Goal: Task Accomplishment & Management: Manage account settings

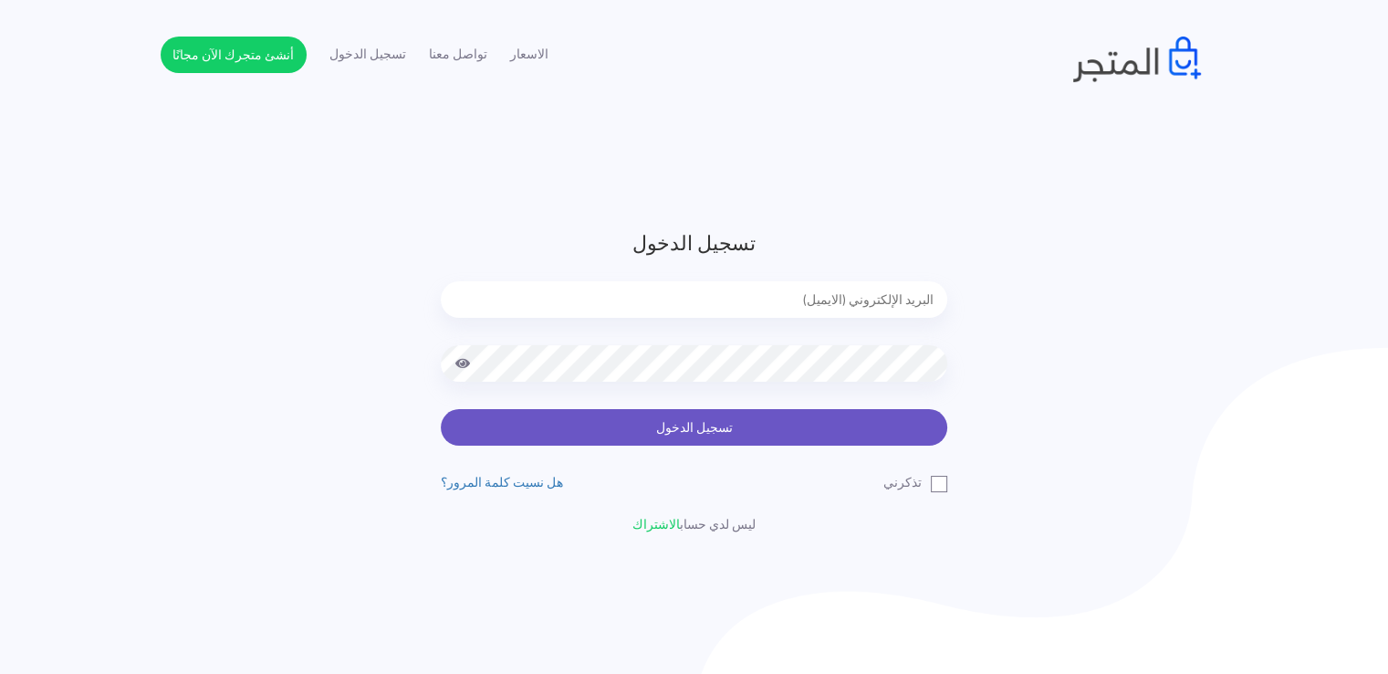
type input "[EMAIL_ADDRESS][DOMAIN_NAME]"
click at [770, 427] on button "تسجيل الدخول" at bounding box center [694, 427] width 506 height 37
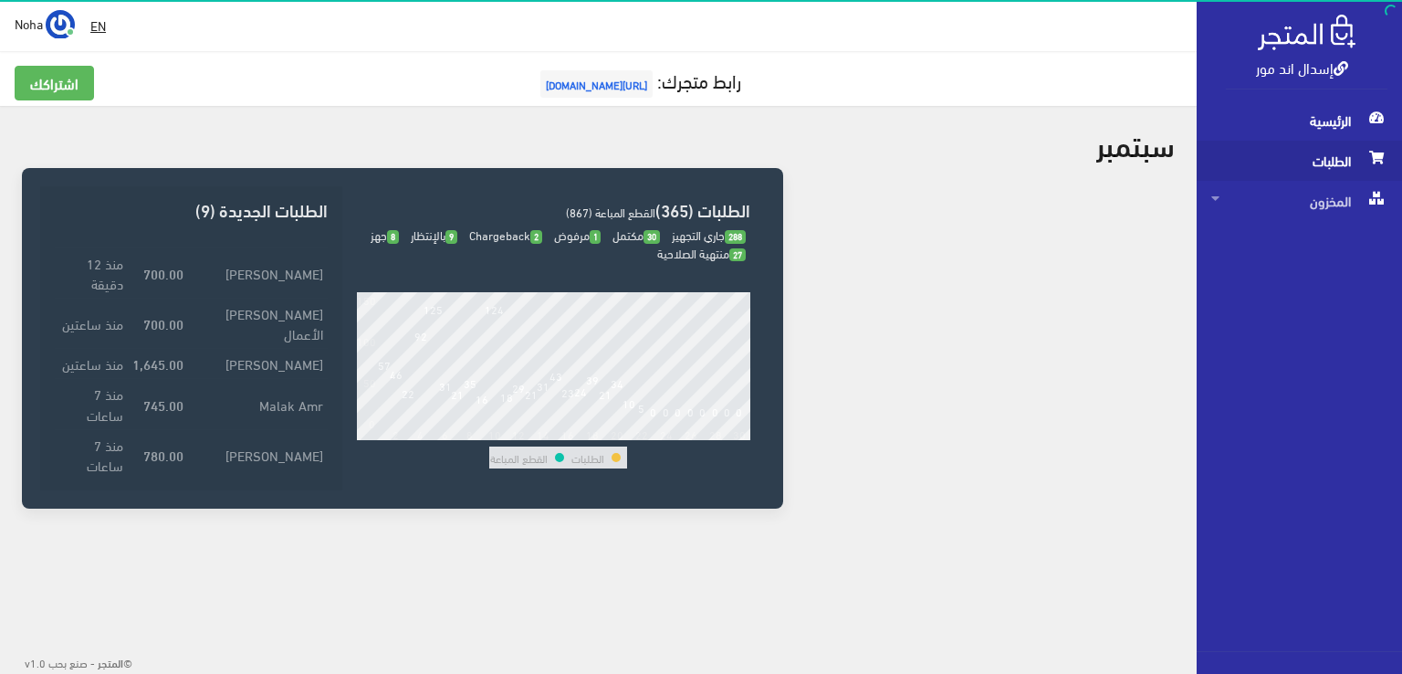
click at [1303, 166] on span "الطلبات" at bounding box center [1299, 161] width 176 height 40
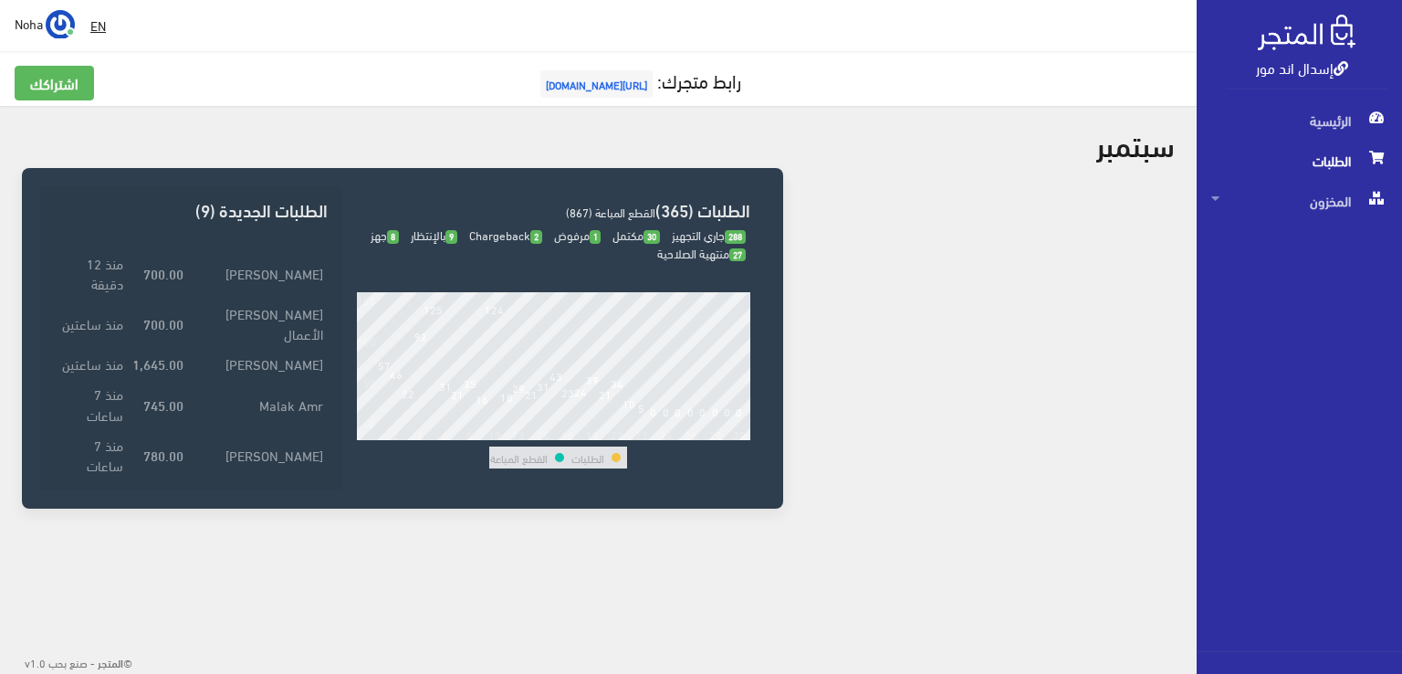
click at [1303, 166] on span "الطلبات" at bounding box center [1299, 161] width 176 height 40
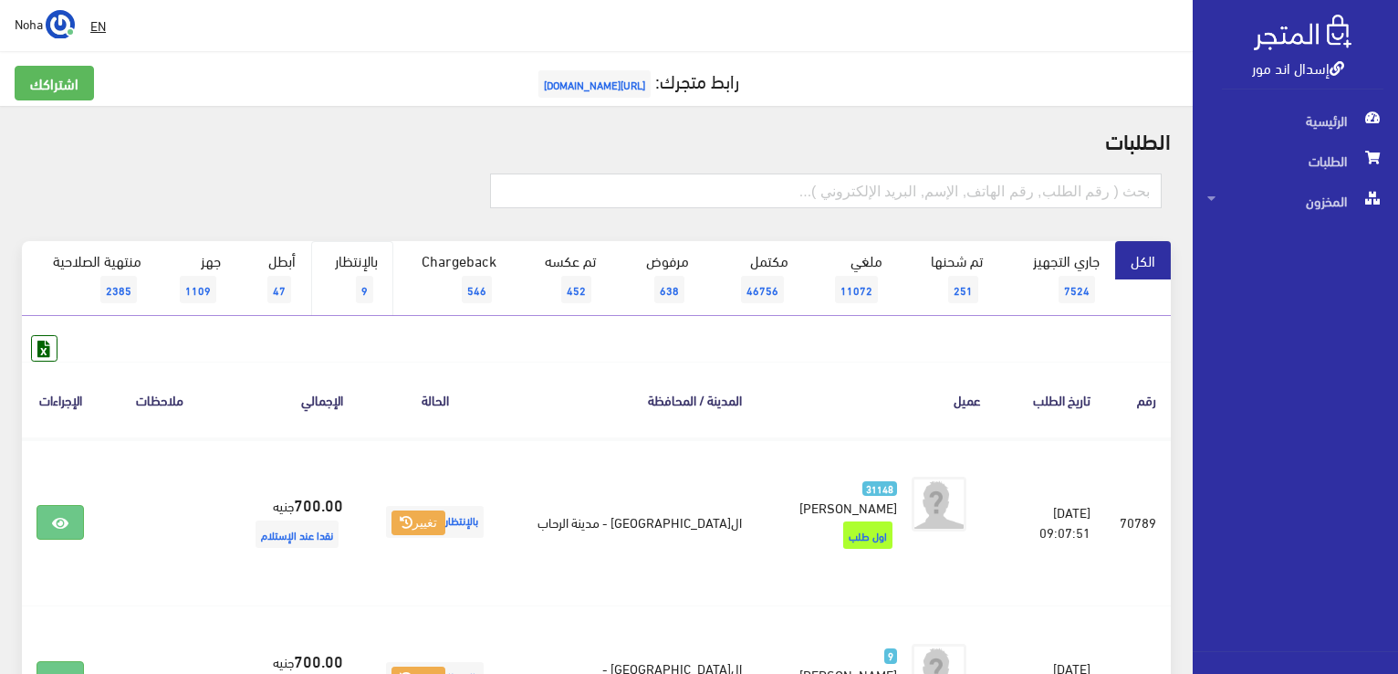
click at [371, 278] on span "9" at bounding box center [364, 289] width 17 height 27
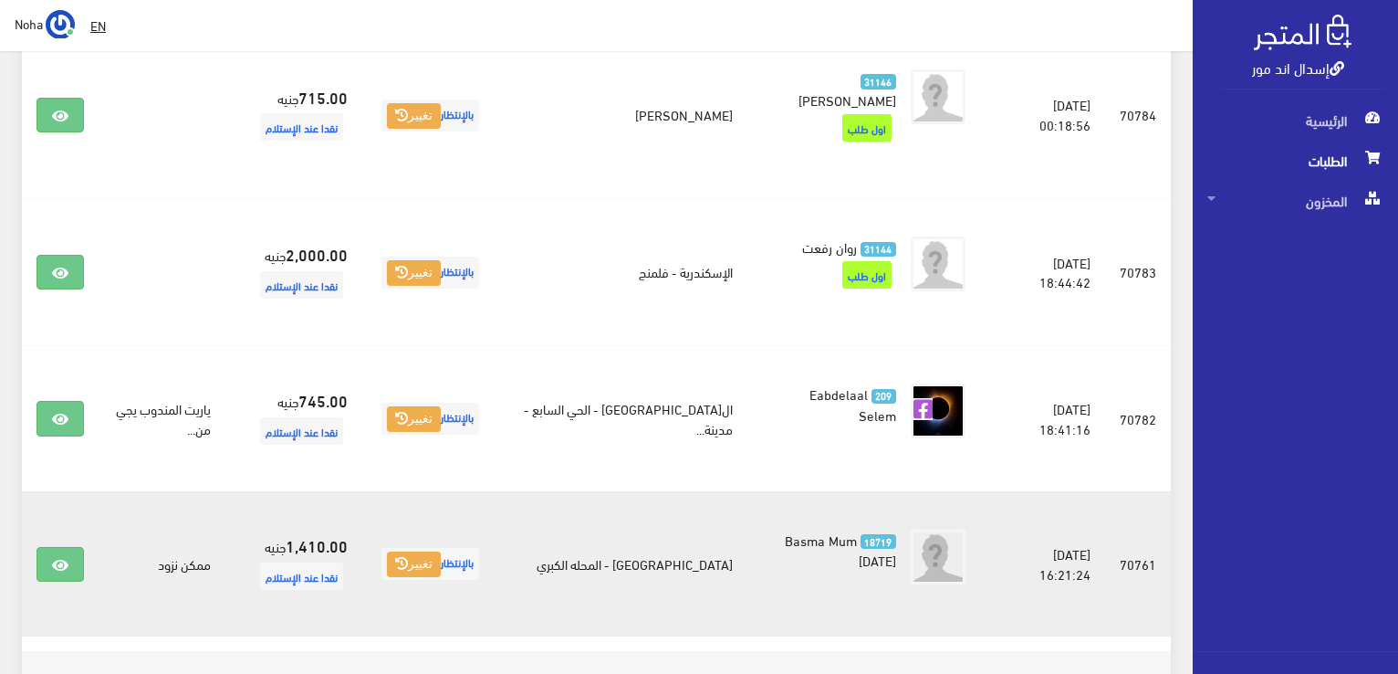
scroll to position [1242, 0]
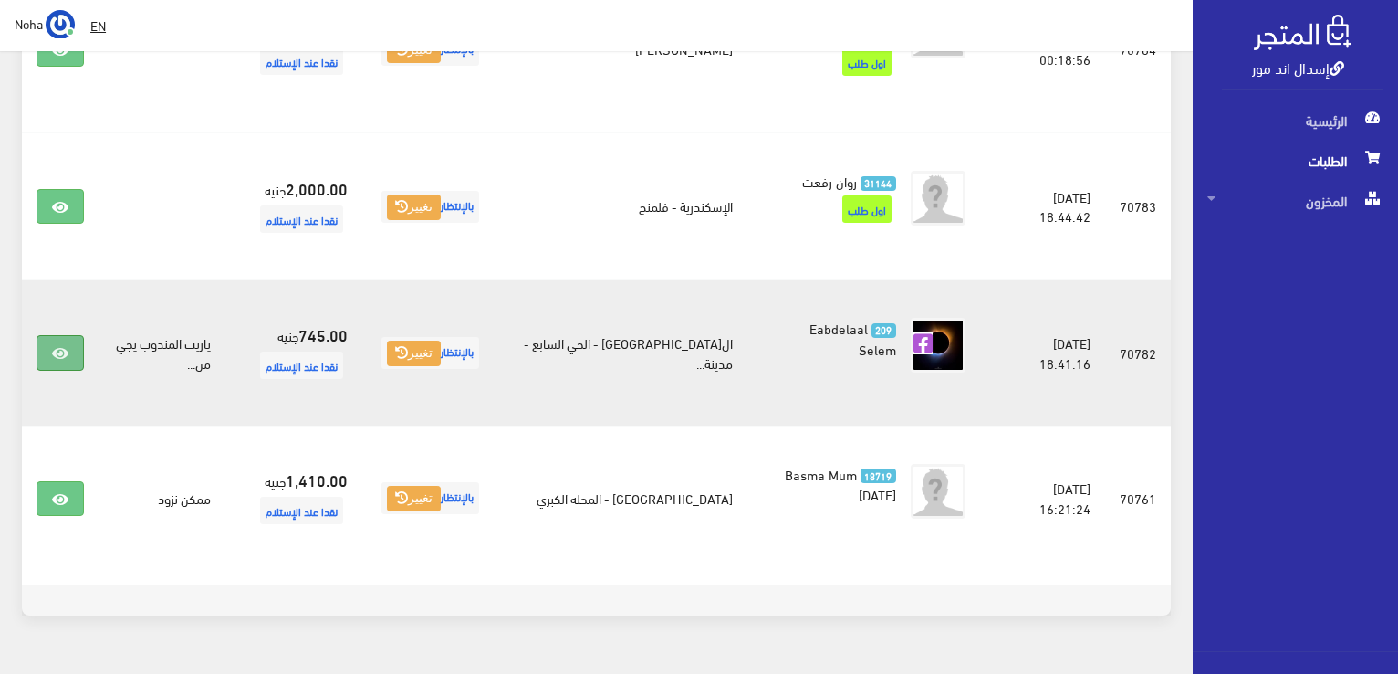
click at [60, 346] on icon at bounding box center [60, 353] width 16 height 15
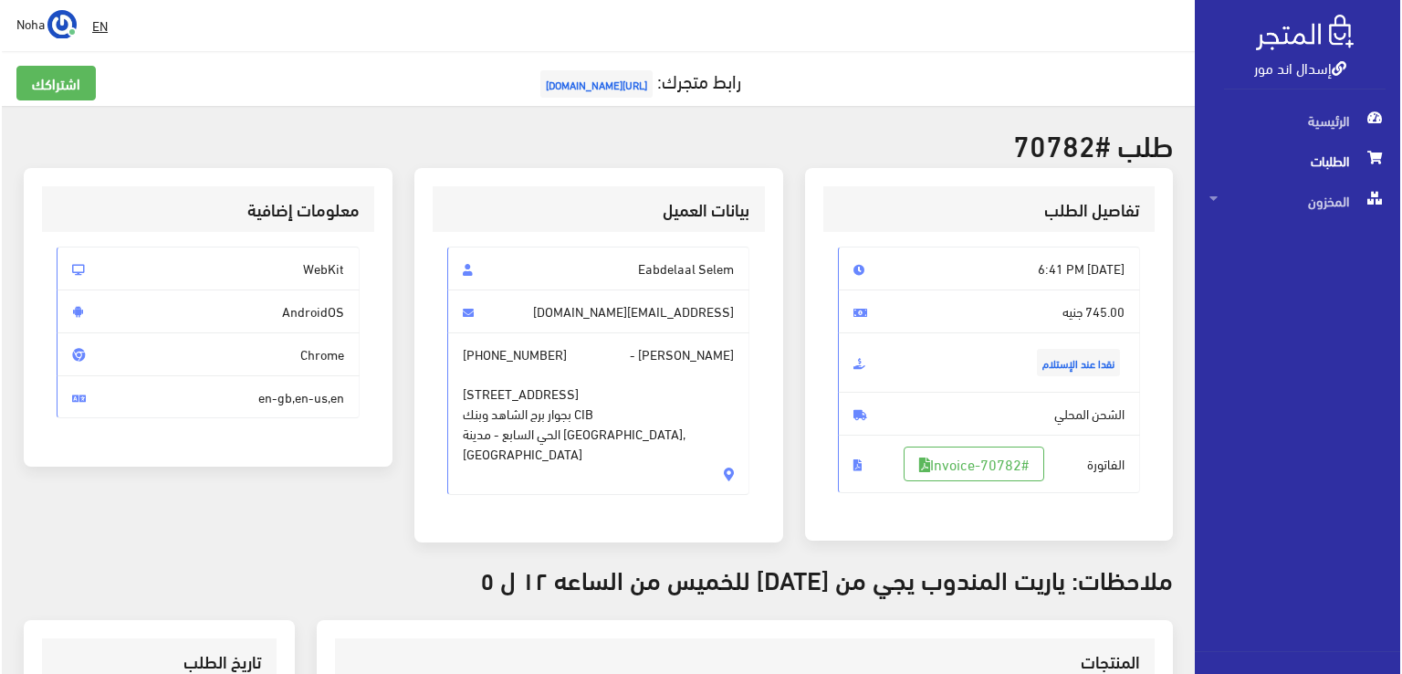
scroll to position [274, 0]
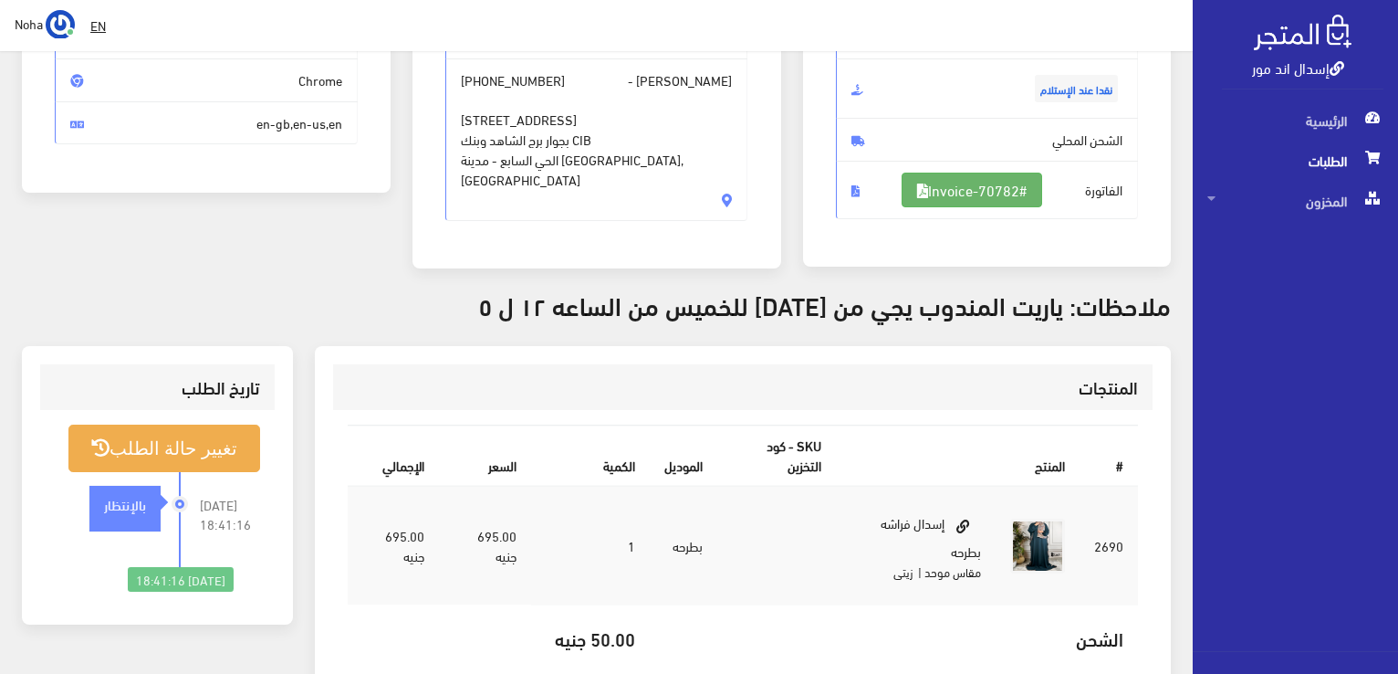
click at [947, 188] on link "#Invoice-70782" at bounding box center [972, 189] width 141 height 35
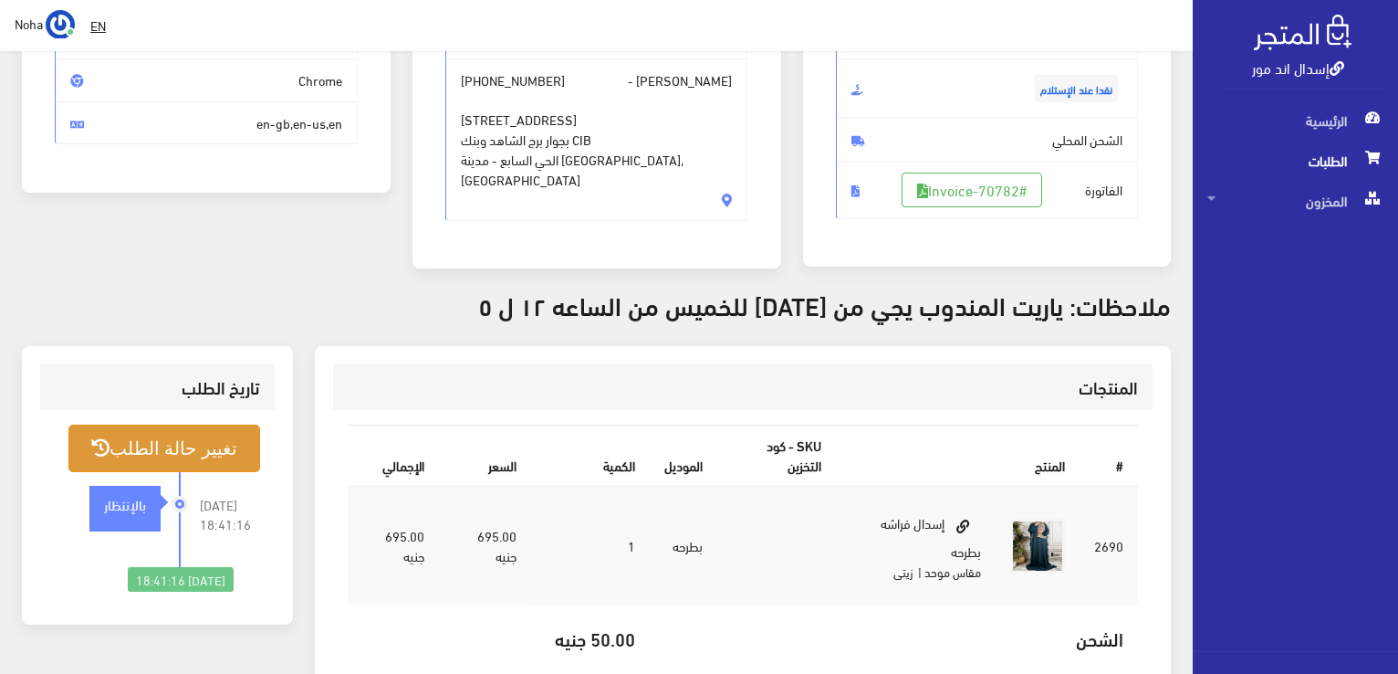
click at [215, 448] on button "تغيير حالة الطلب" at bounding box center [164, 447] width 192 height 47
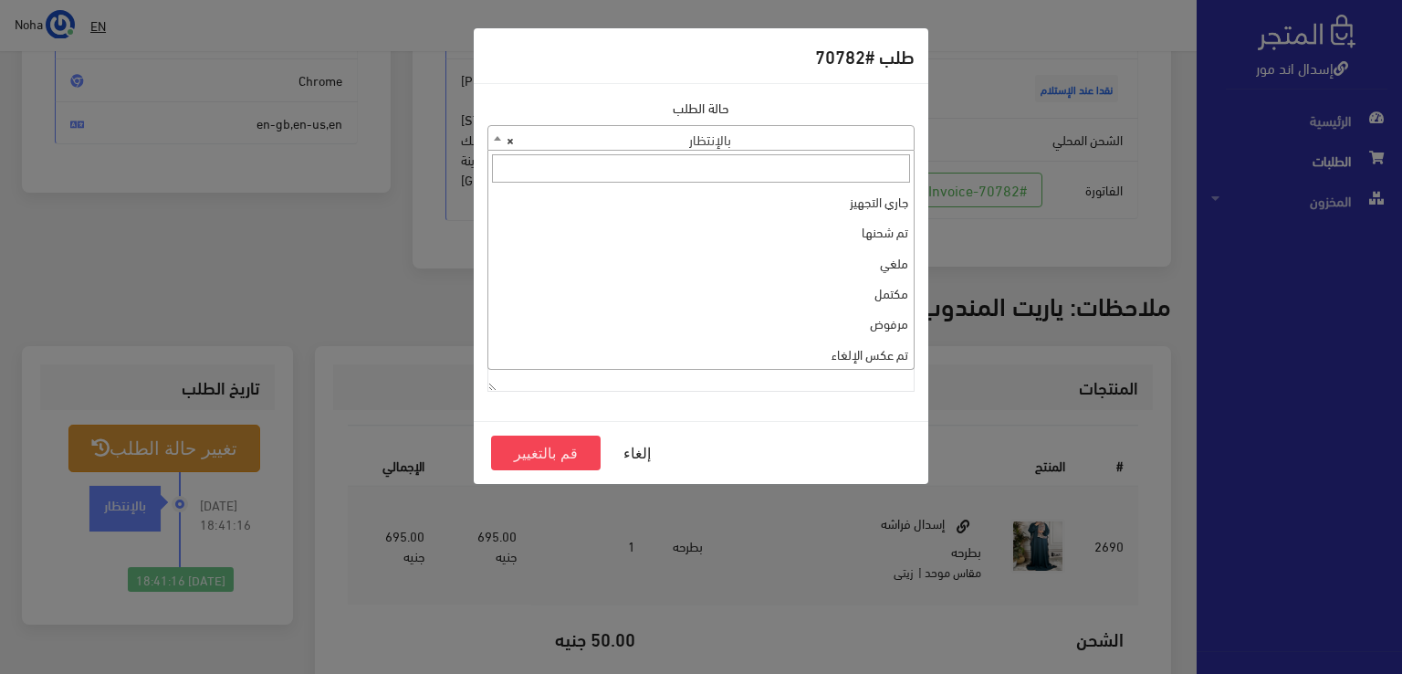
click at [712, 137] on span "× بالإنتظار" at bounding box center [700, 139] width 425 height 26
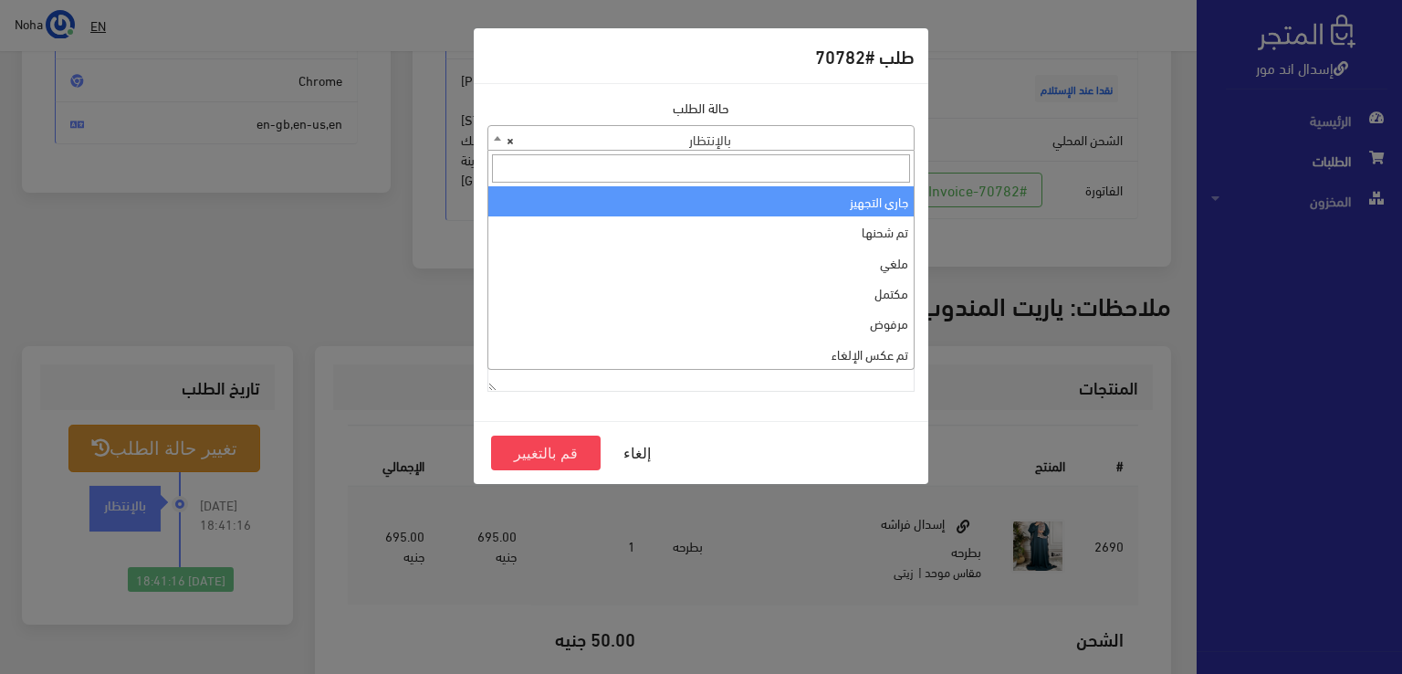
select select "1"
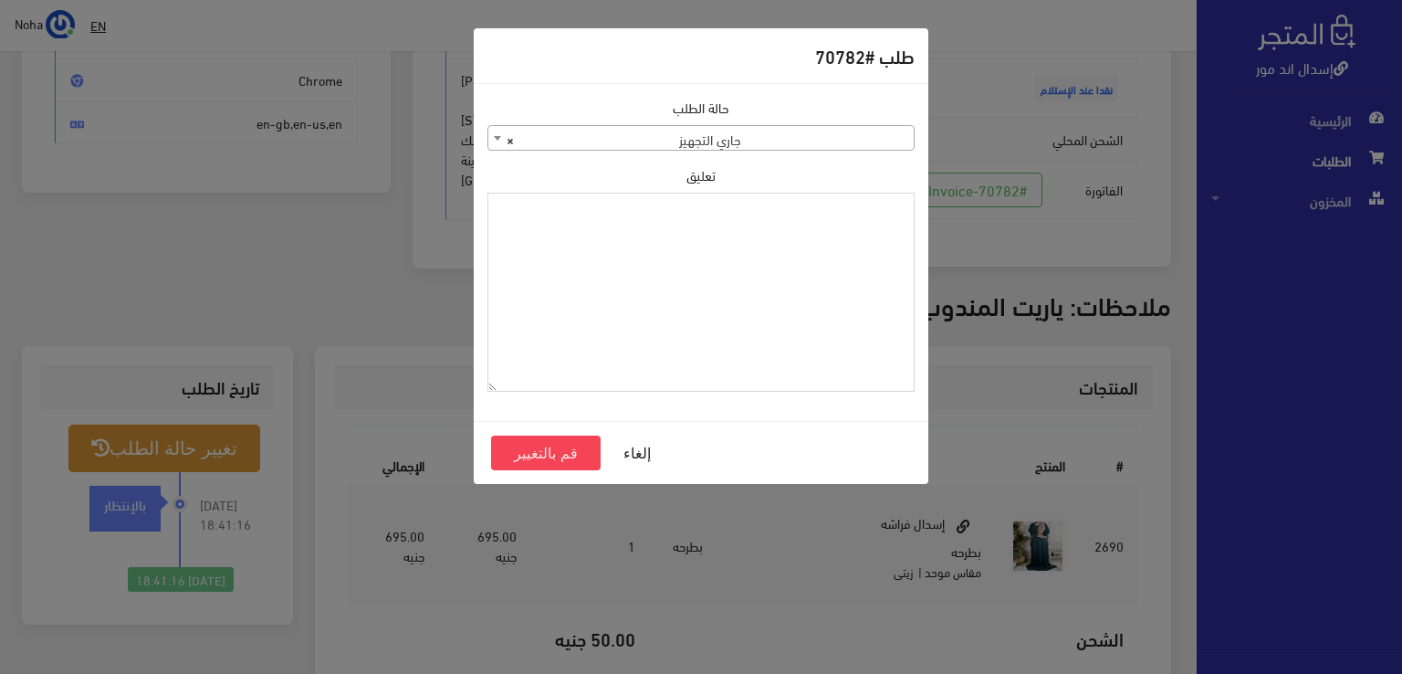
drag, startPoint x: 774, startPoint y: 246, endPoint x: 694, endPoint y: 282, distance: 87.0
click at [694, 282] on textarea "تعليق" at bounding box center [700, 293] width 427 height 200
click at [867, 202] on textarea "1126575" at bounding box center [700, 293] width 427 height 200
type textarea "1126575"
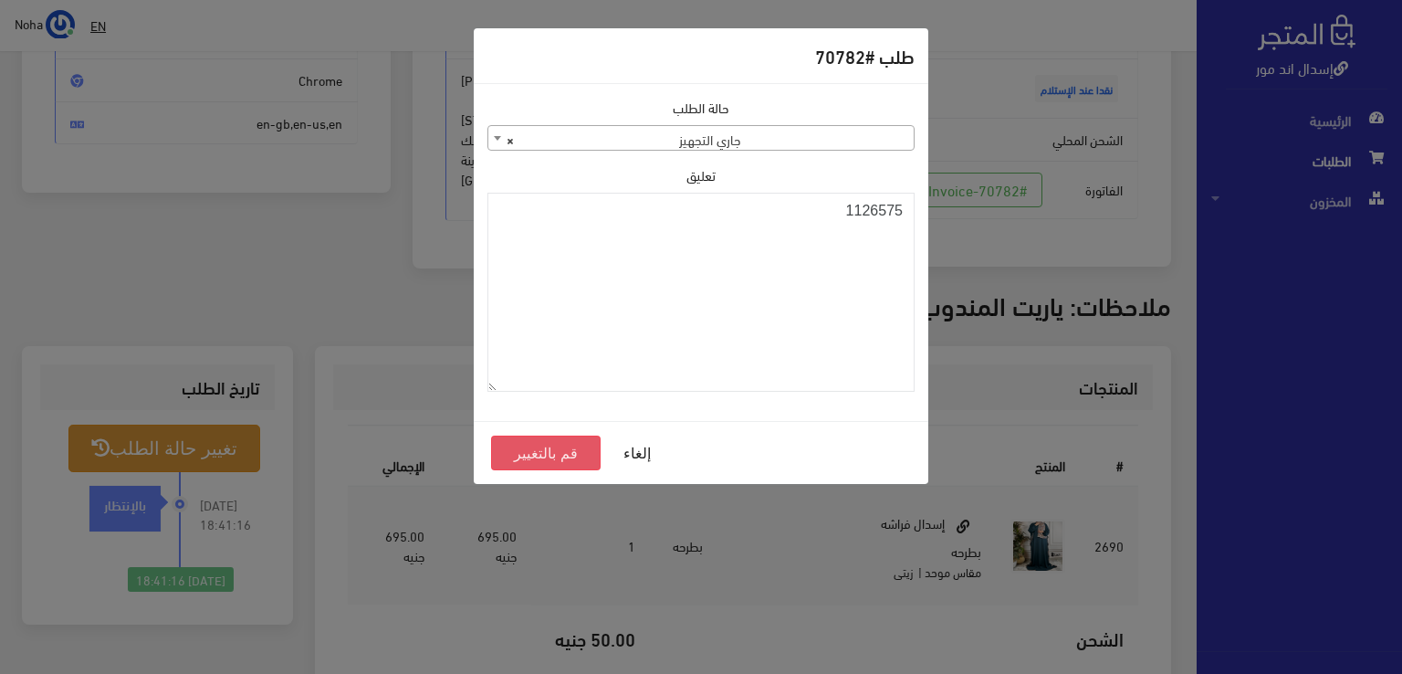
click at [559, 455] on button "قم بالتغيير" at bounding box center [546, 452] width 110 height 35
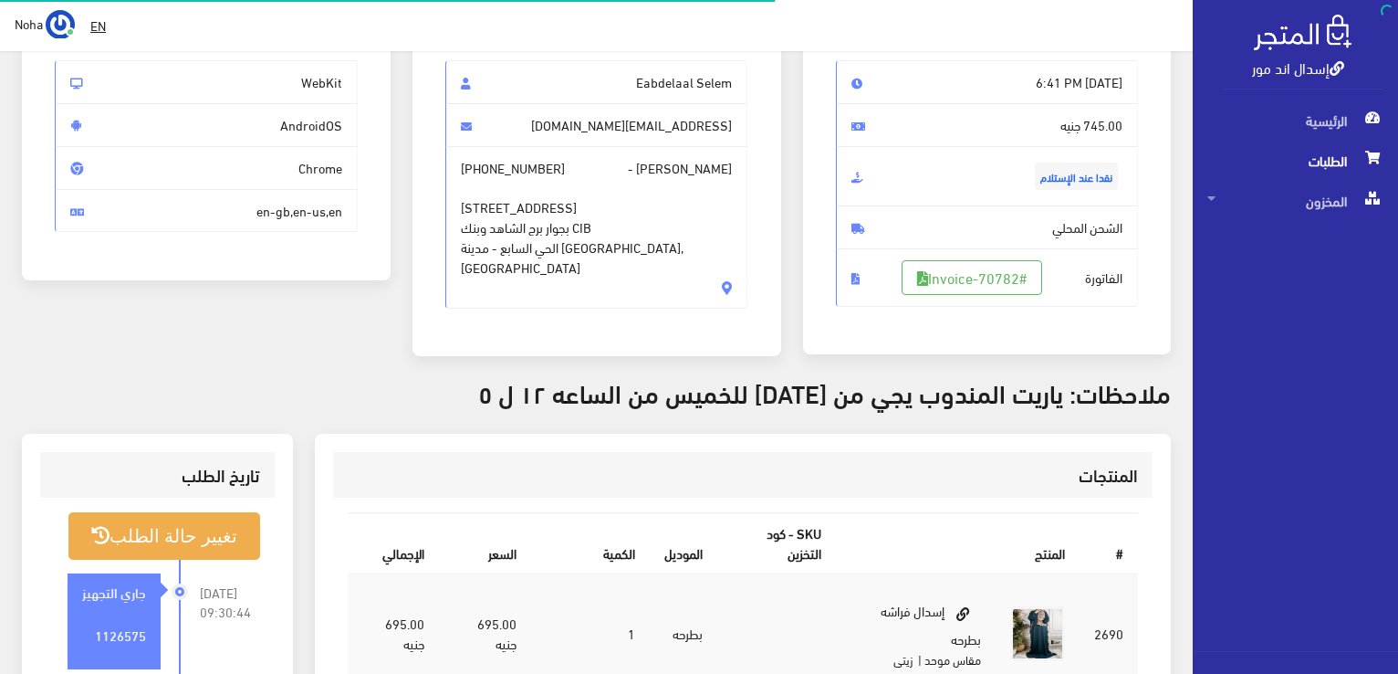
scroll to position [274, 0]
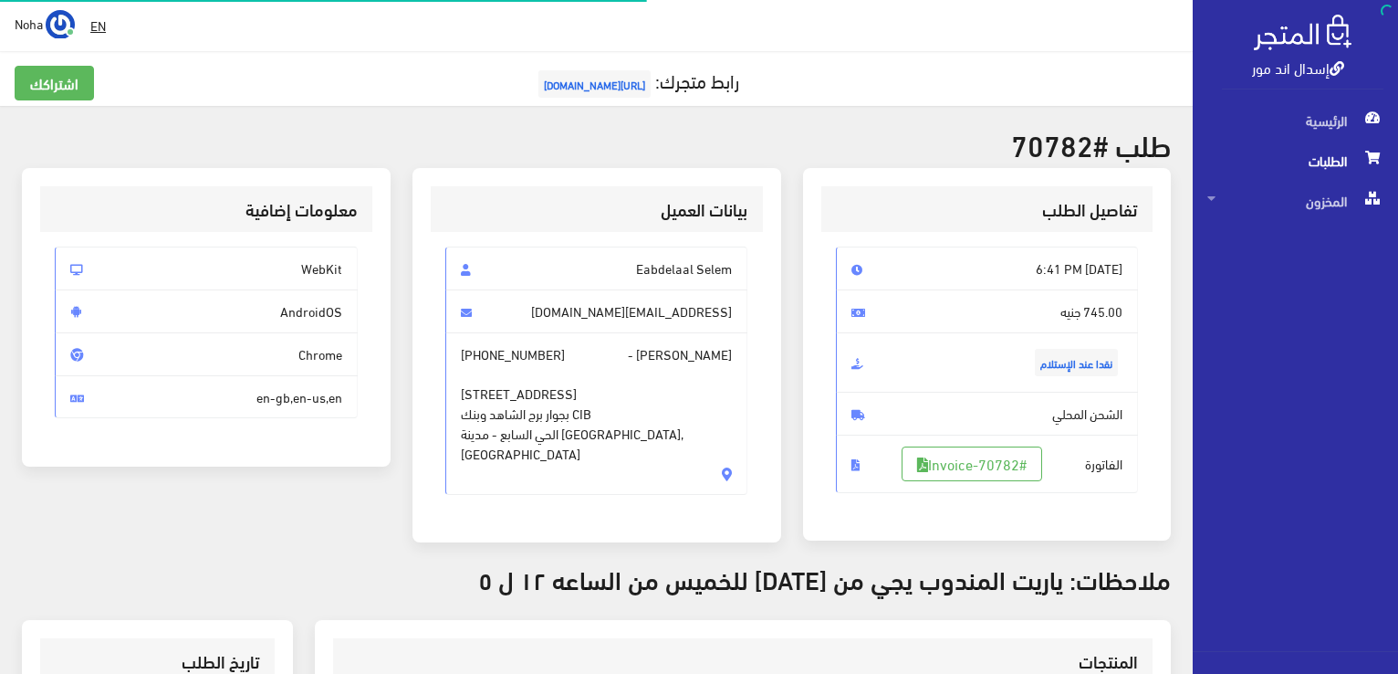
scroll to position [262, 0]
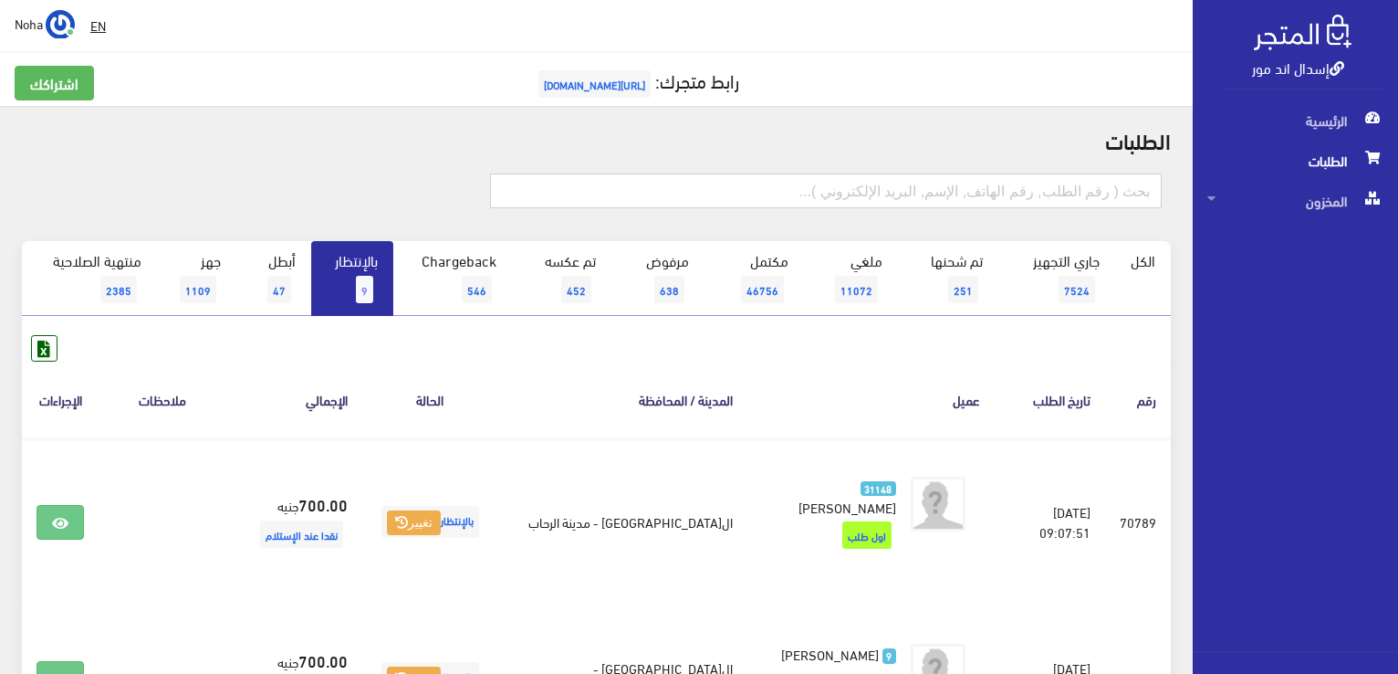
click at [1109, 187] on input "text" at bounding box center [826, 190] width 672 height 35
type input "70771"
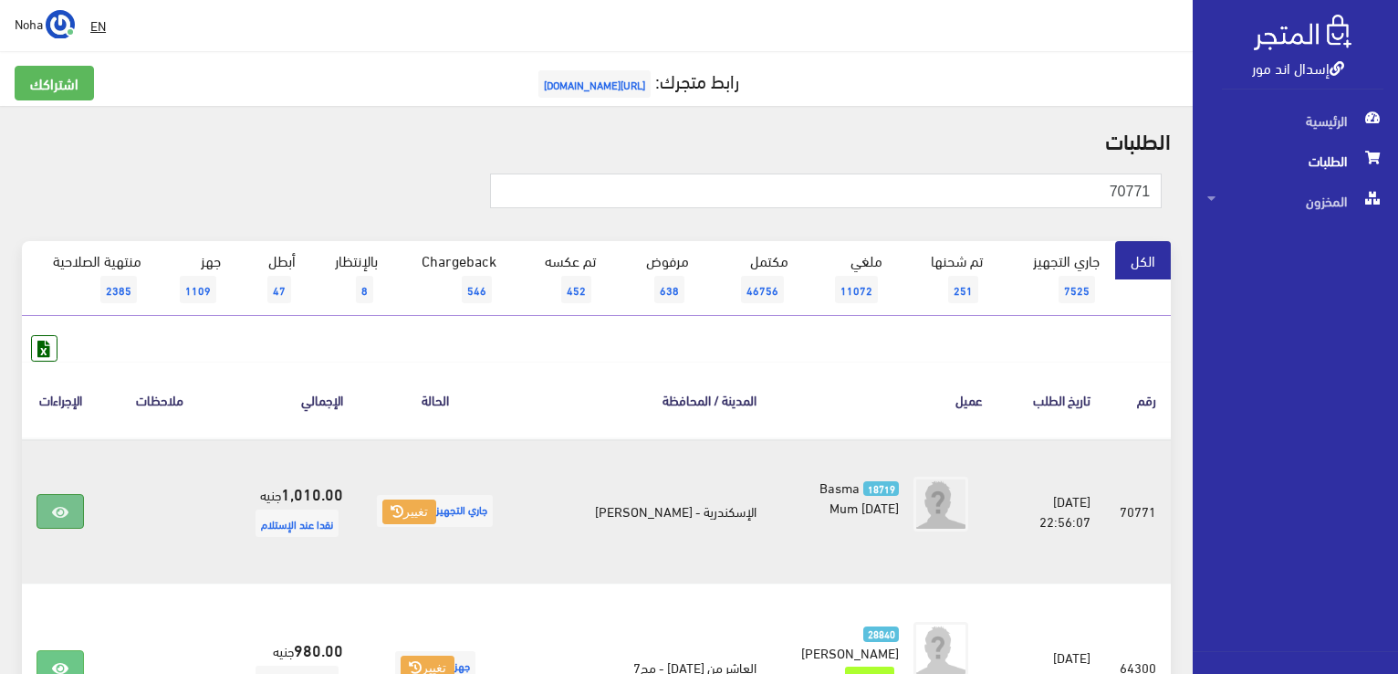
click at [65, 519] on link at bounding box center [60, 511] width 47 height 35
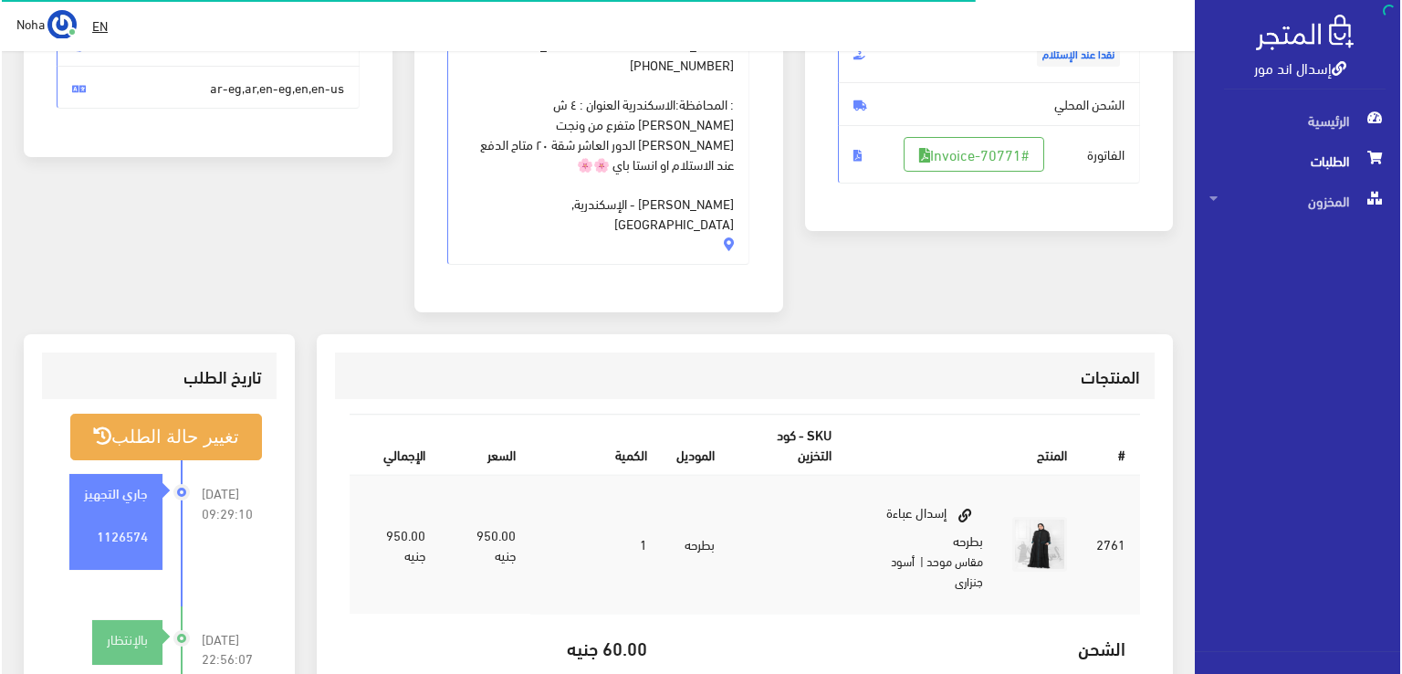
scroll to position [365, 0]
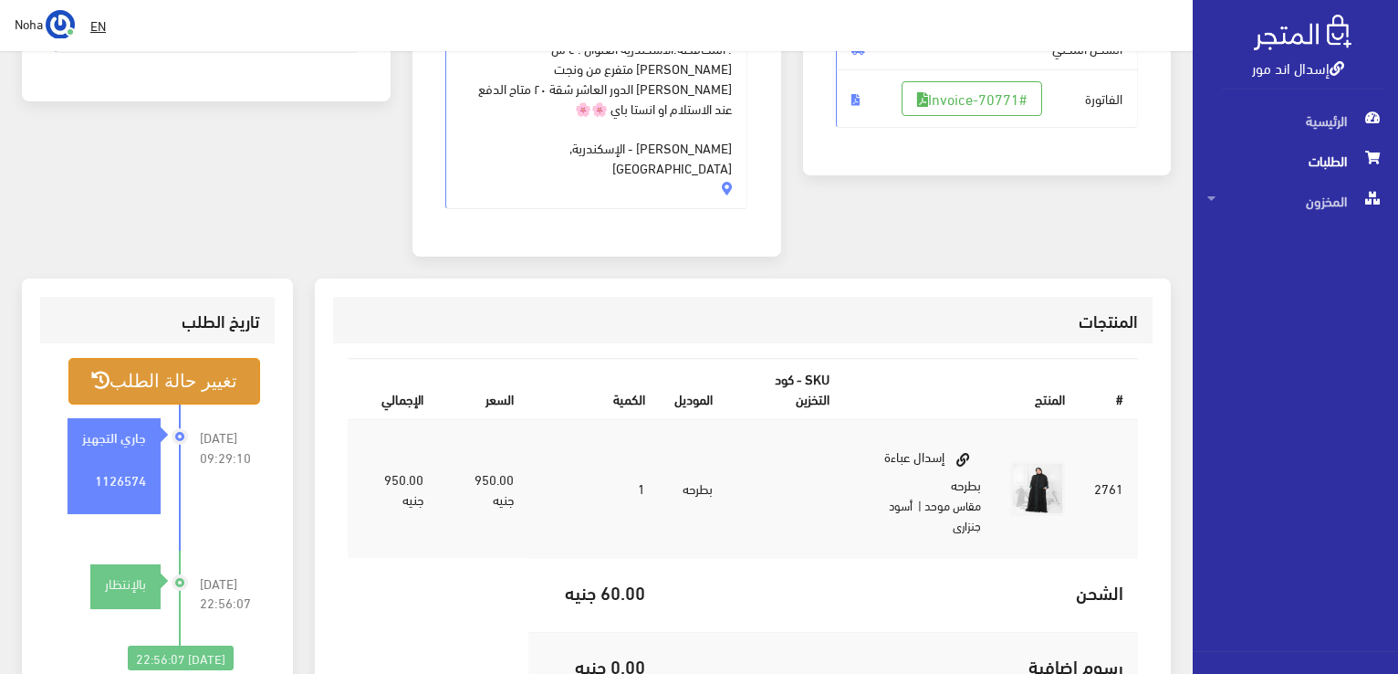
click at [130, 358] on button "تغيير حالة الطلب" at bounding box center [164, 381] width 192 height 47
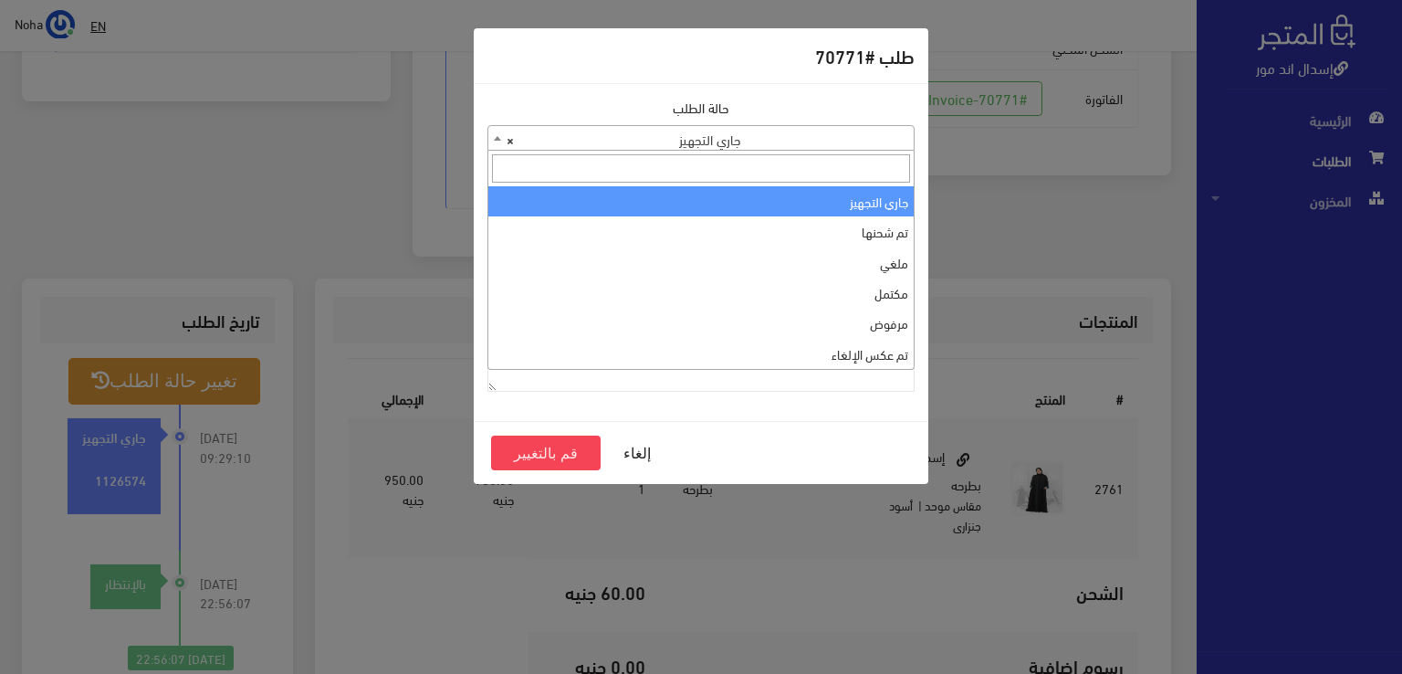
click at [761, 127] on span "× جاري التجهيز" at bounding box center [700, 139] width 425 height 26
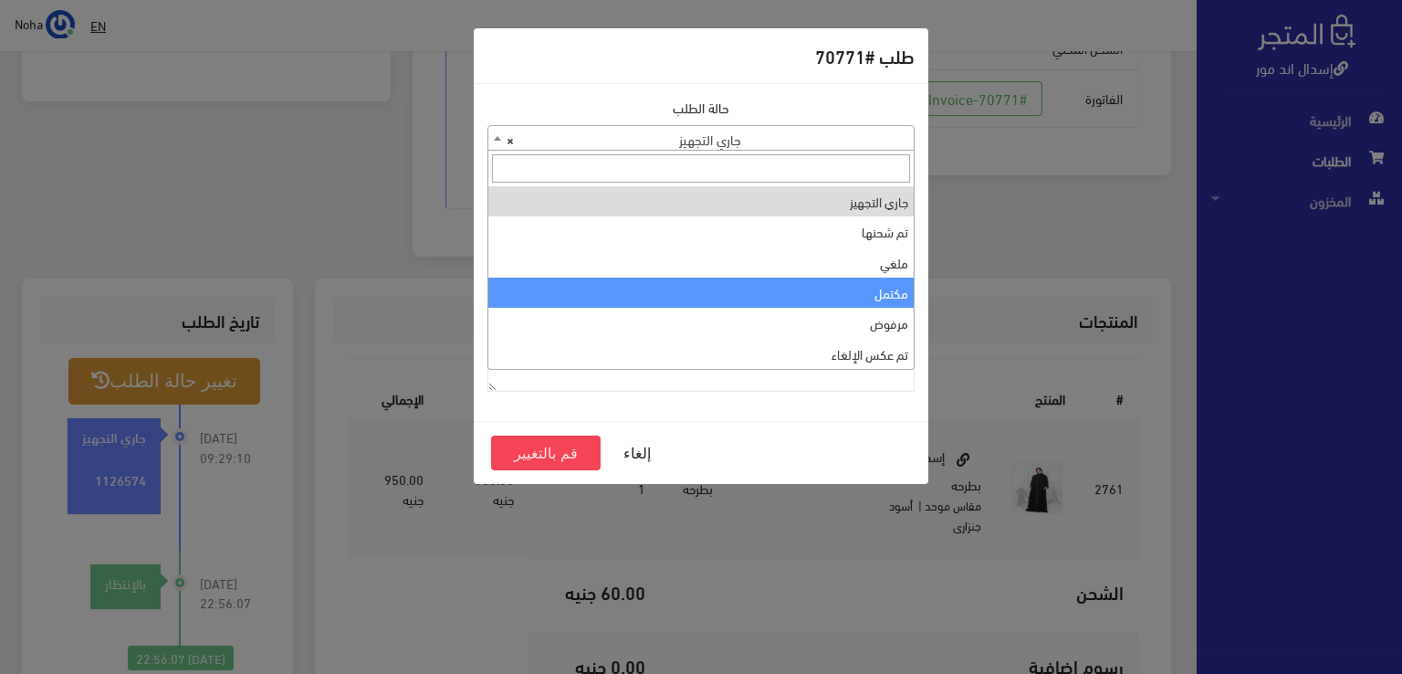
select select "4"
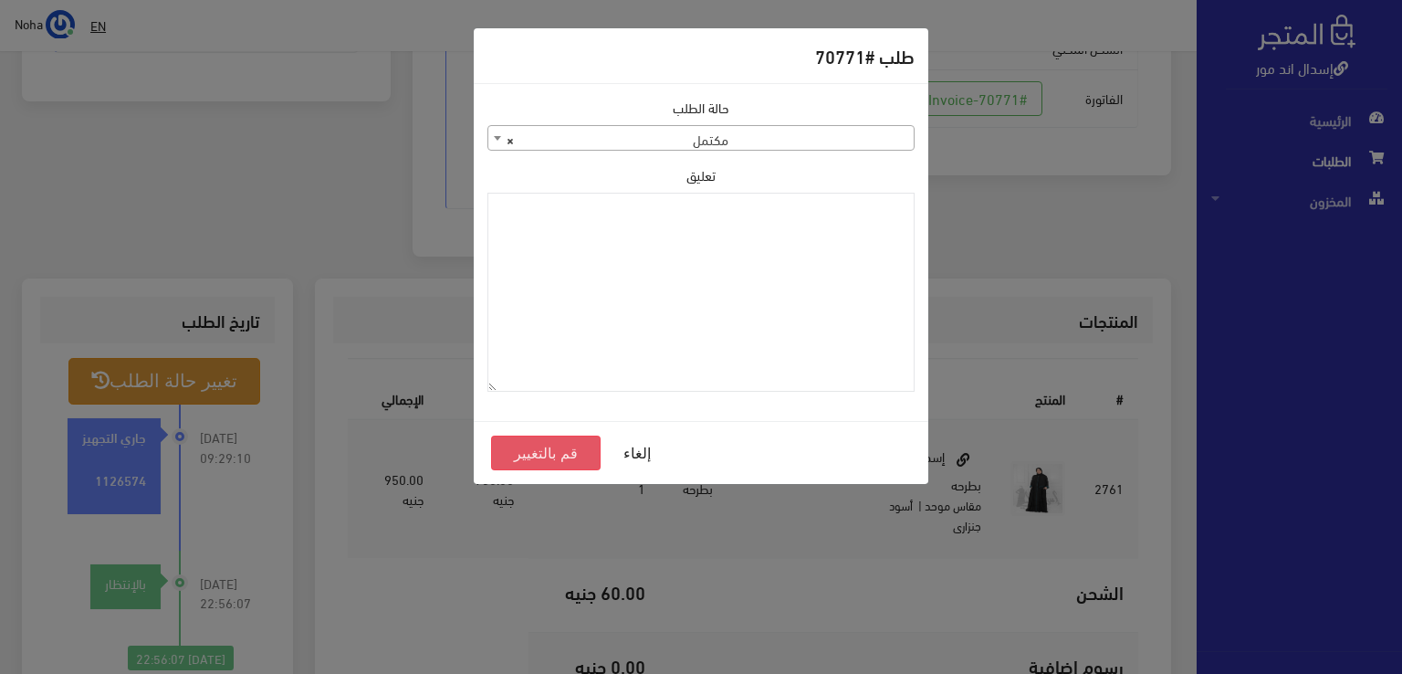
click at [517, 450] on button "قم بالتغيير" at bounding box center [546, 452] width 110 height 35
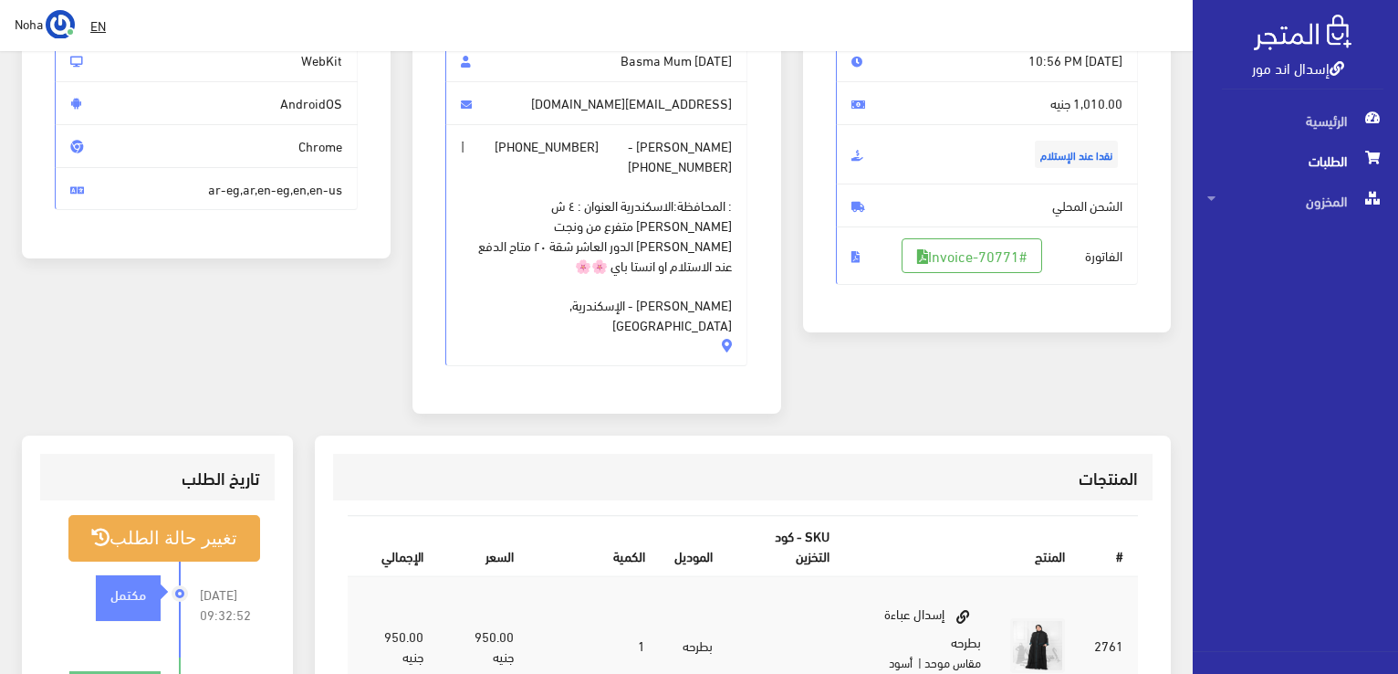
scroll to position [183, 0]
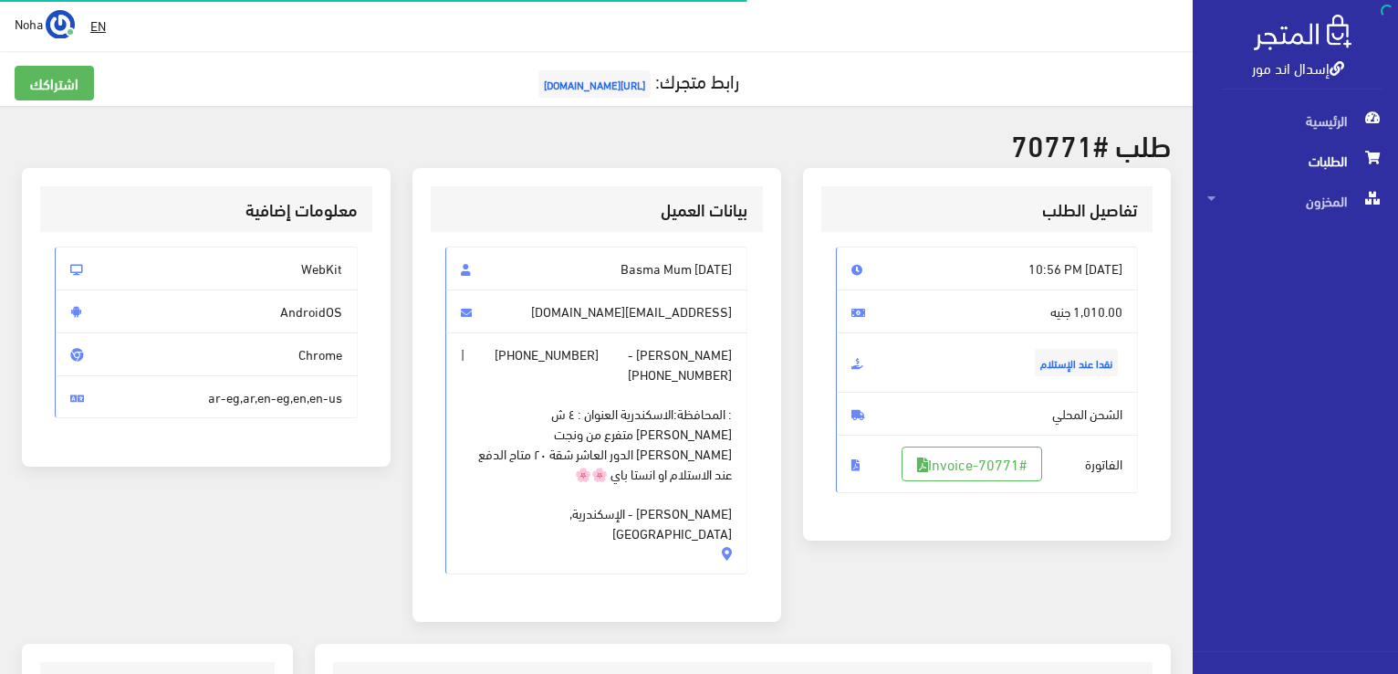
scroll to position [359, 0]
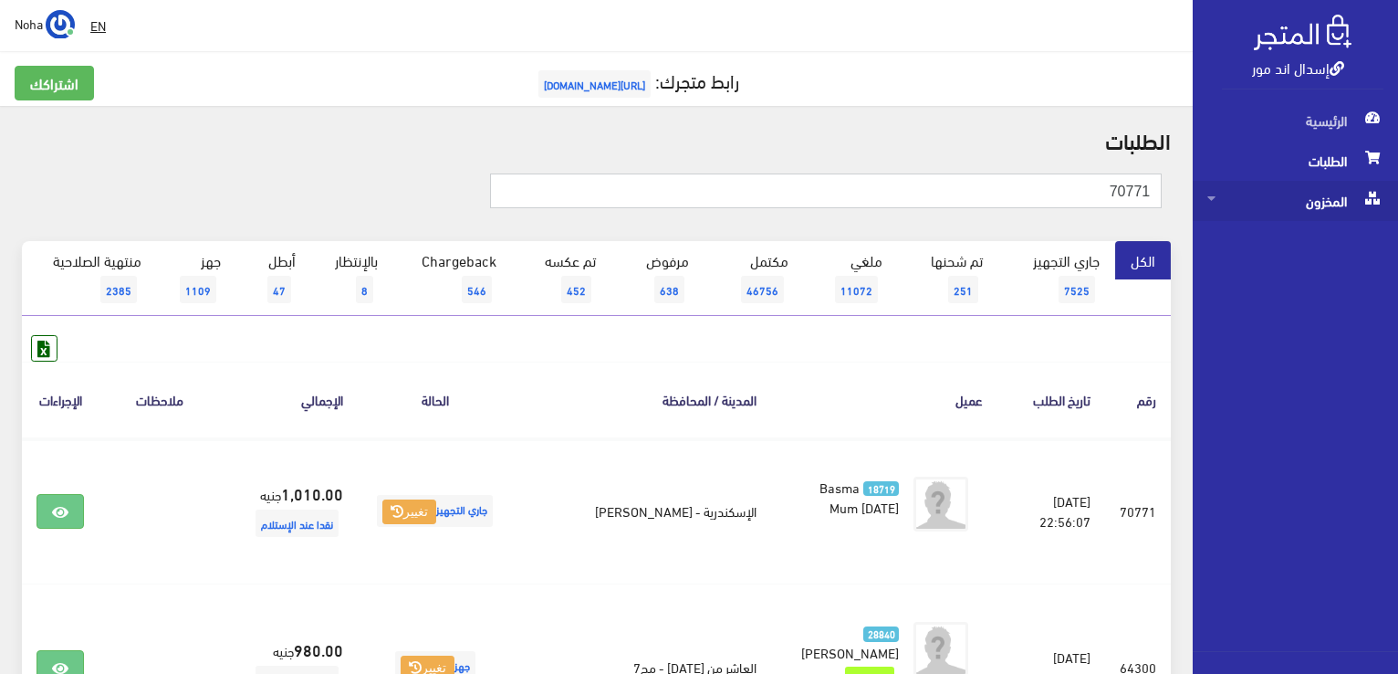
drag, startPoint x: 1100, startPoint y: 190, endPoint x: 1331, endPoint y: 210, distance: 231.8
type input "70707"
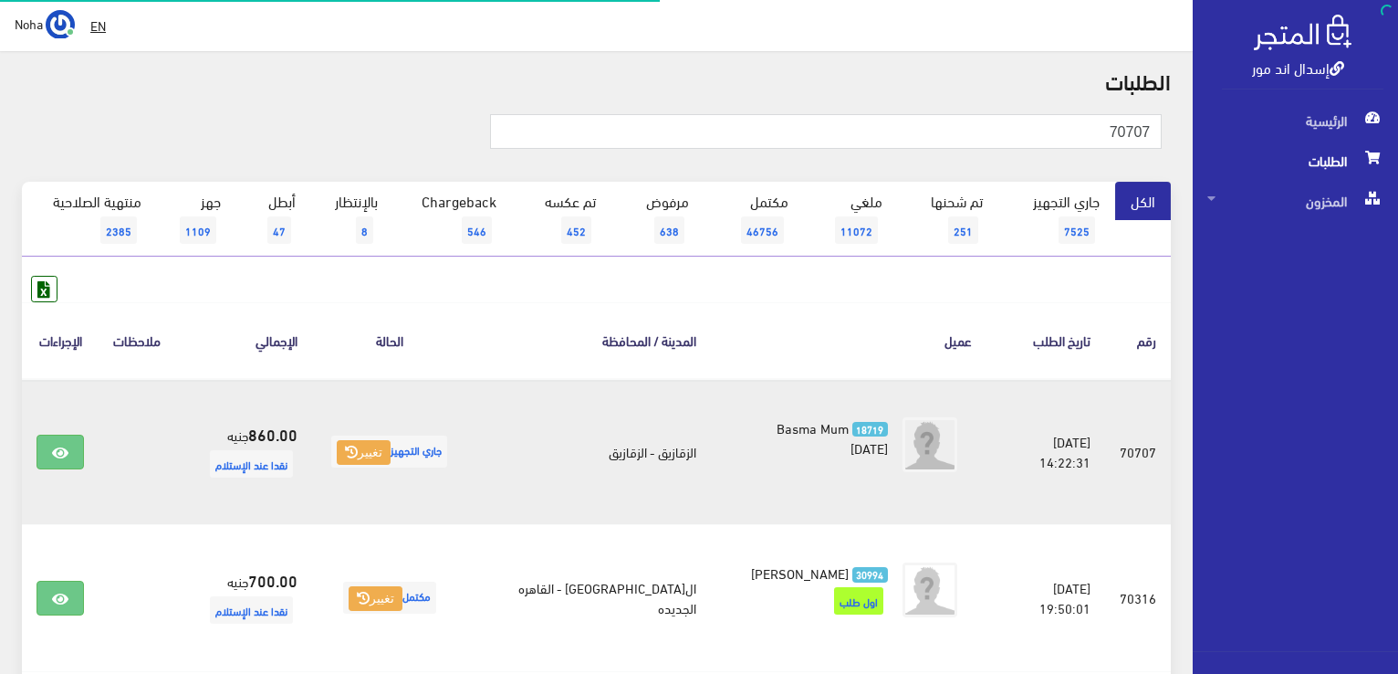
scroll to position [91, 0]
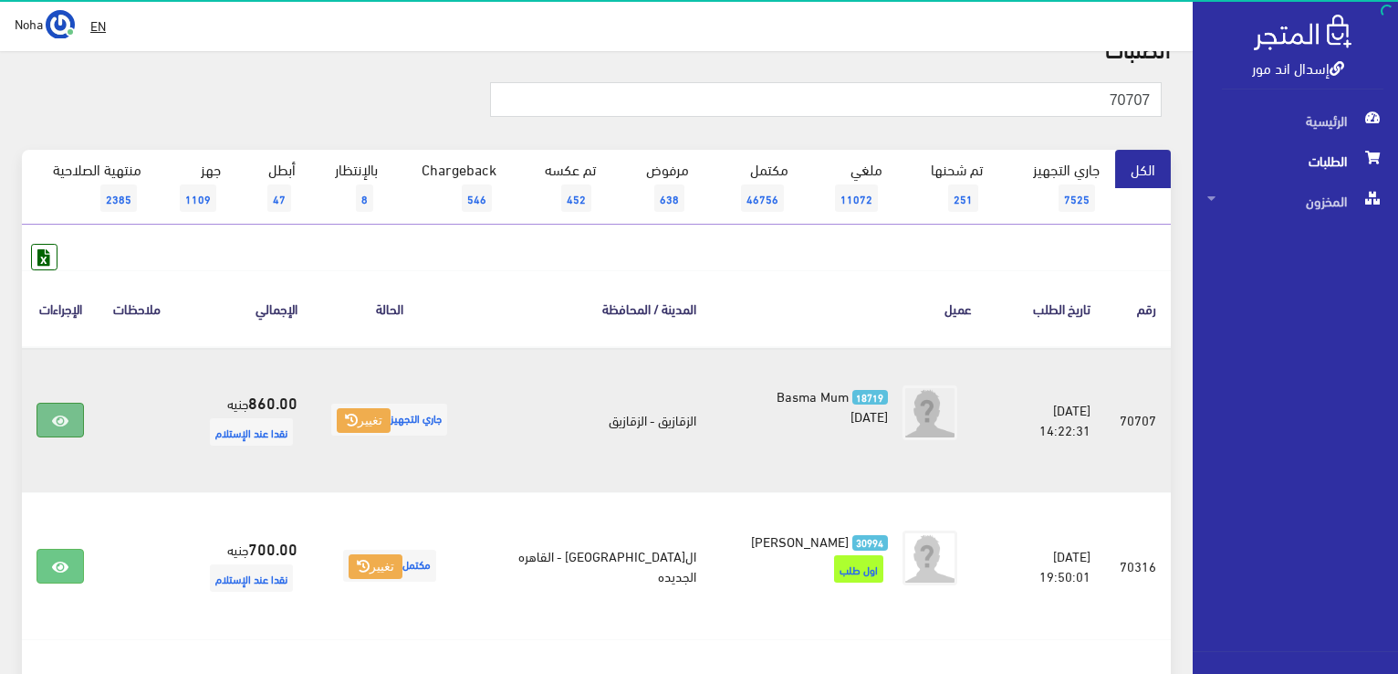
click at [60, 432] on link at bounding box center [60, 419] width 47 height 35
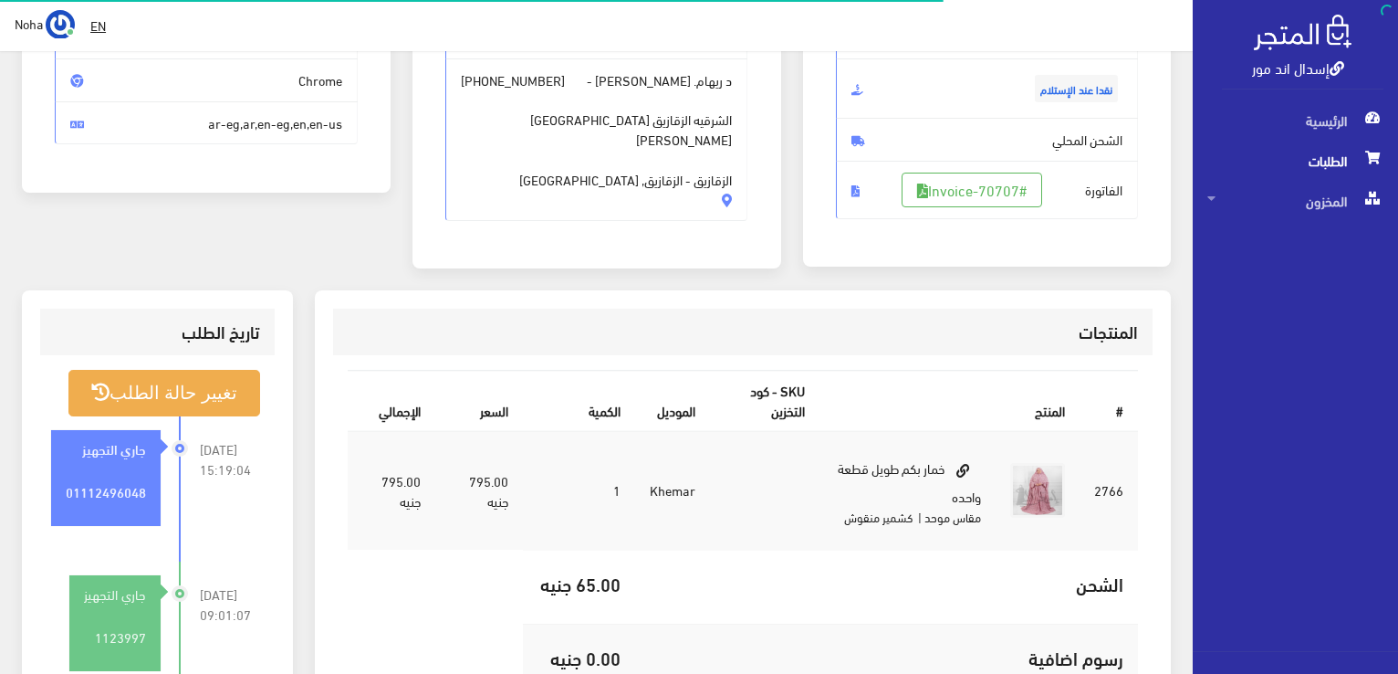
scroll to position [365, 0]
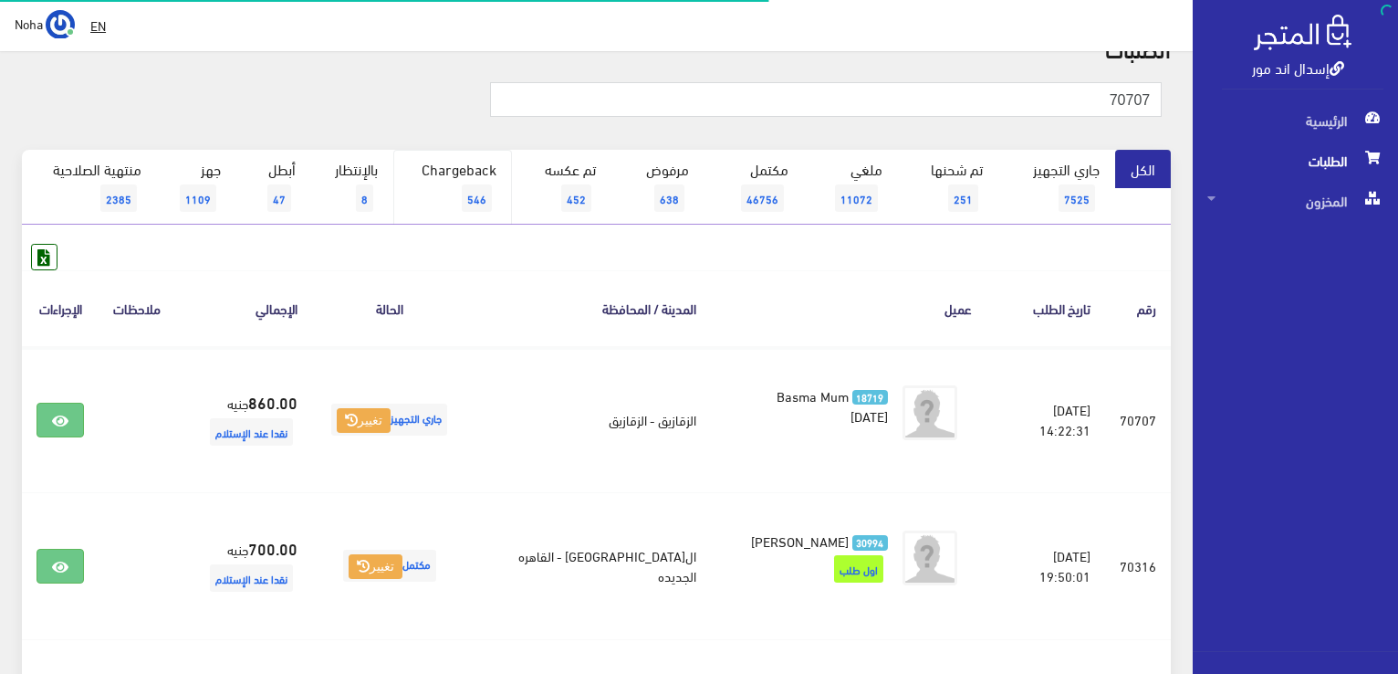
scroll to position [91, 0]
click at [383, 189] on link "بالإنتظار 8" at bounding box center [352, 187] width 82 height 75
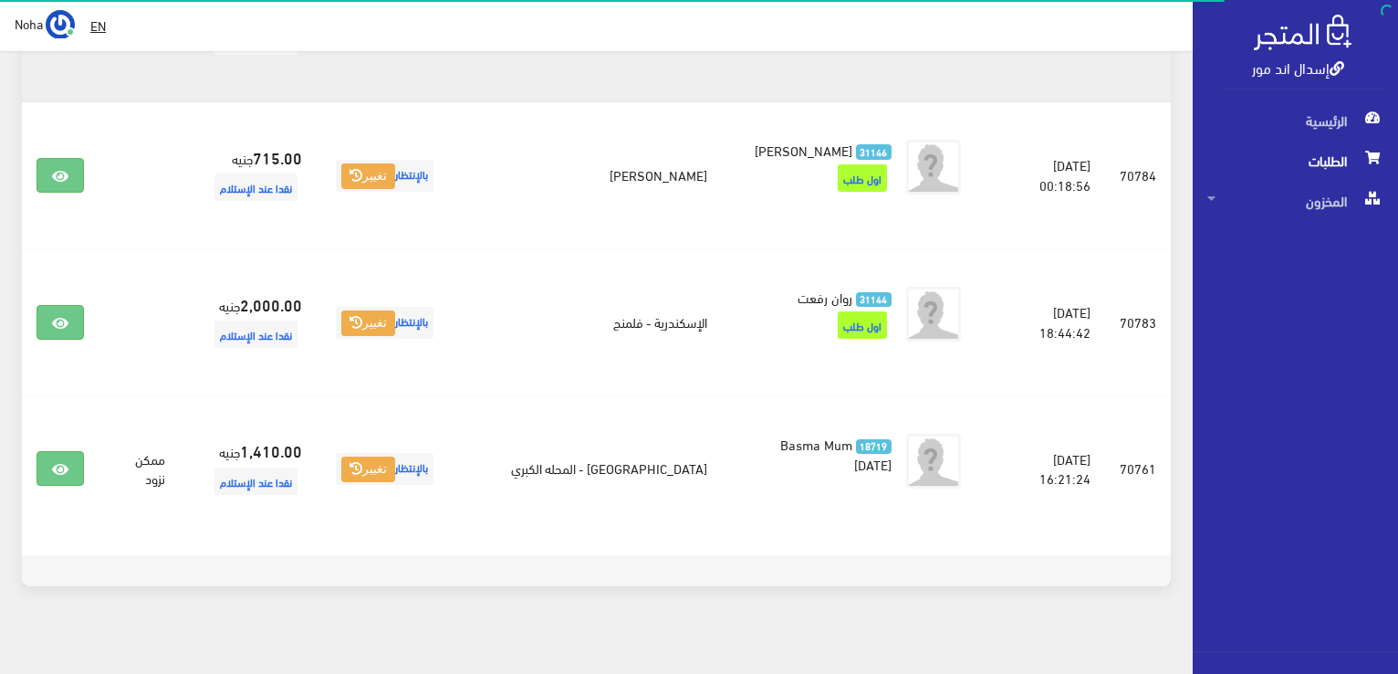
scroll to position [1077, 0]
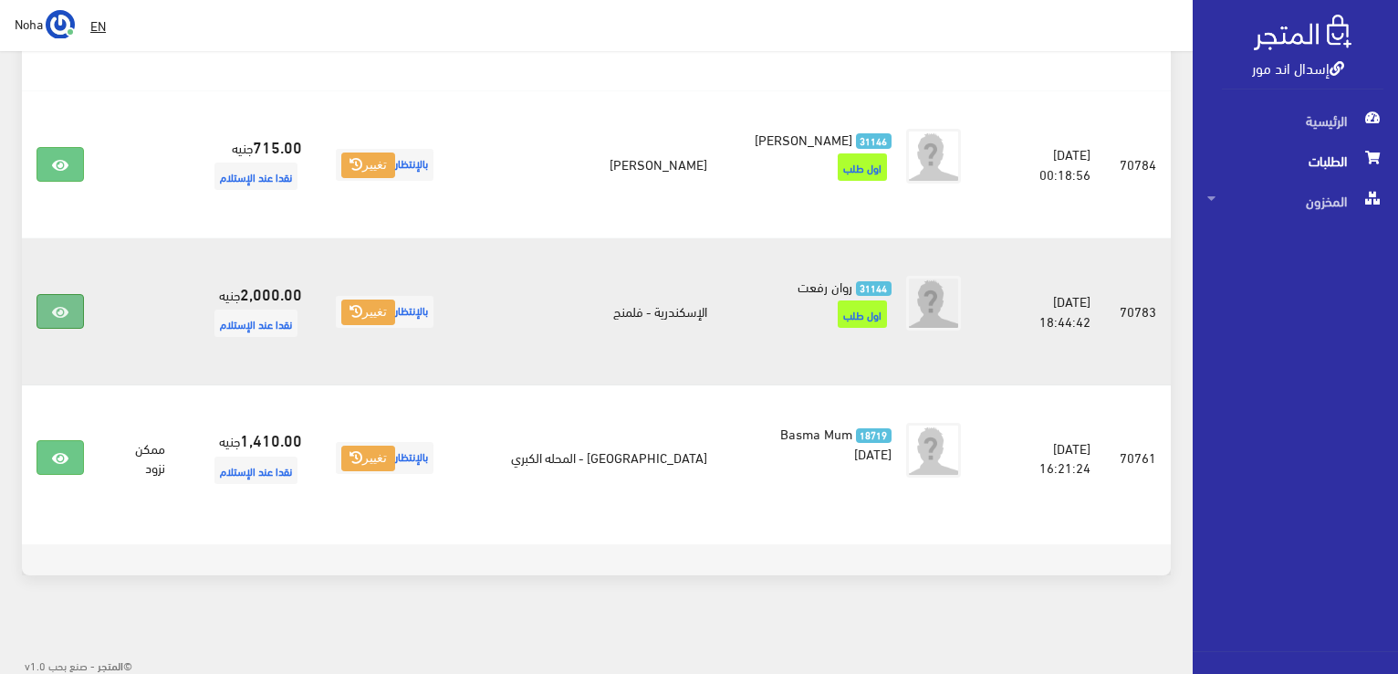
click at [52, 309] on icon at bounding box center [60, 312] width 16 height 15
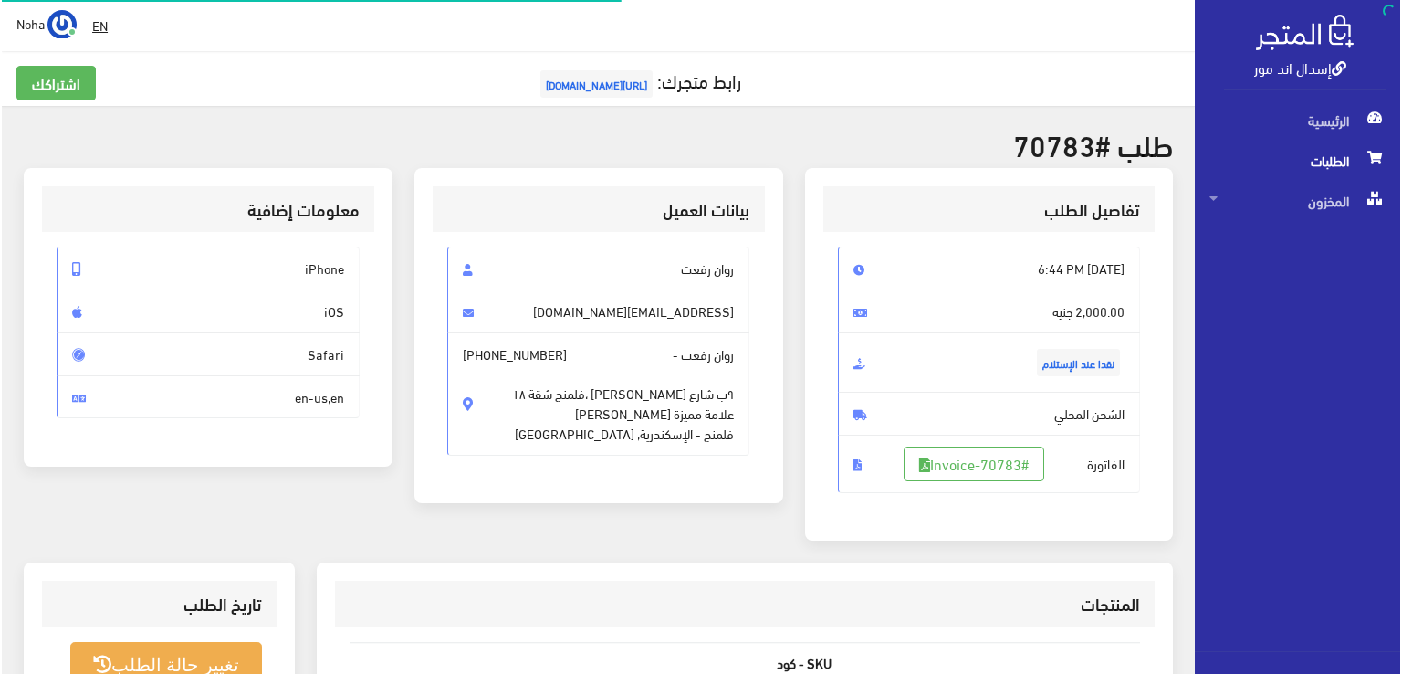
scroll to position [274, 0]
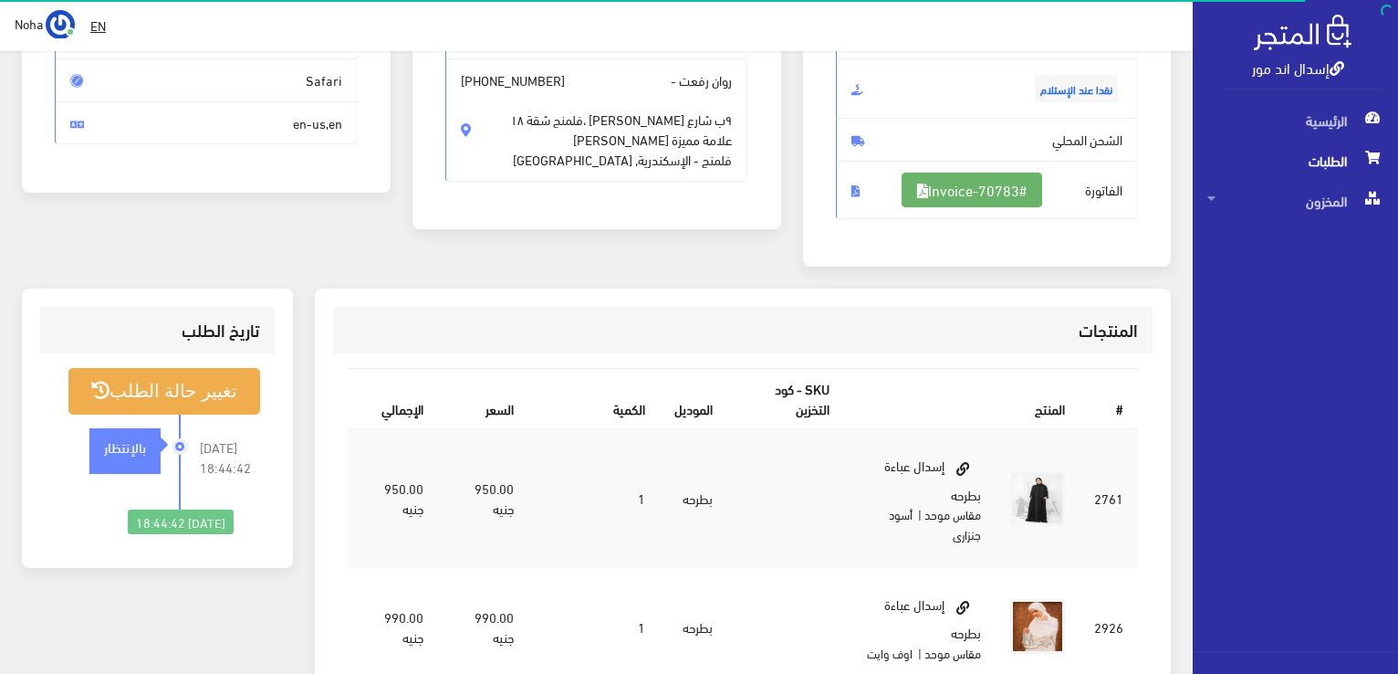
click at [1029, 178] on link "#Invoice-70783" at bounding box center [972, 189] width 141 height 35
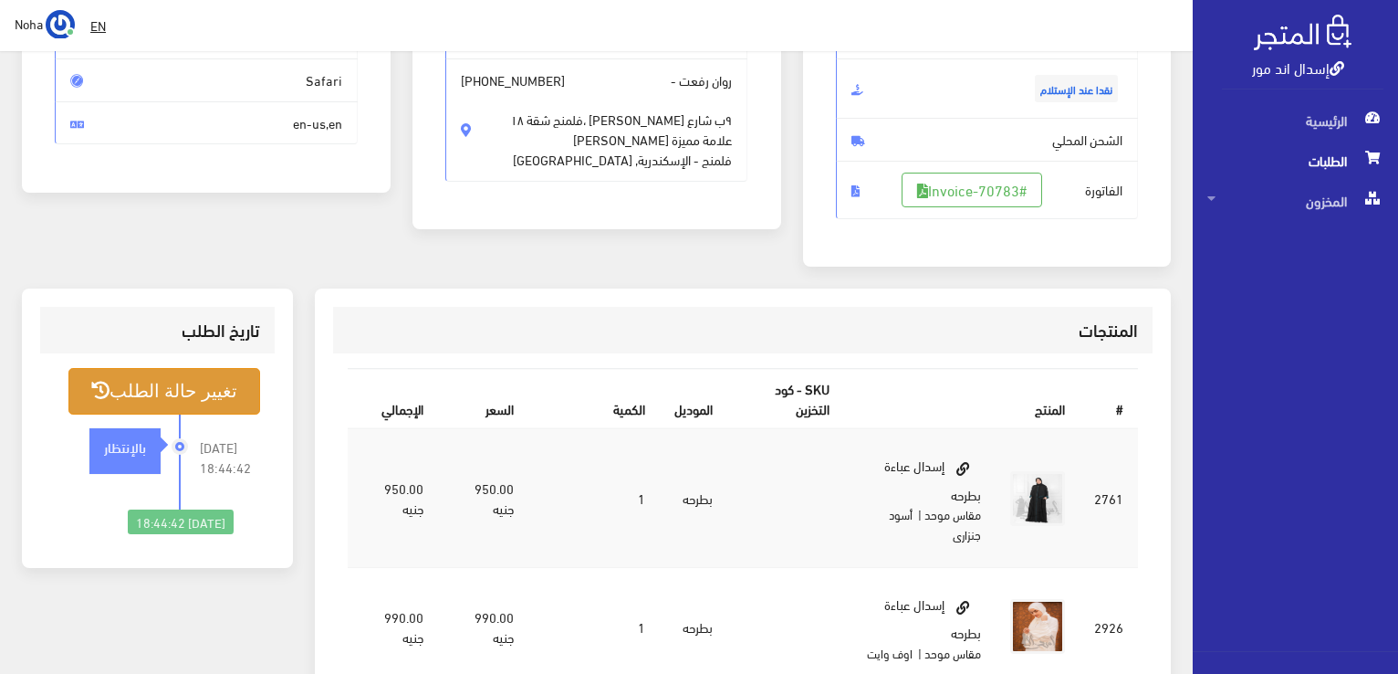
drag, startPoint x: 157, startPoint y: 385, endPoint x: 161, endPoint y: 399, distance: 14.2
click at [161, 399] on button "تغيير حالة الطلب" at bounding box center [164, 391] width 192 height 47
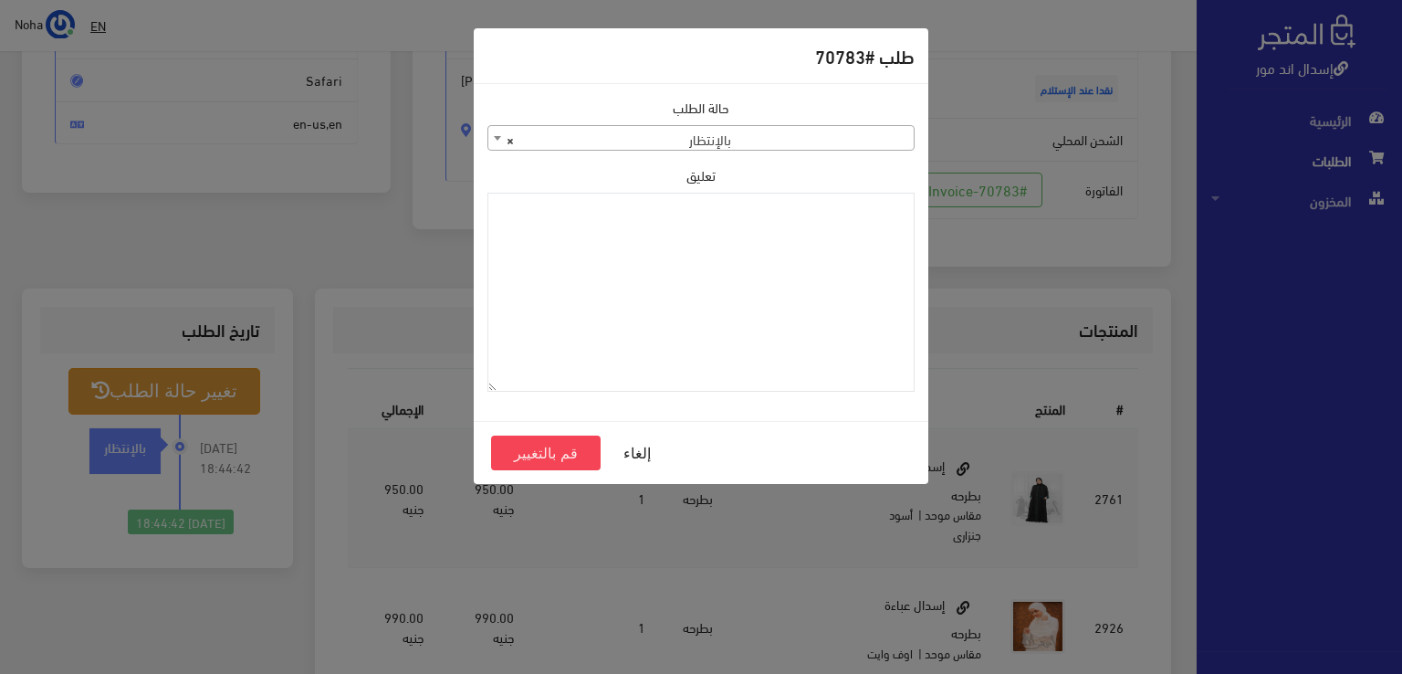
click at [677, 142] on span "× بالإنتظار" at bounding box center [700, 139] width 425 height 26
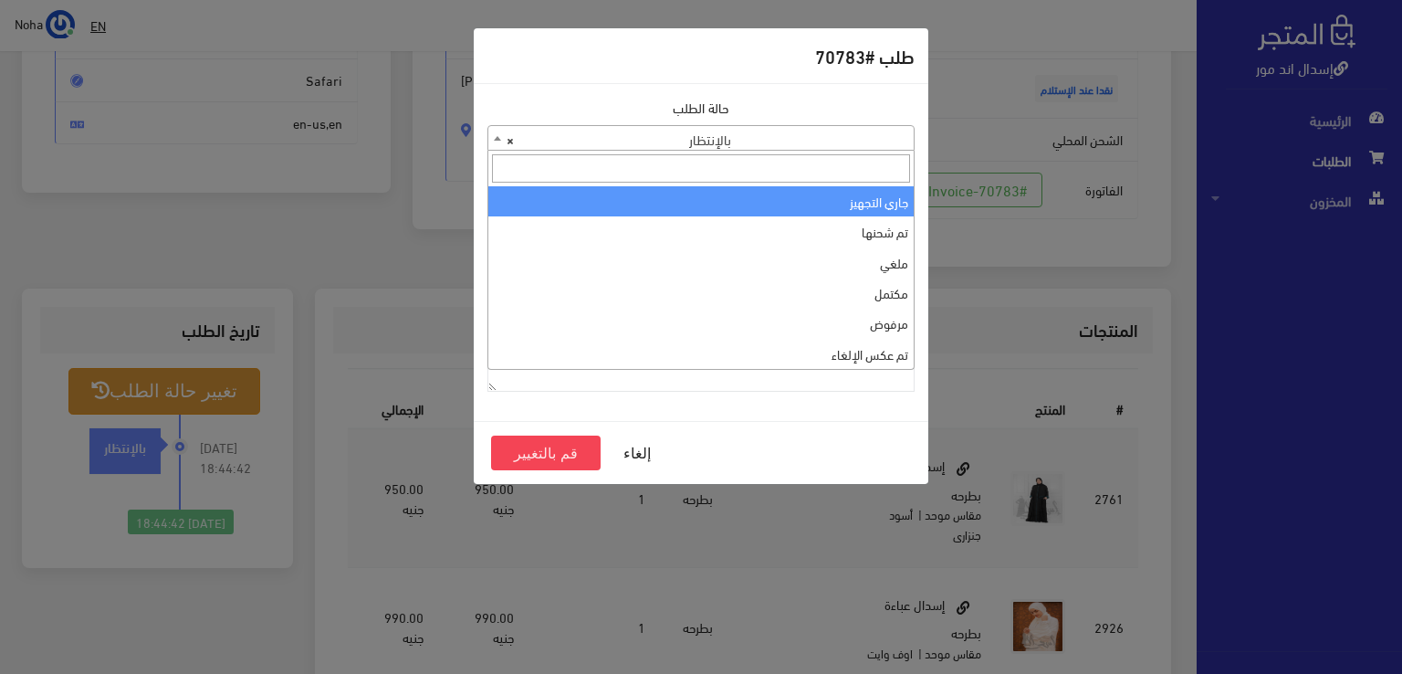
select select "1"
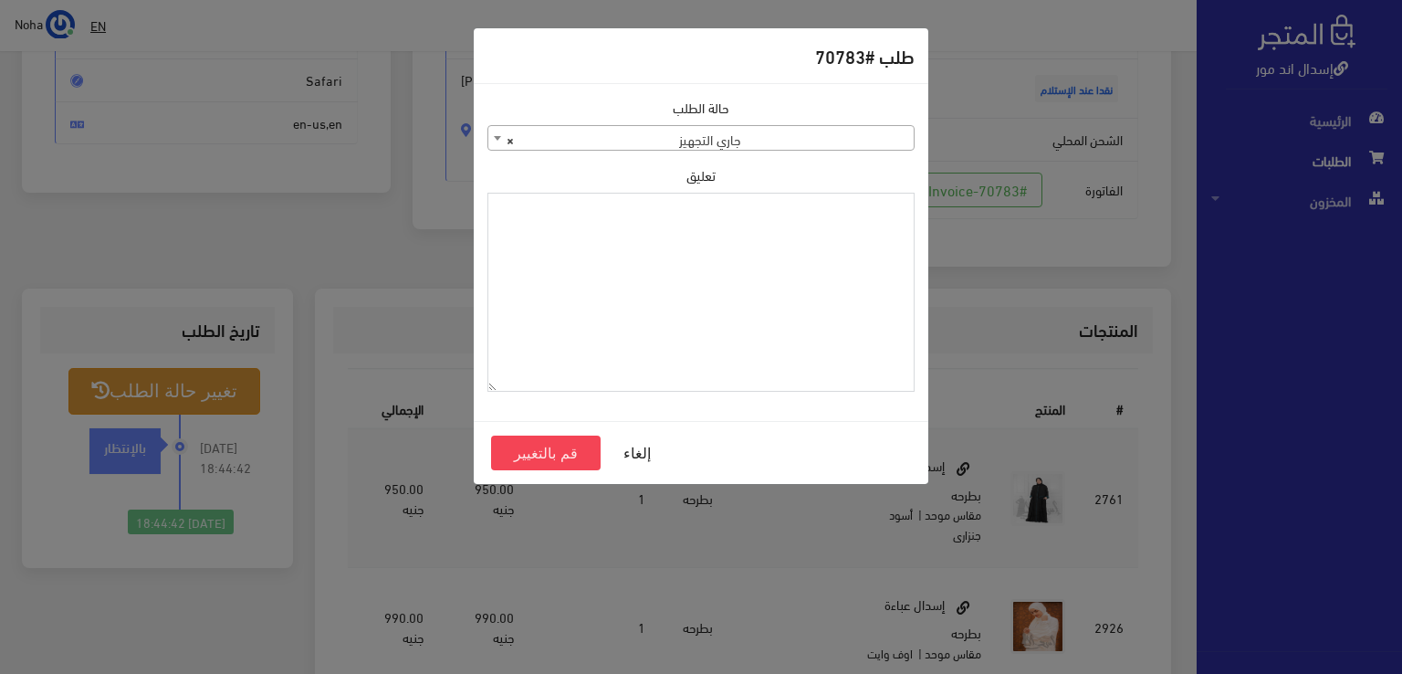
paste textarea "1126575"
type textarea "1126575"
click at [575, 455] on button "قم بالتغيير" at bounding box center [546, 452] width 110 height 35
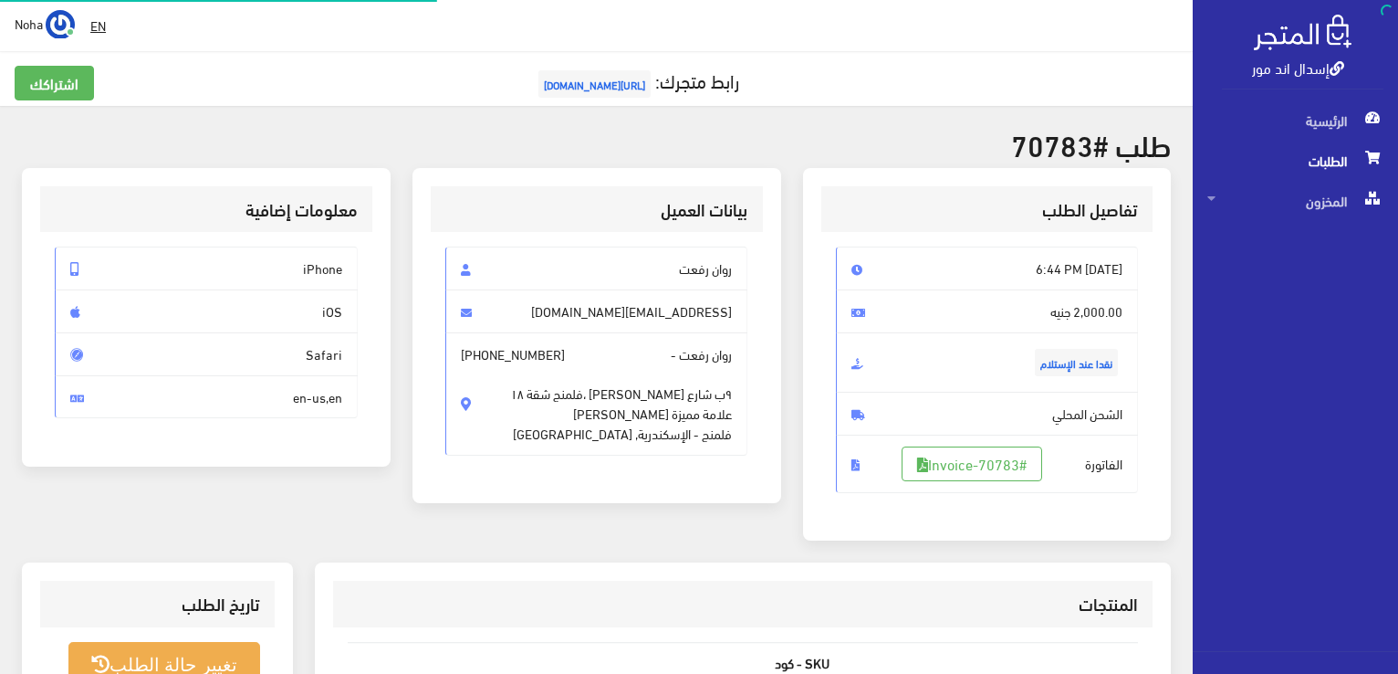
scroll to position [262, 0]
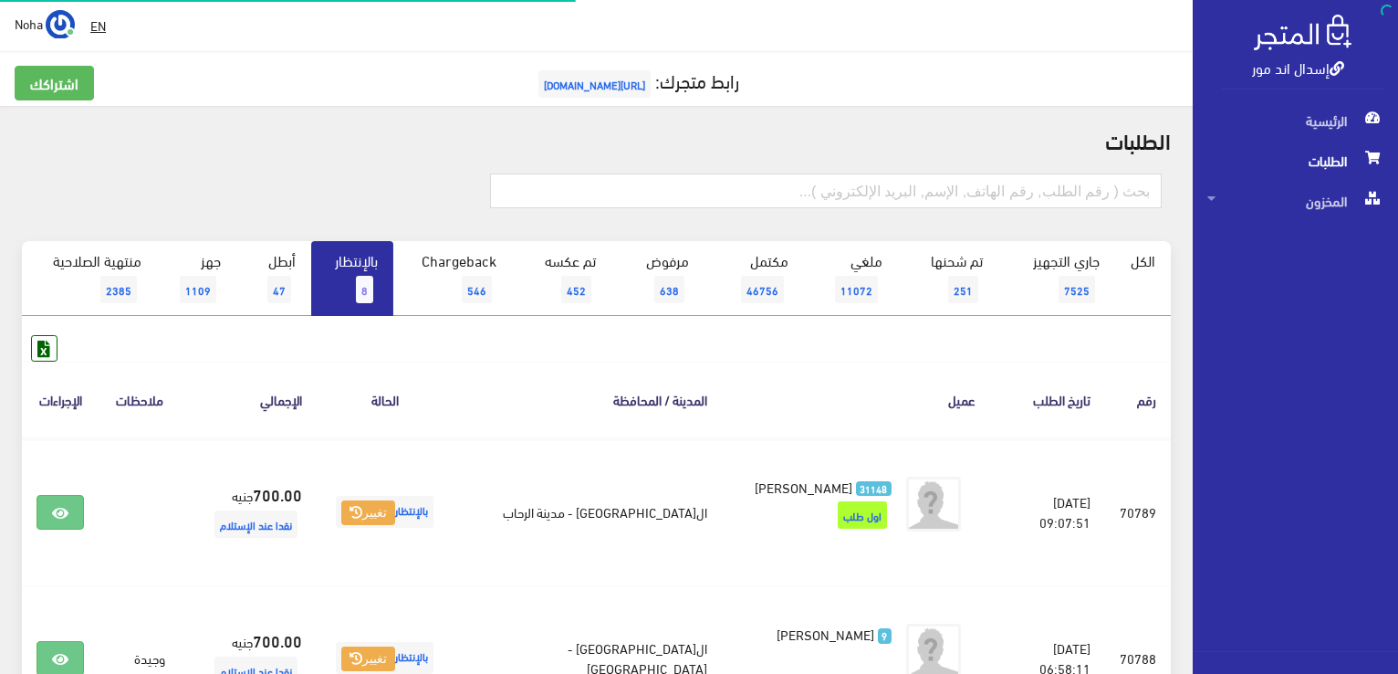
scroll to position [1077, 0]
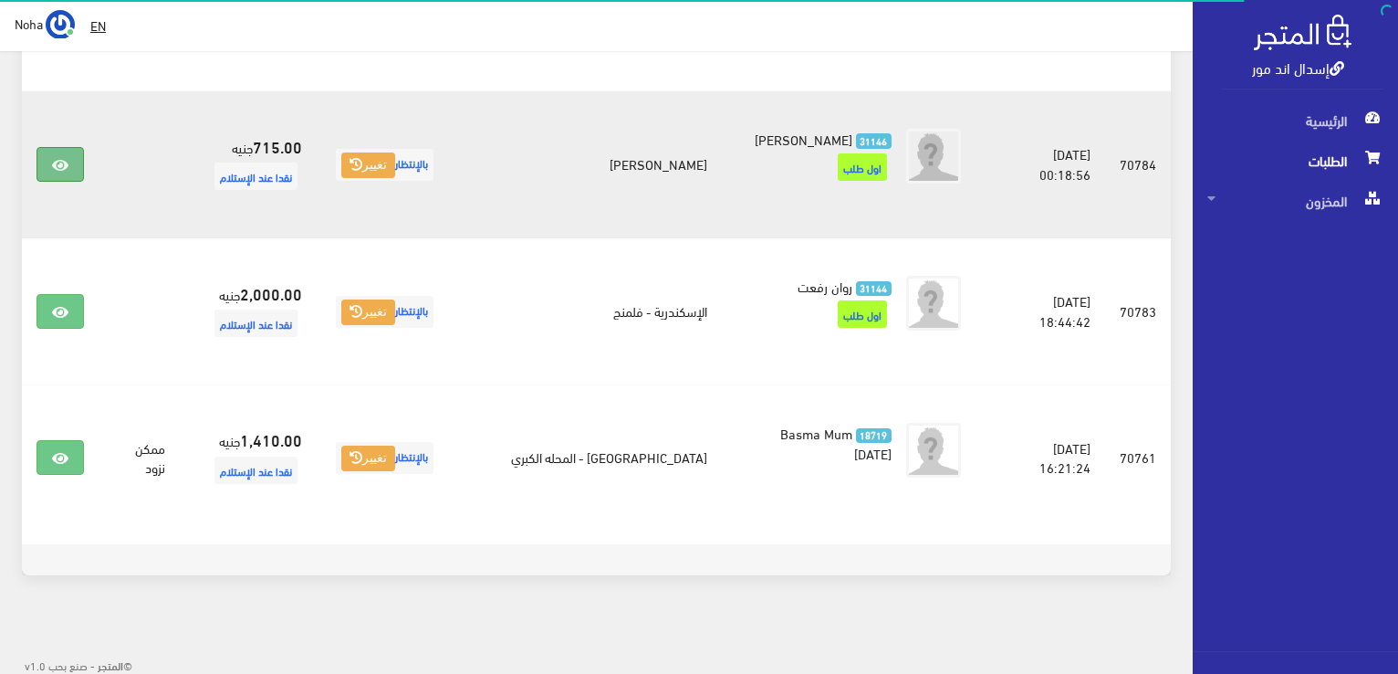
click at [55, 158] on icon at bounding box center [60, 165] width 16 height 15
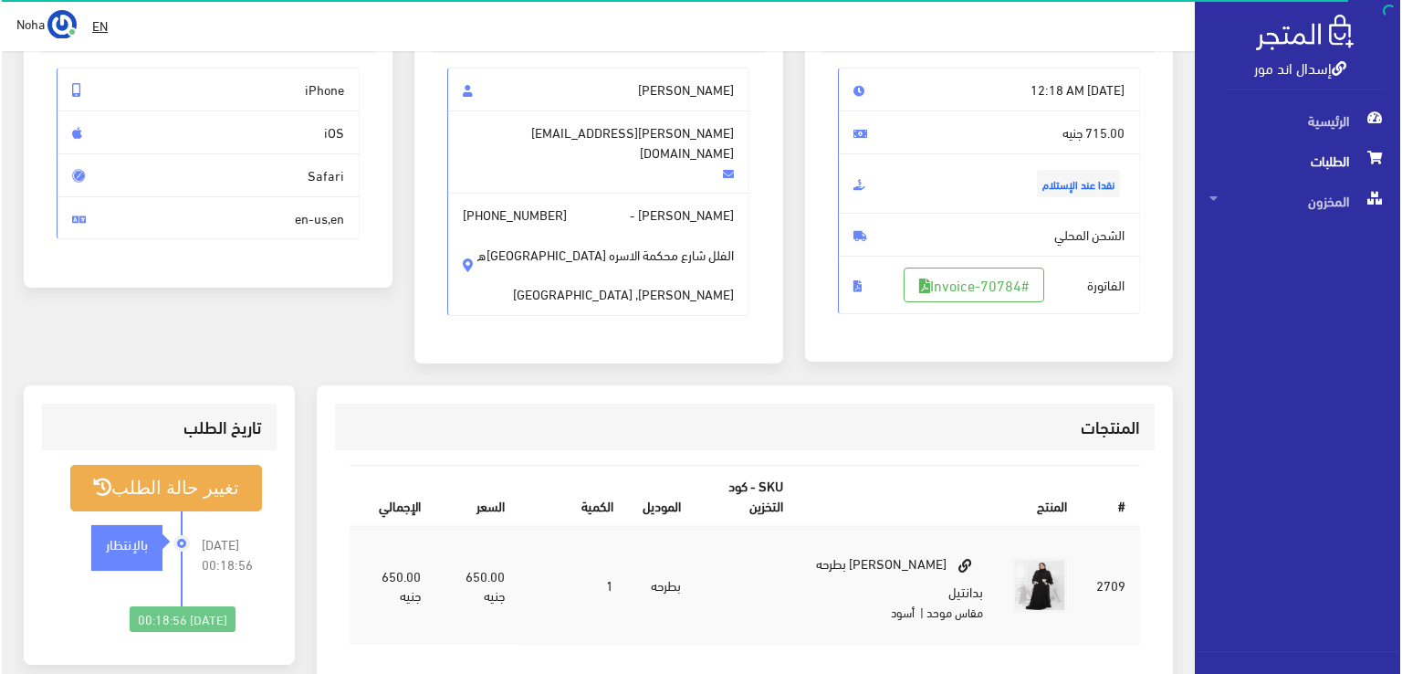
scroll to position [183, 0]
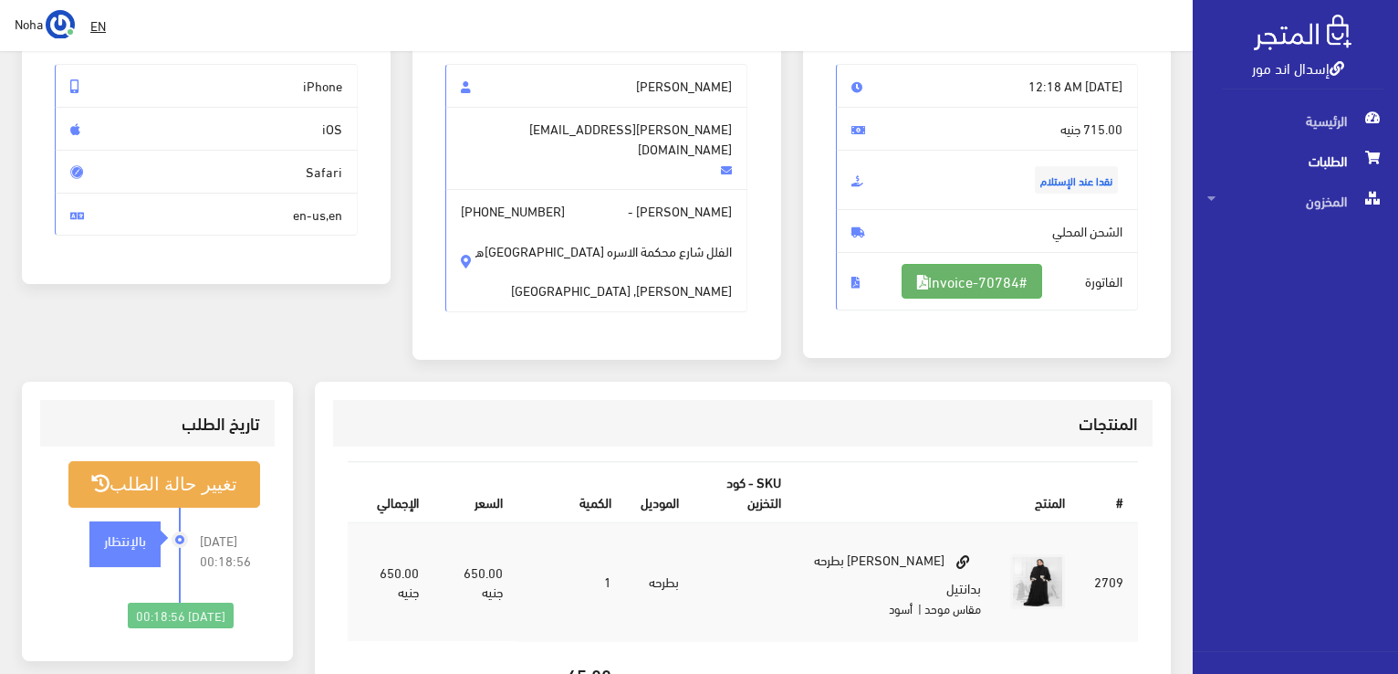
click at [956, 279] on link "#Invoice-70784" at bounding box center [972, 281] width 141 height 35
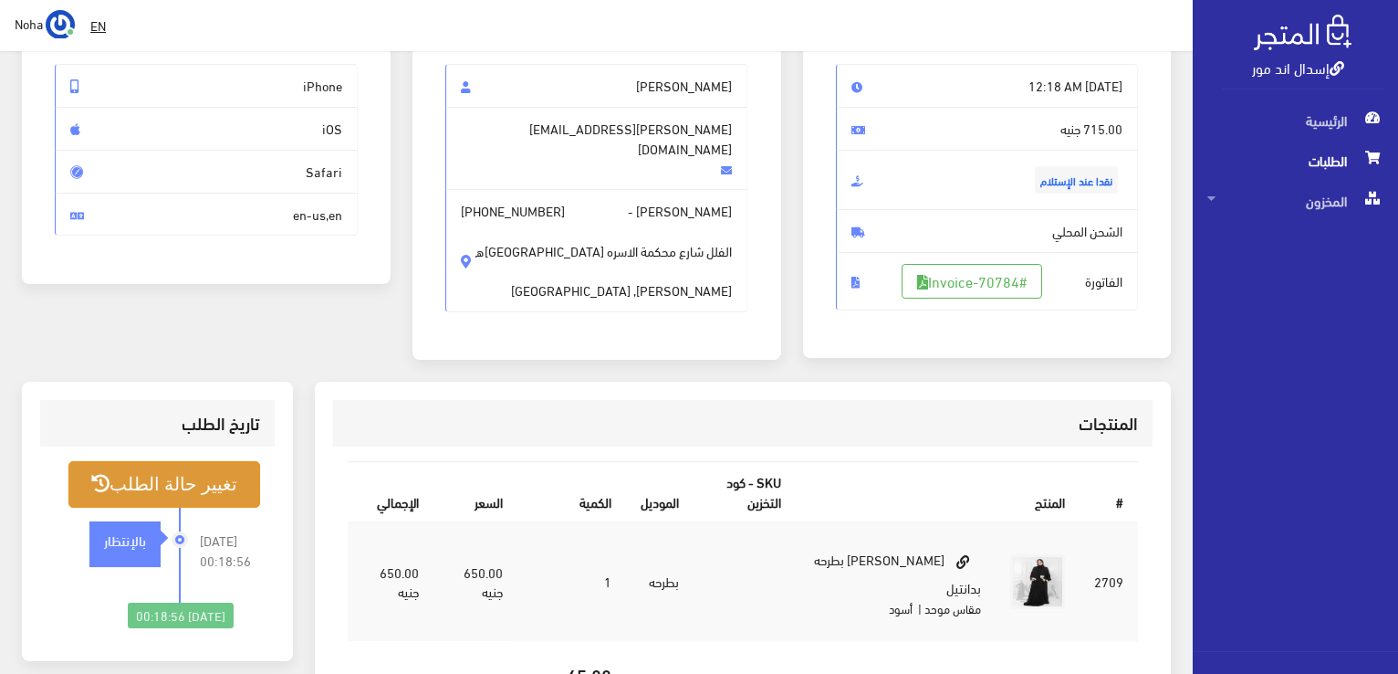
click at [193, 478] on button "تغيير حالة الطلب" at bounding box center [164, 484] width 192 height 47
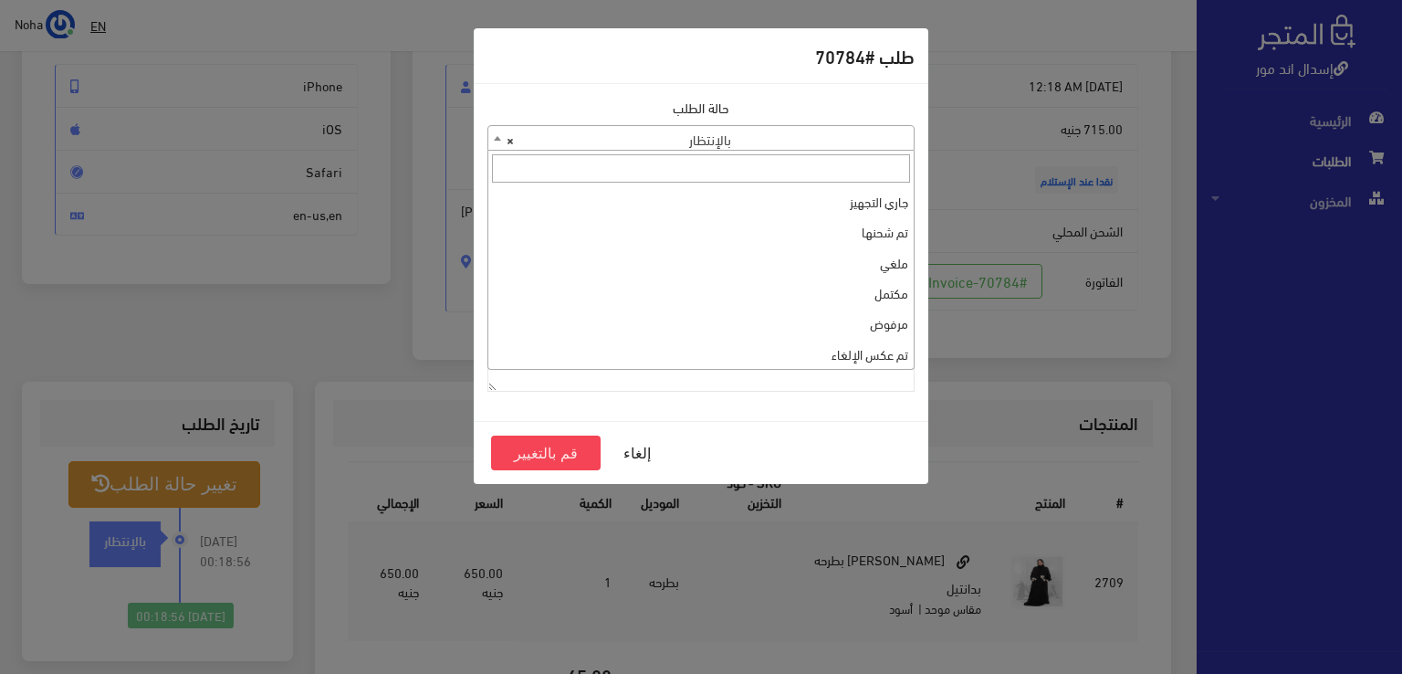
drag, startPoint x: 750, startPoint y: 142, endPoint x: 719, endPoint y: 232, distance: 94.7
click at [750, 149] on span "× بالإنتظار" at bounding box center [700, 139] width 425 height 26
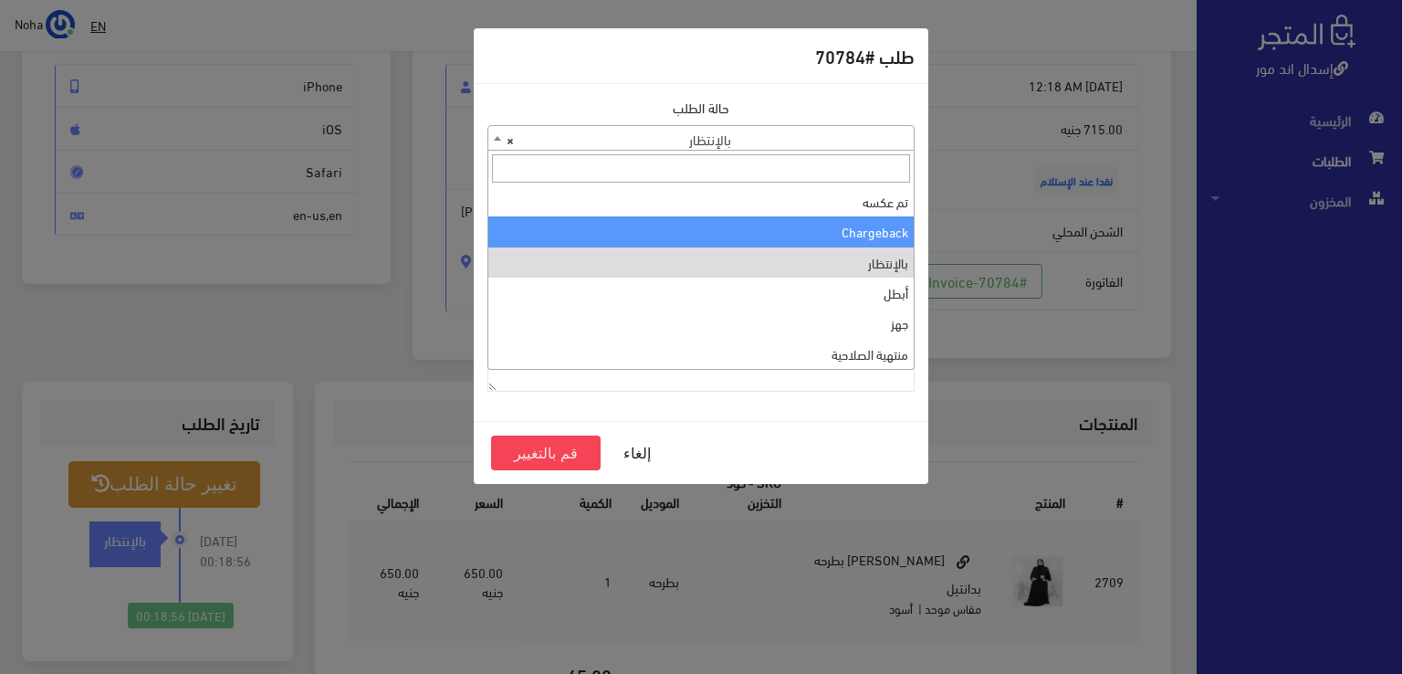
scroll to position [0, 0]
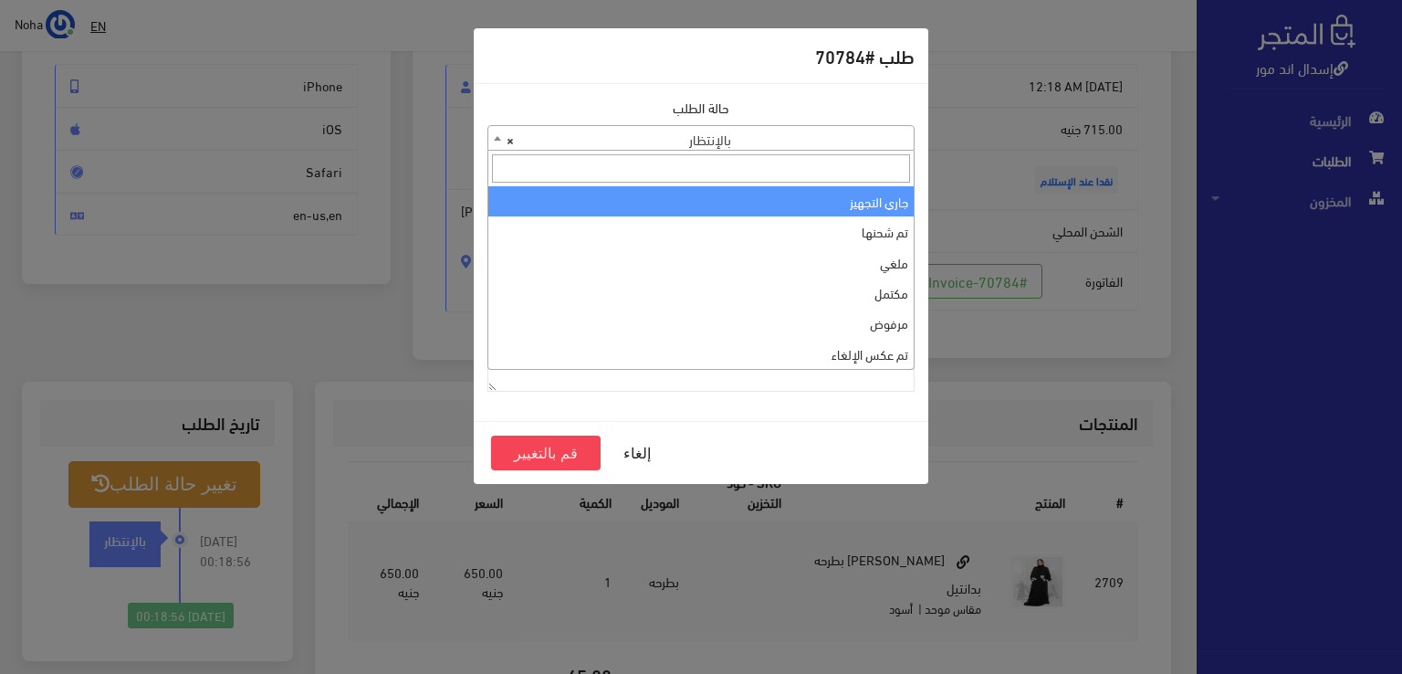
select select "1"
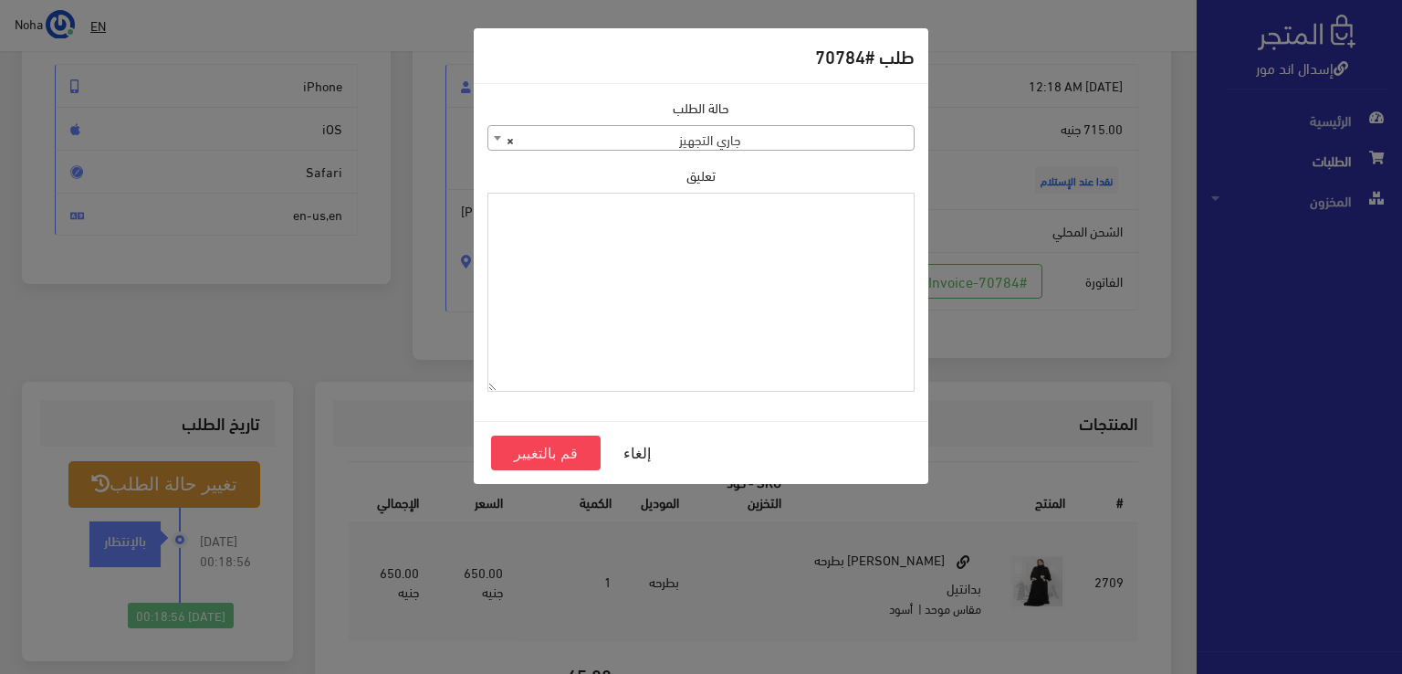
paste textarea "1126575"
type textarea "1126575"
click at [561, 458] on button "قم بالتغيير" at bounding box center [546, 452] width 110 height 35
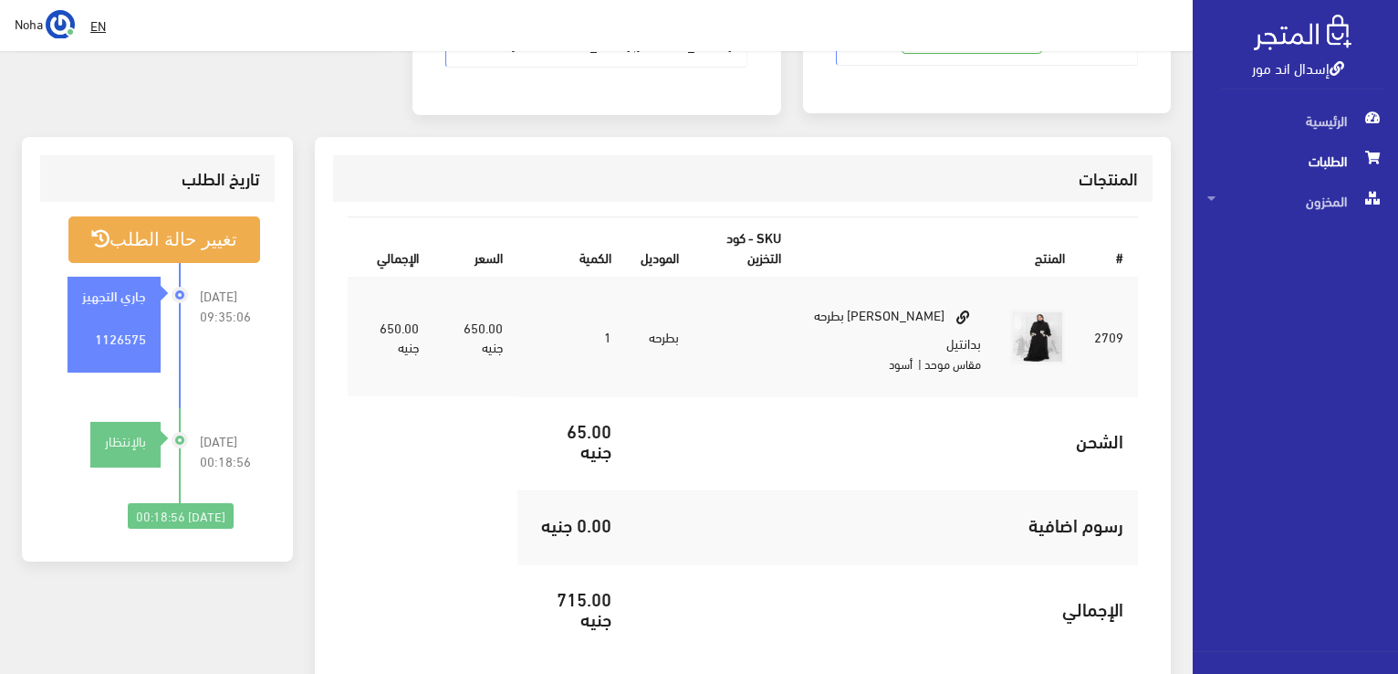
scroll to position [456, 0]
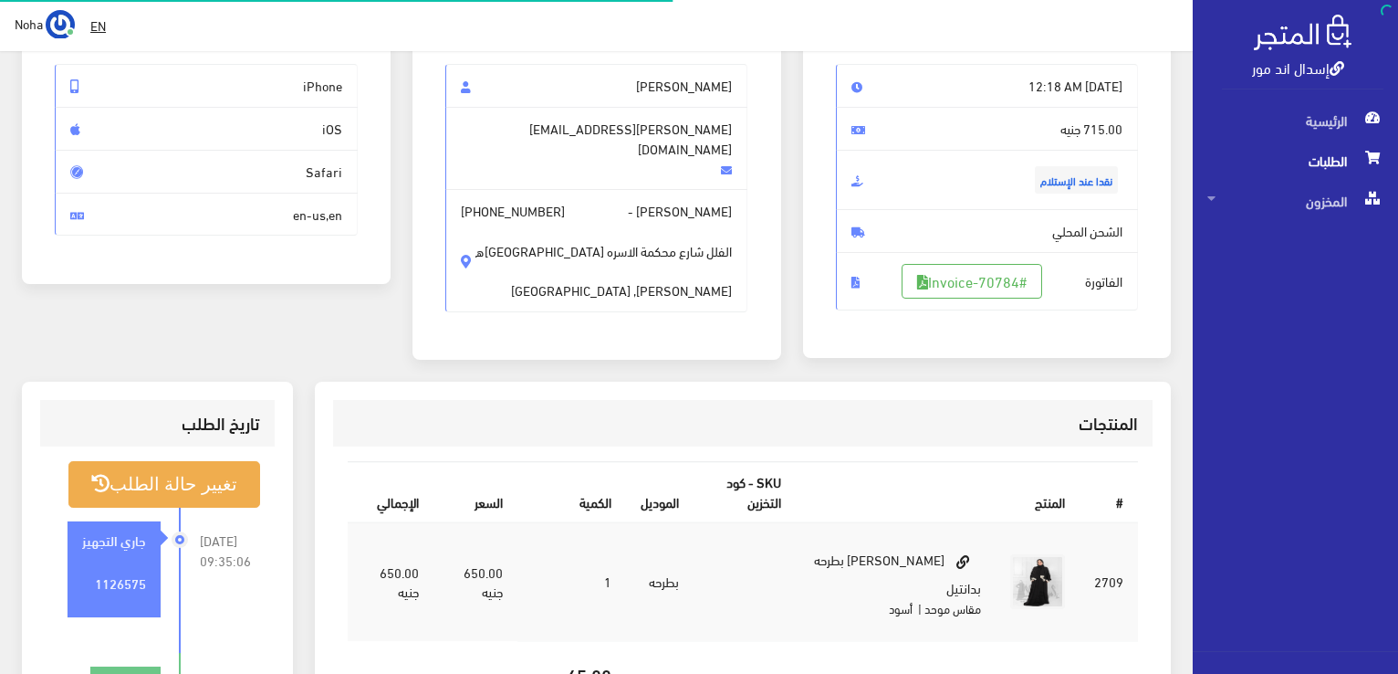
scroll to position [183, 0]
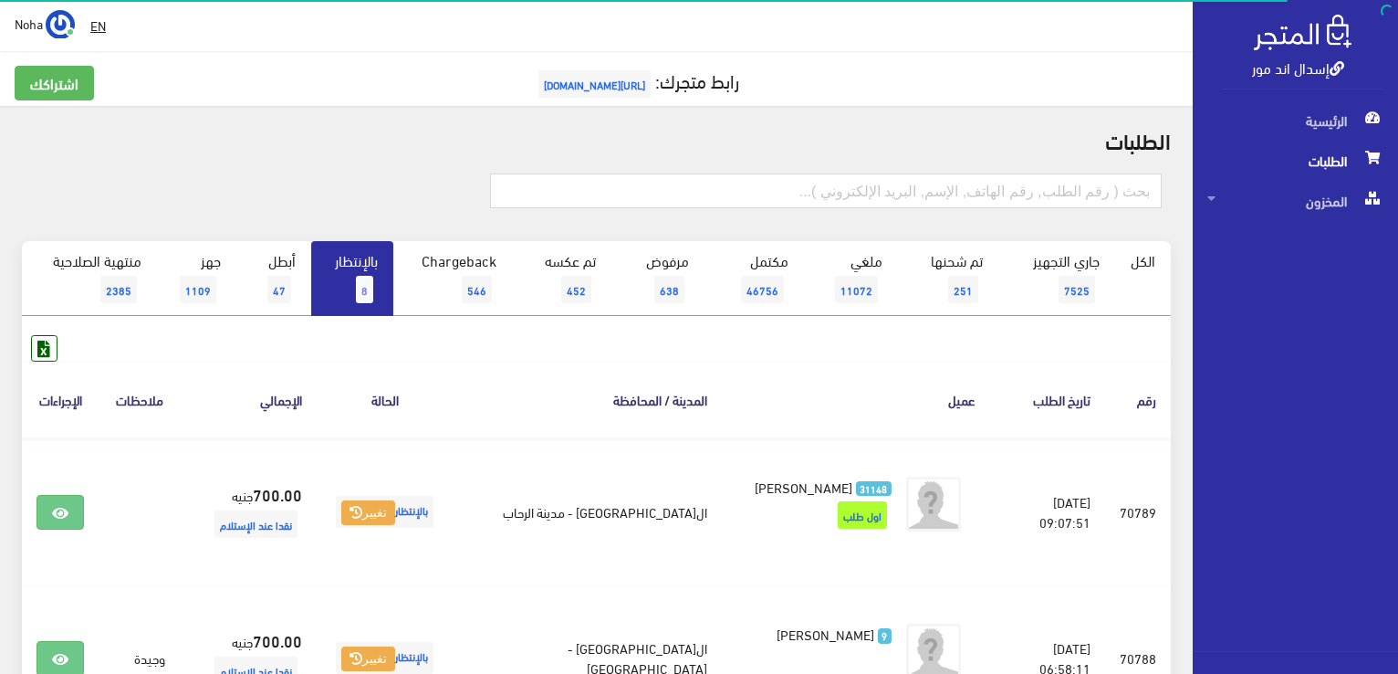
click at [360, 279] on span "8" at bounding box center [364, 289] width 17 height 27
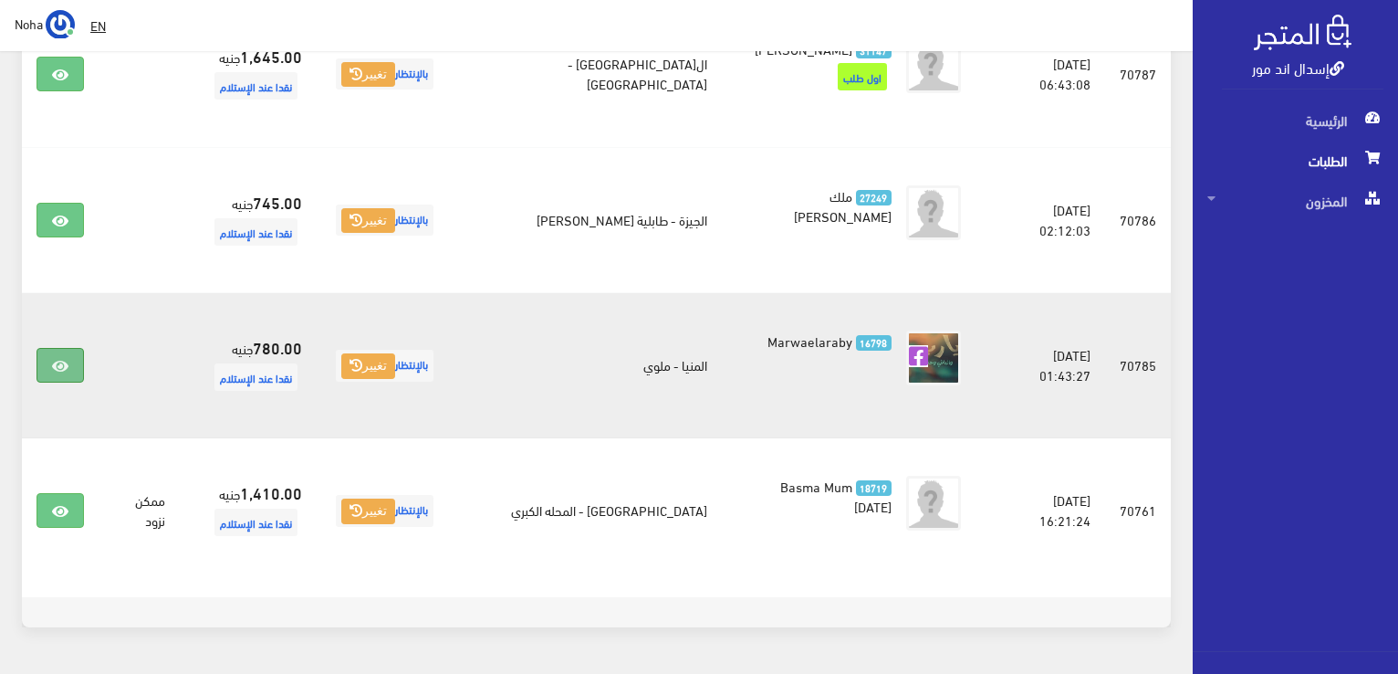
scroll to position [783, 0]
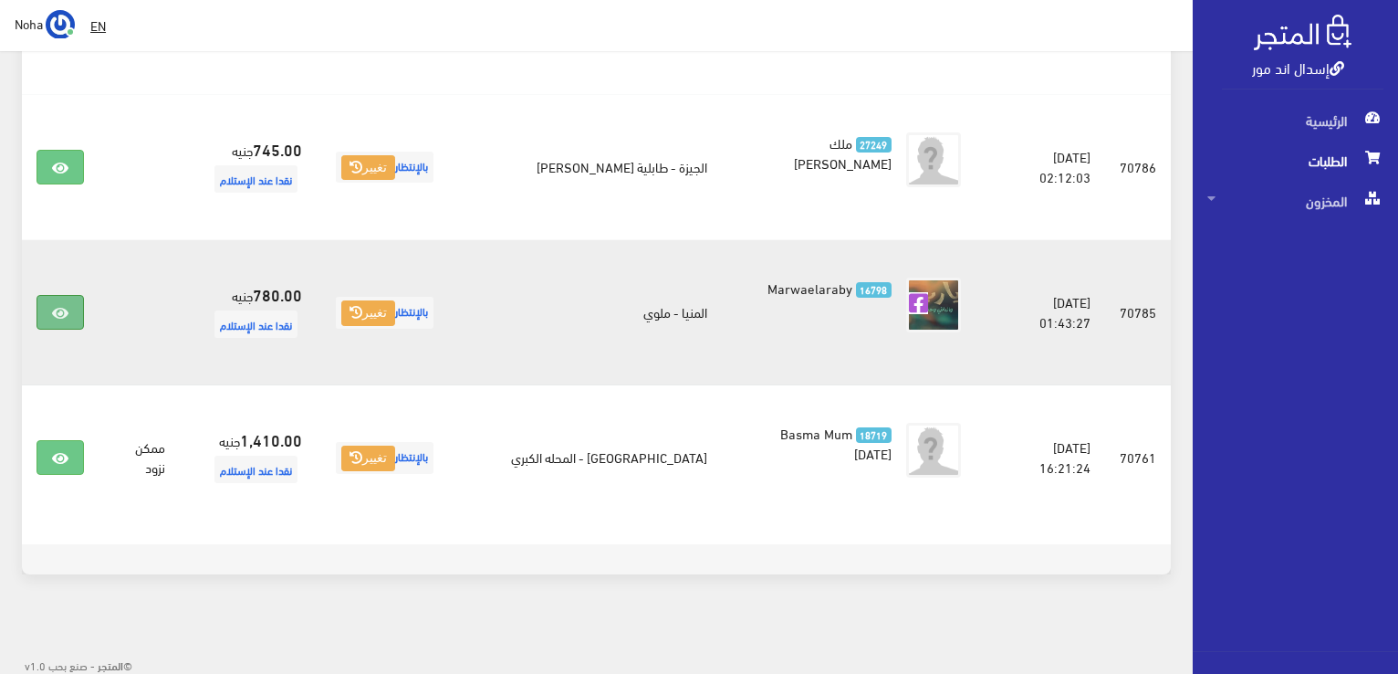
click at [58, 325] on link at bounding box center [60, 312] width 47 height 35
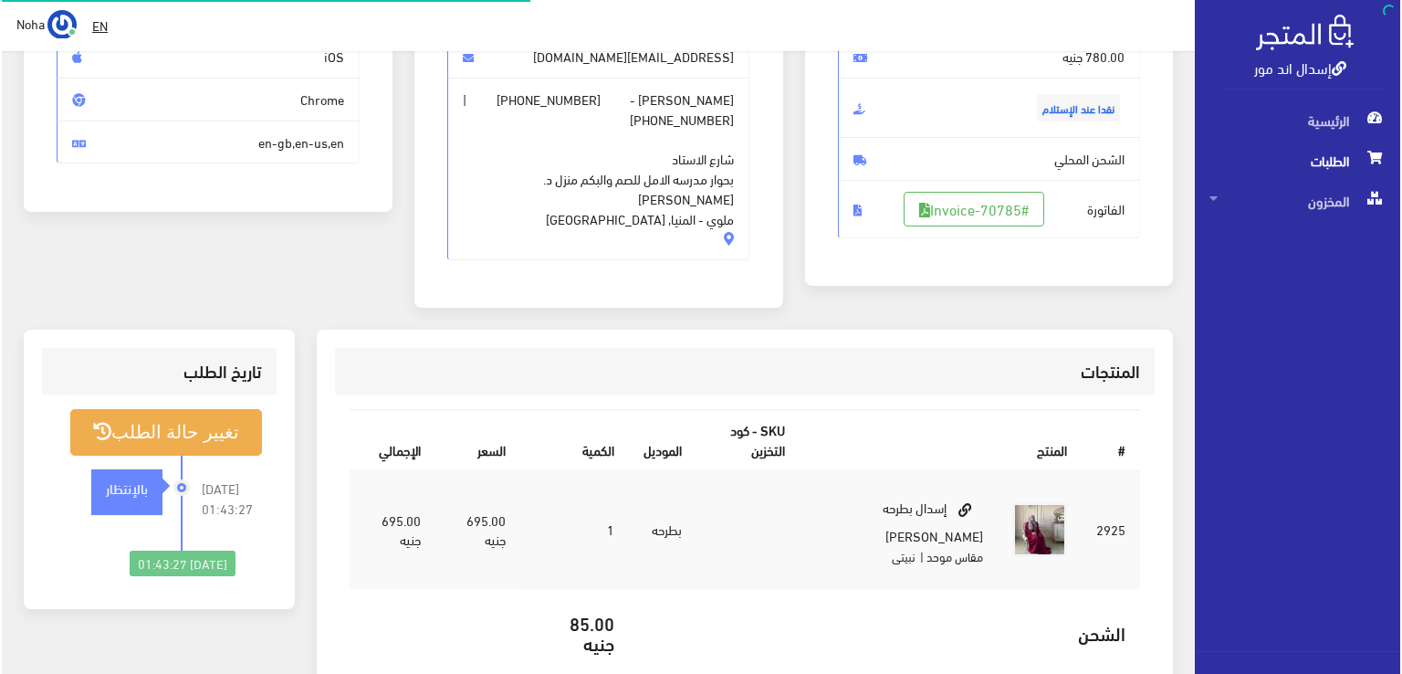
scroll to position [274, 0]
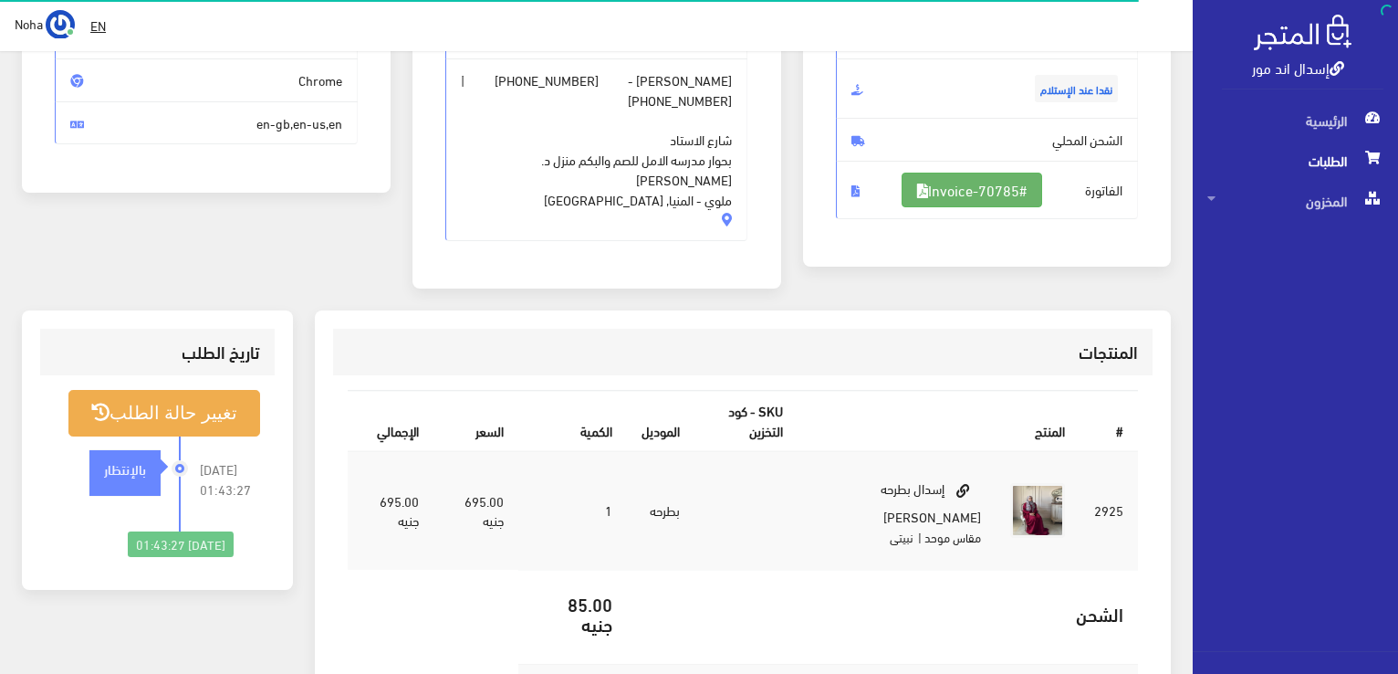
click at [1000, 187] on link "#Invoice-70785" at bounding box center [972, 189] width 141 height 35
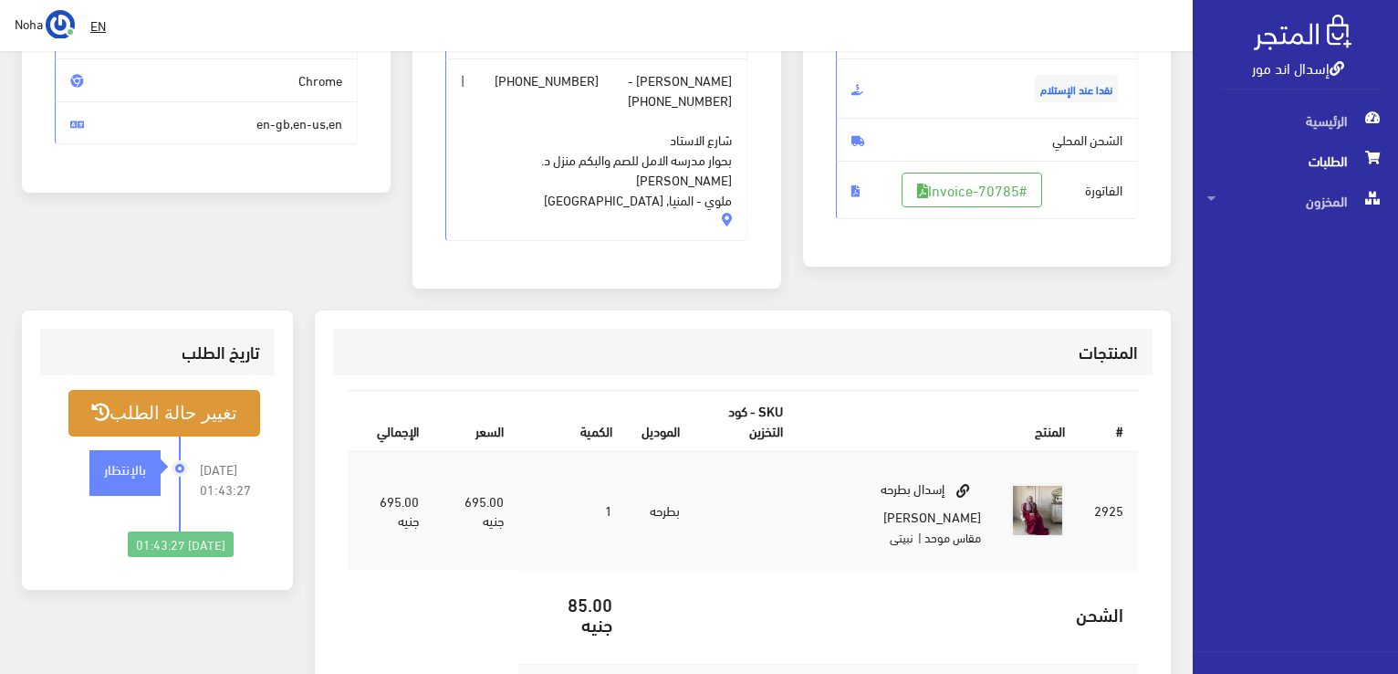
click at [240, 395] on button "تغيير حالة الطلب" at bounding box center [164, 413] width 192 height 47
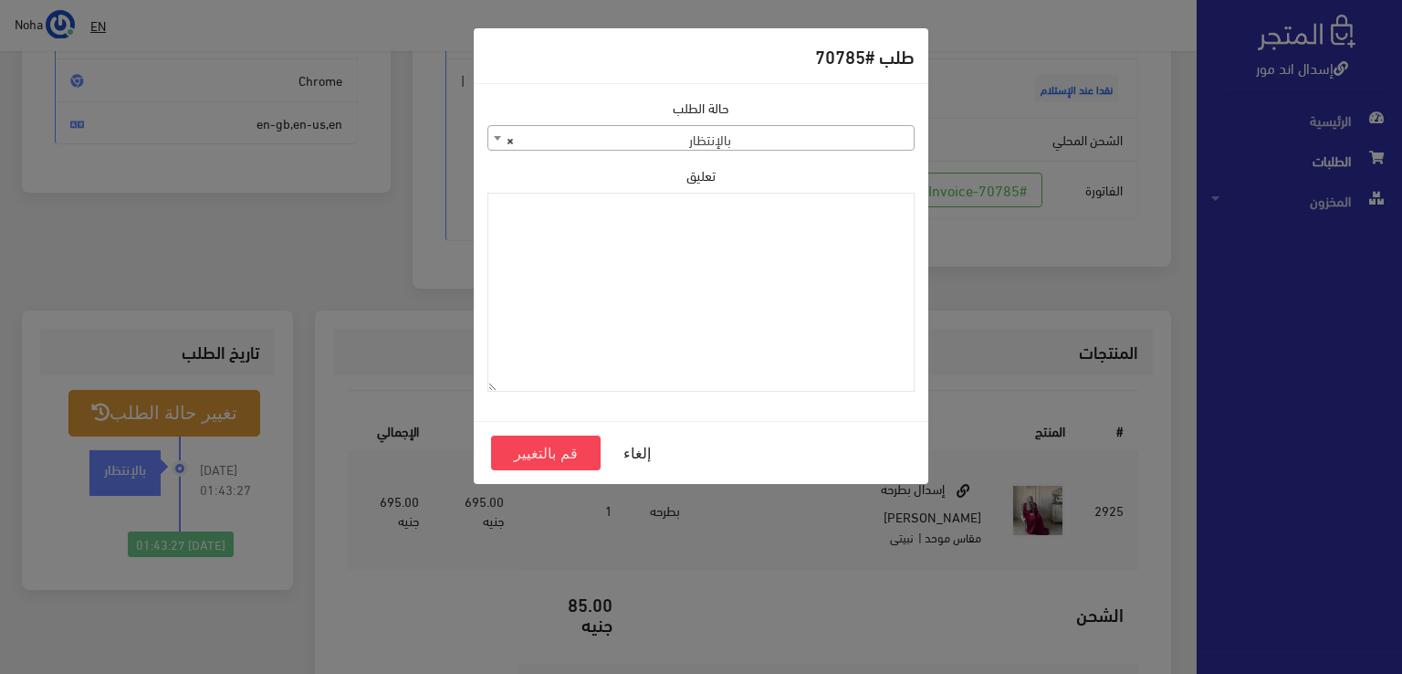
click at [537, 141] on span "× بالإنتظار" at bounding box center [700, 139] width 425 height 26
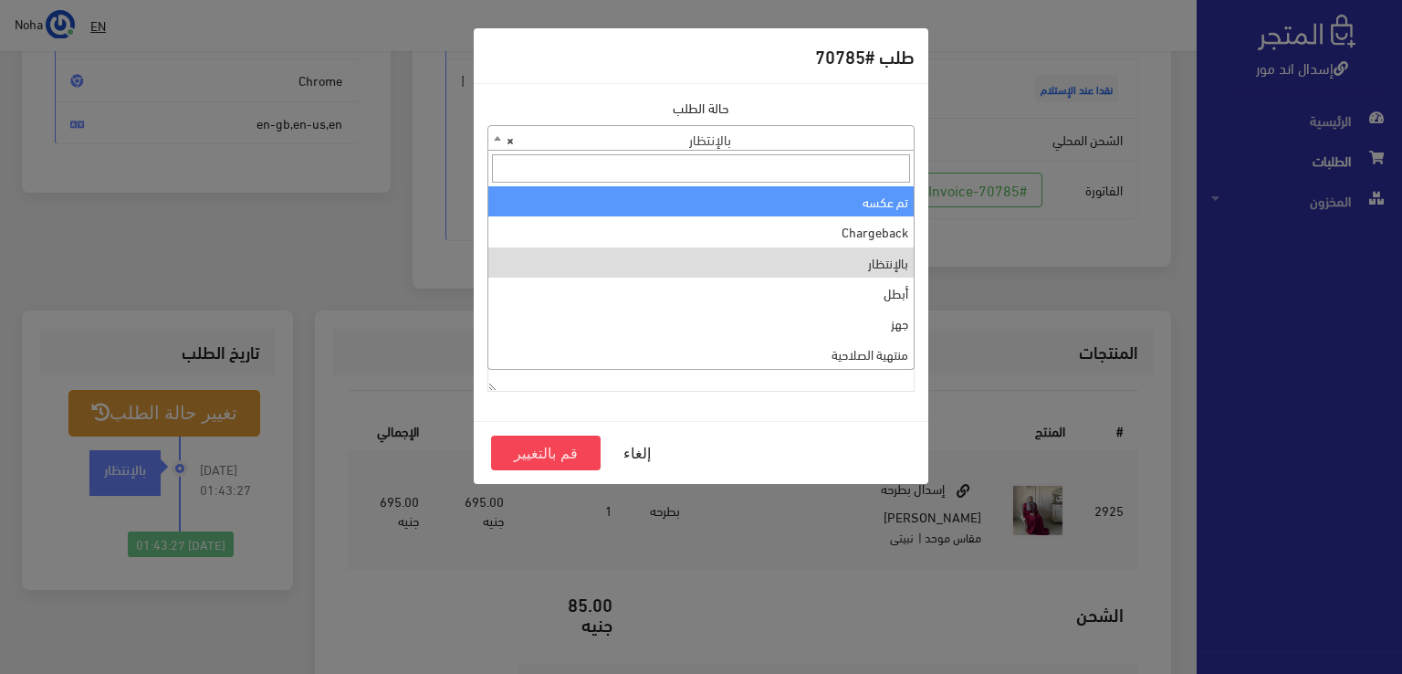
scroll to position [0, 0]
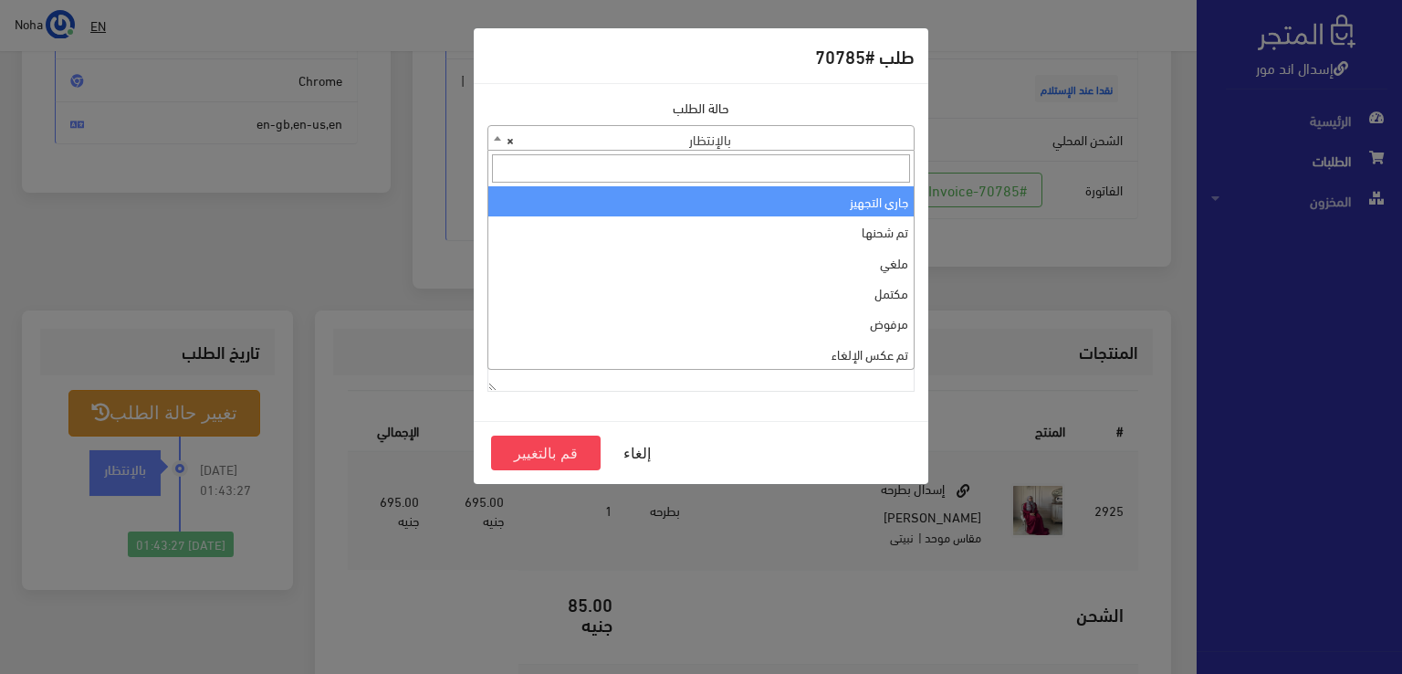
select select "1"
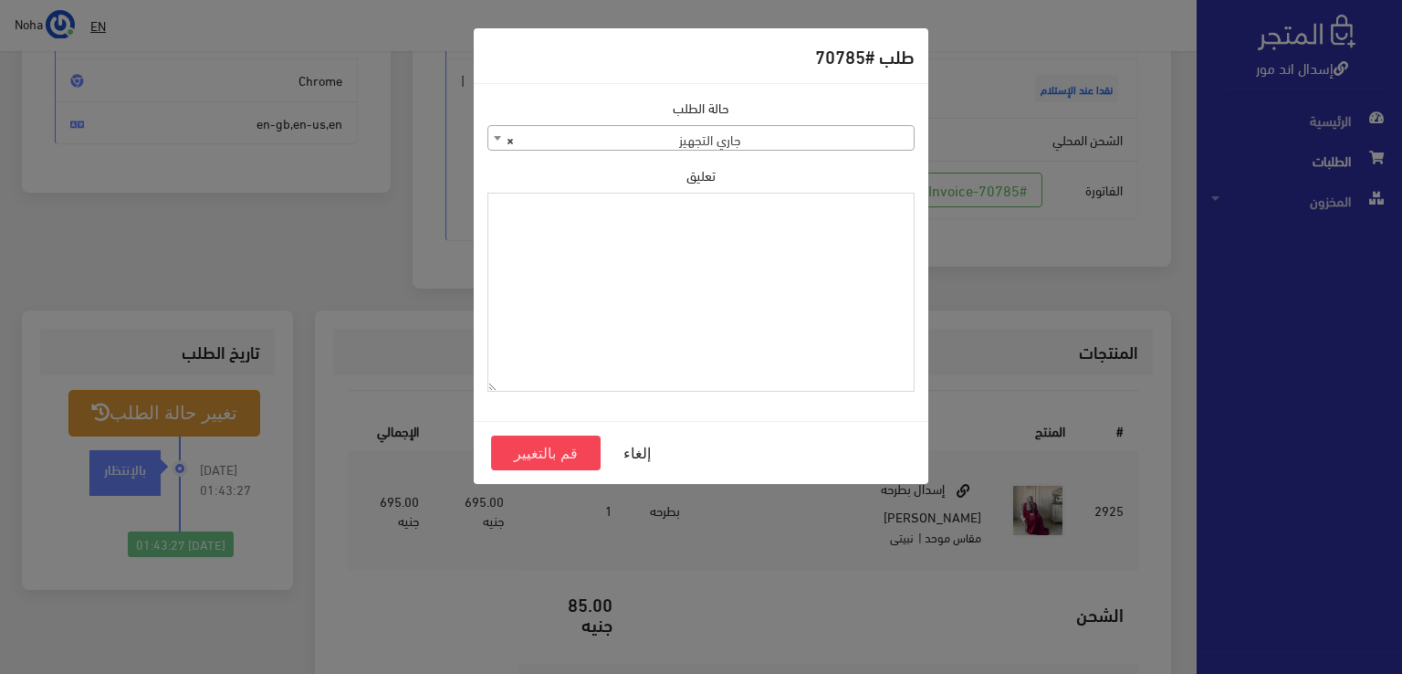
paste textarea "1126575"
type textarea "1126575"
click at [580, 452] on button "قم بالتغيير" at bounding box center [546, 452] width 110 height 35
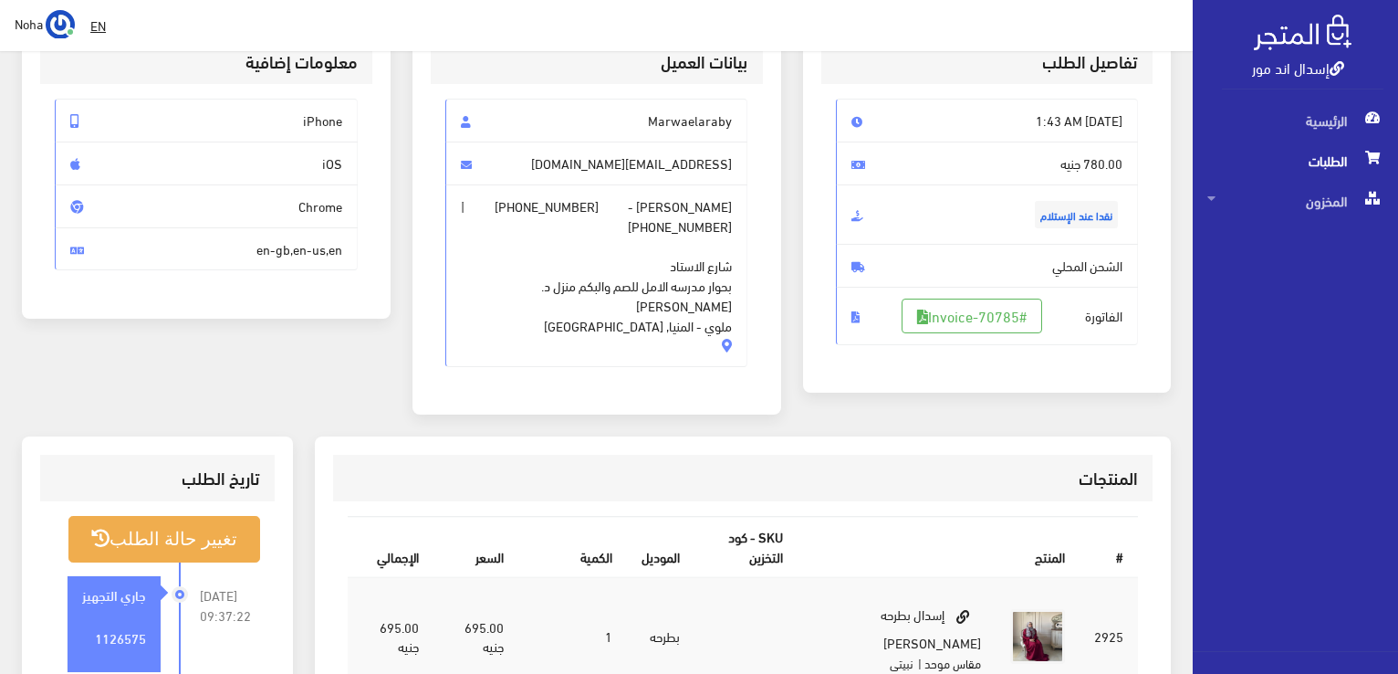
scroll to position [365, 0]
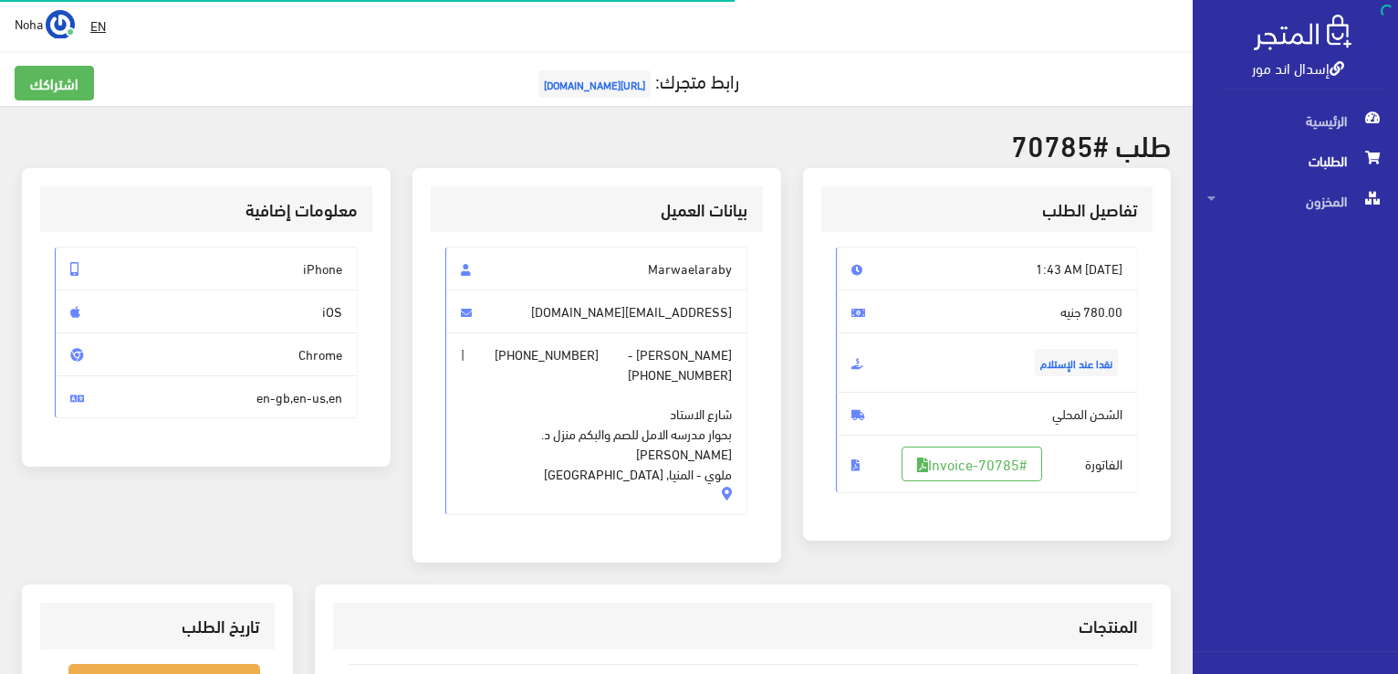
scroll to position [262, 0]
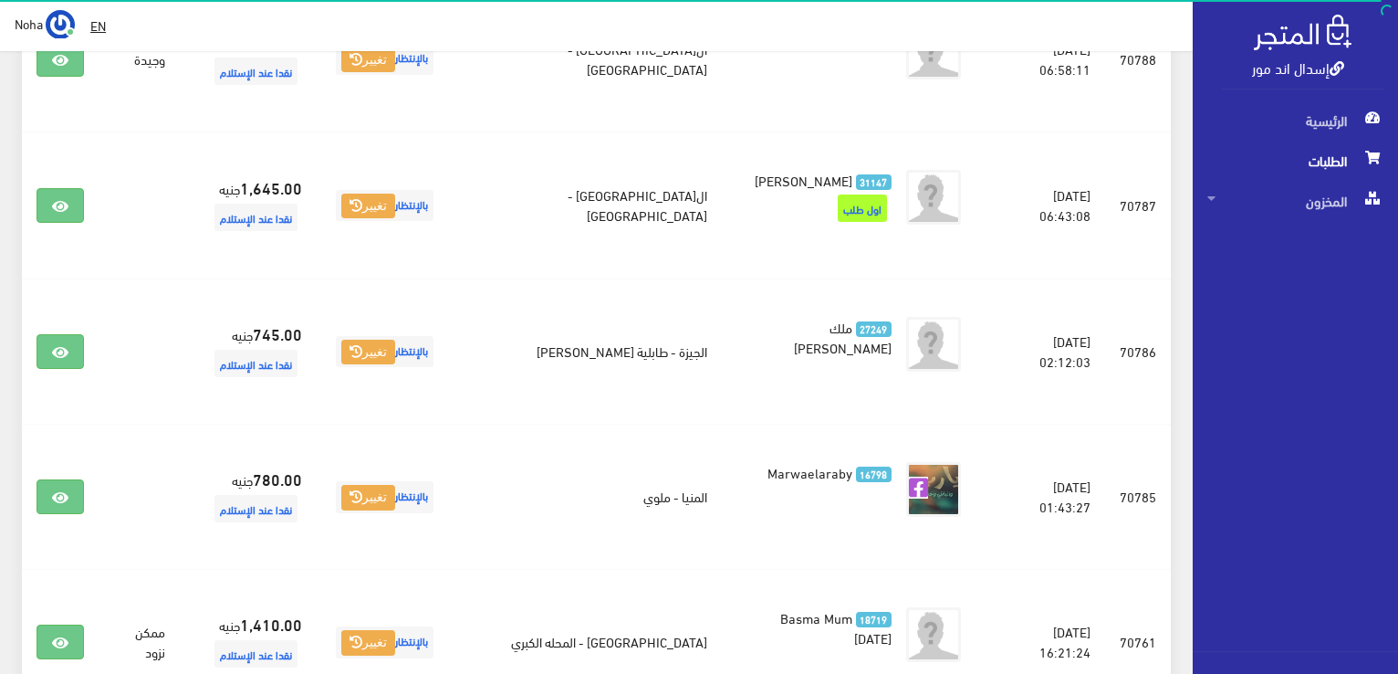
scroll to position [509, 0]
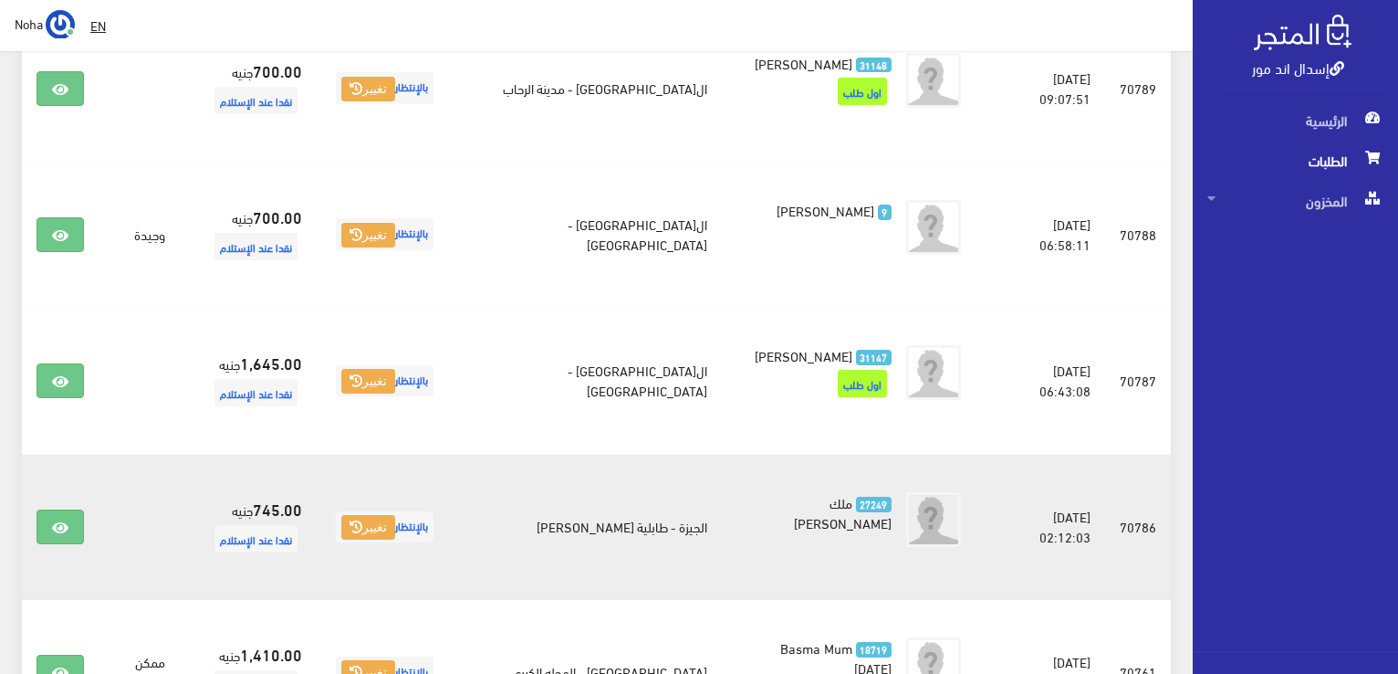
scroll to position [456, 0]
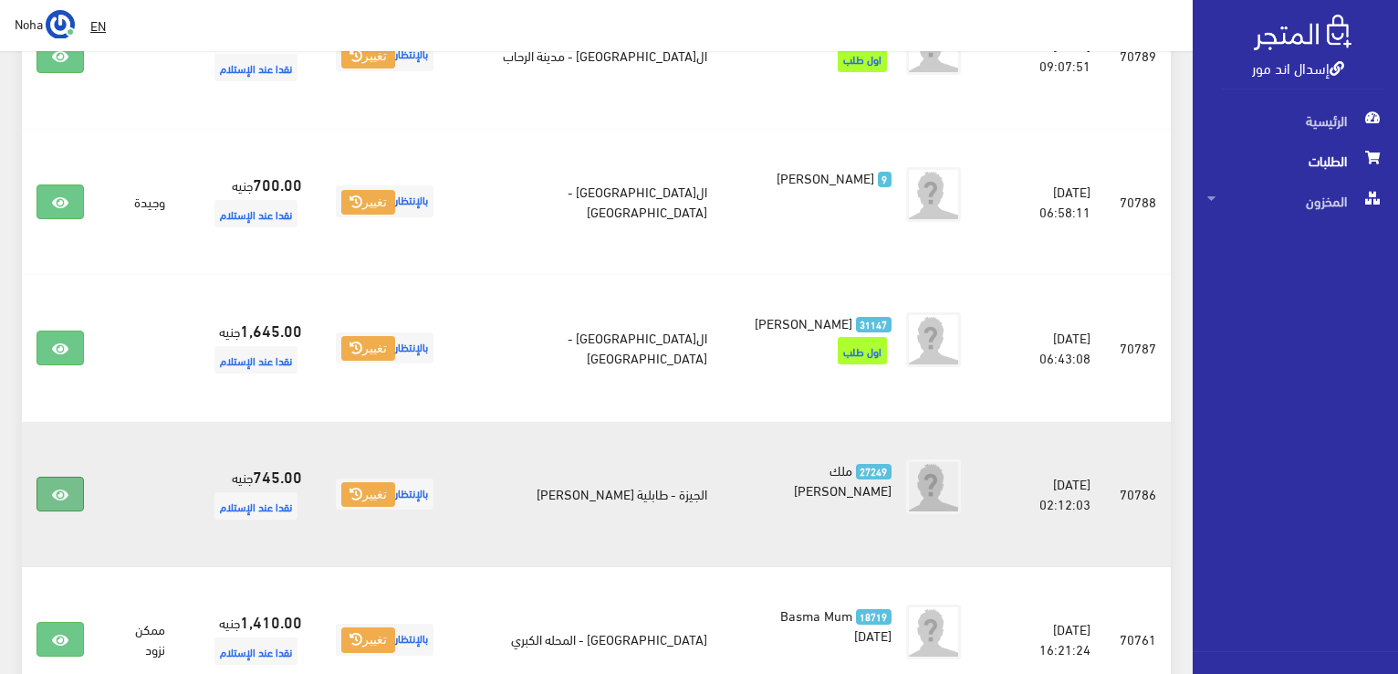
click at [69, 497] on link at bounding box center [60, 493] width 47 height 35
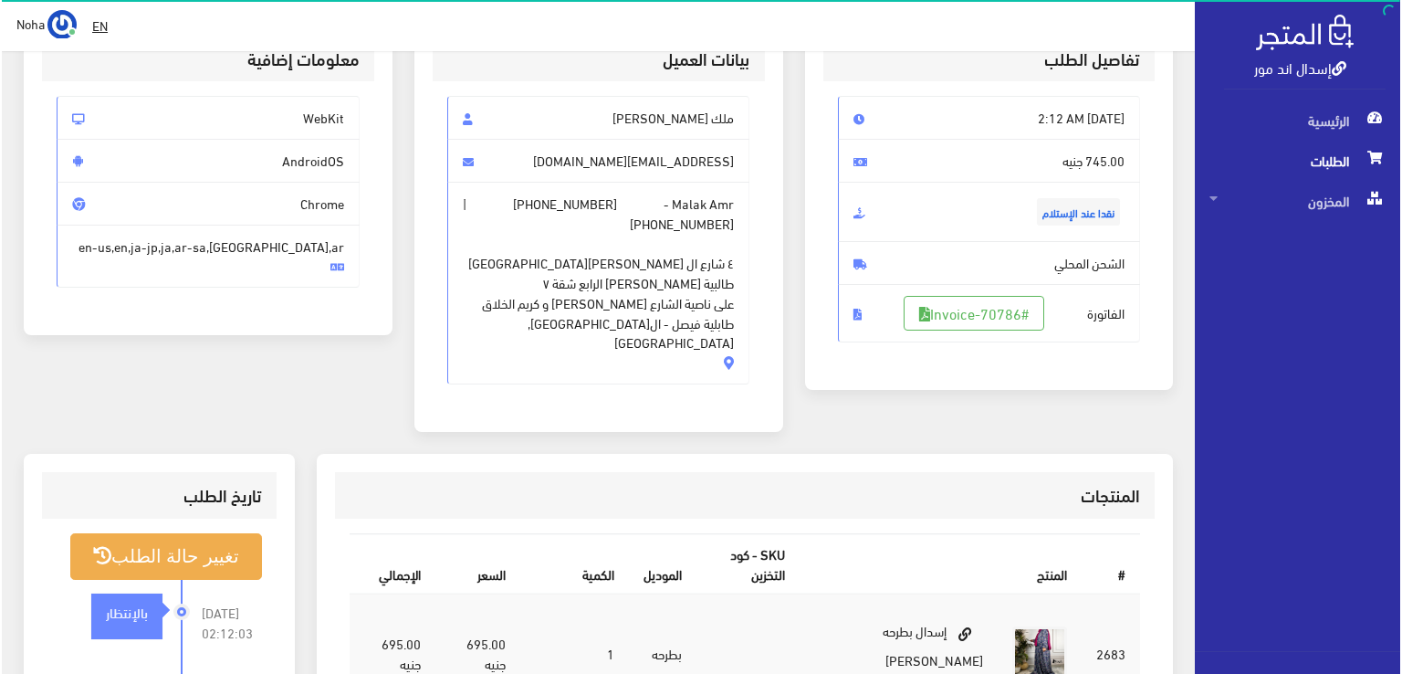
scroll to position [183, 0]
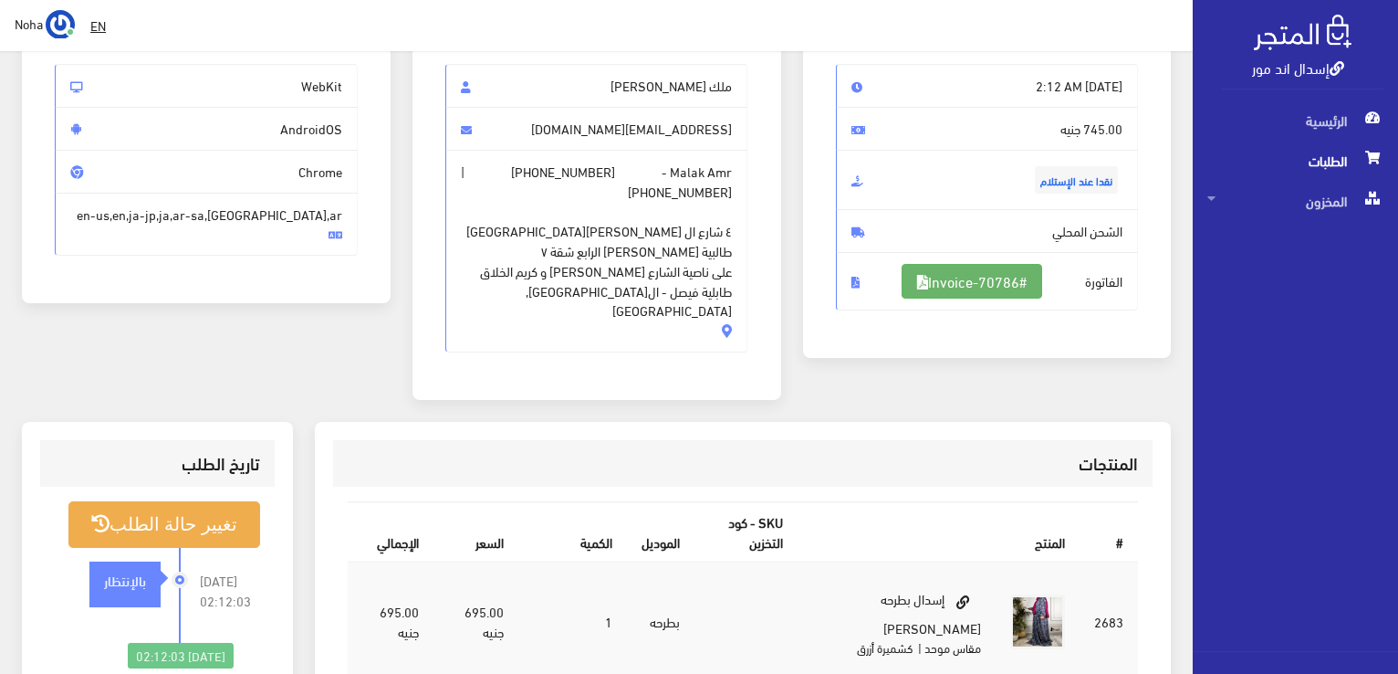
click at [959, 280] on link "#Invoice-70786" at bounding box center [972, 281] width 141 height 35
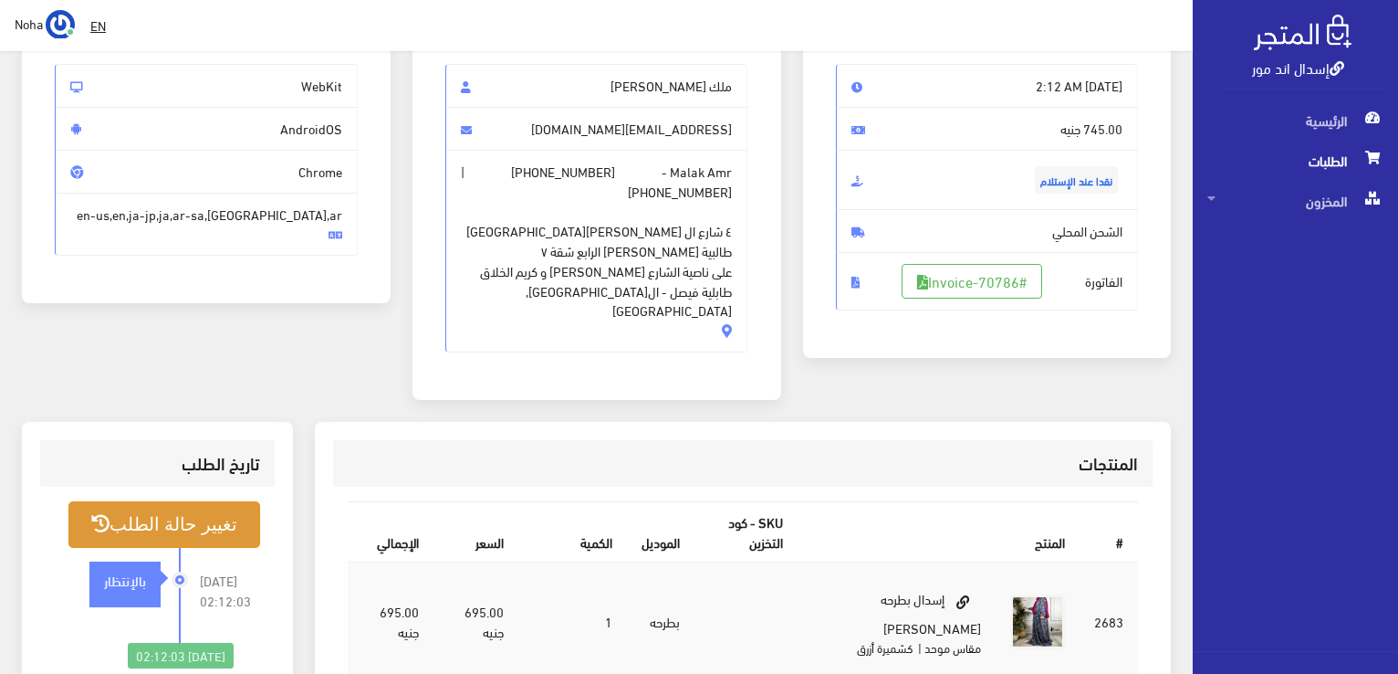
click at [193, 501] on button "تغيير حالة الطلب" at bounding box center [164, 524] width 192 height 47
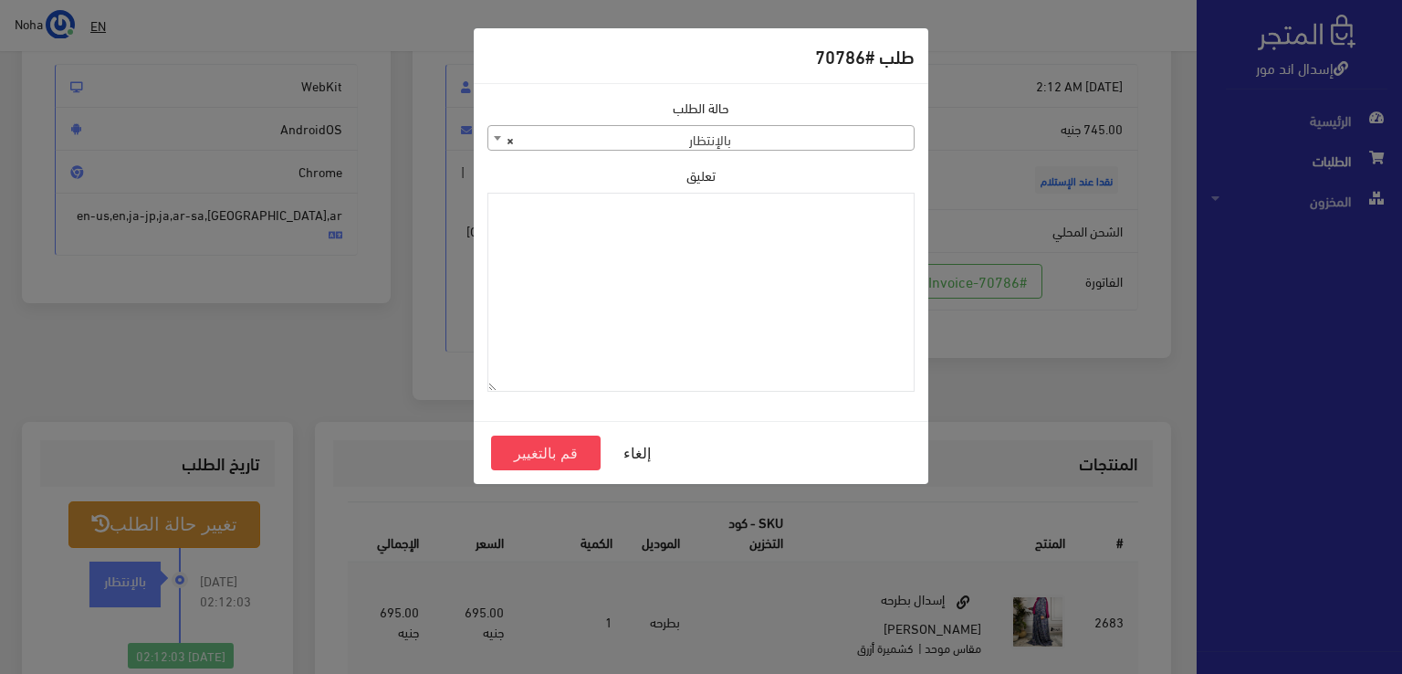
click at [695, 142] on span "× بالإنتظار" at bounding box center [700, 139] width 425 height 26
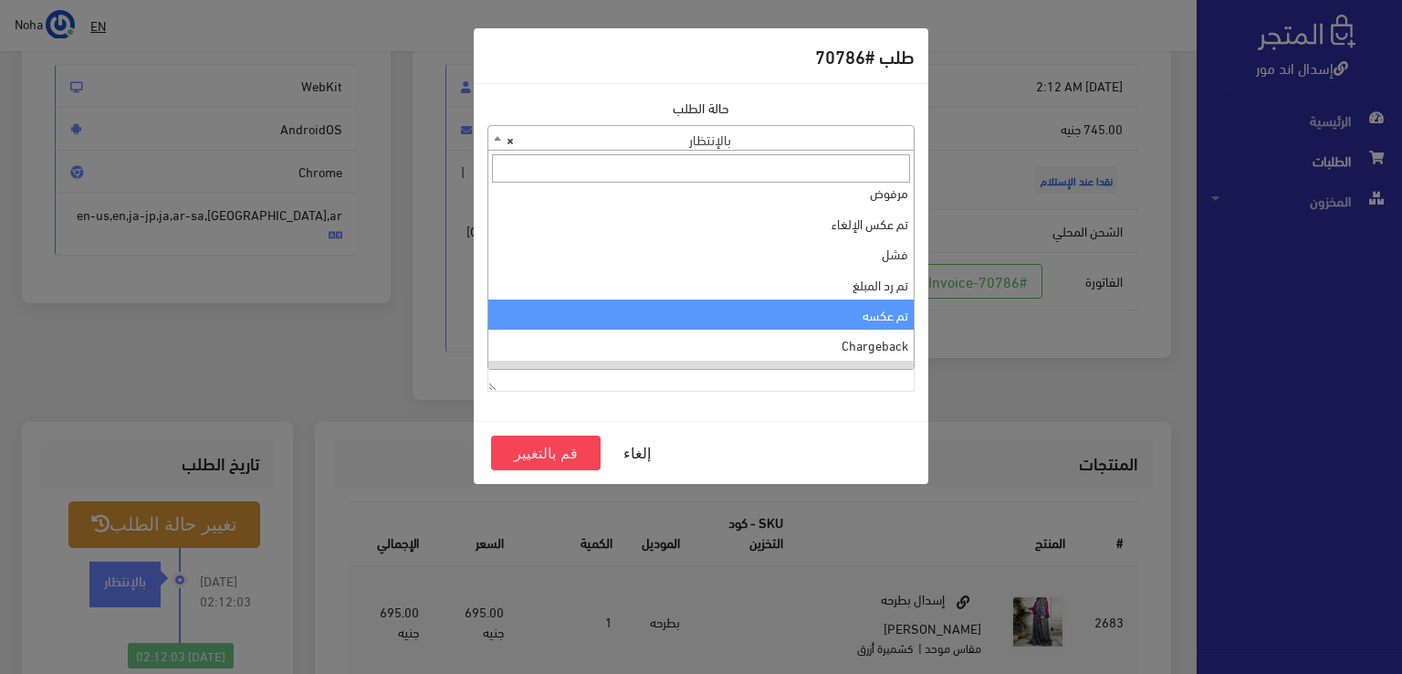
scroll to position [0, 0]
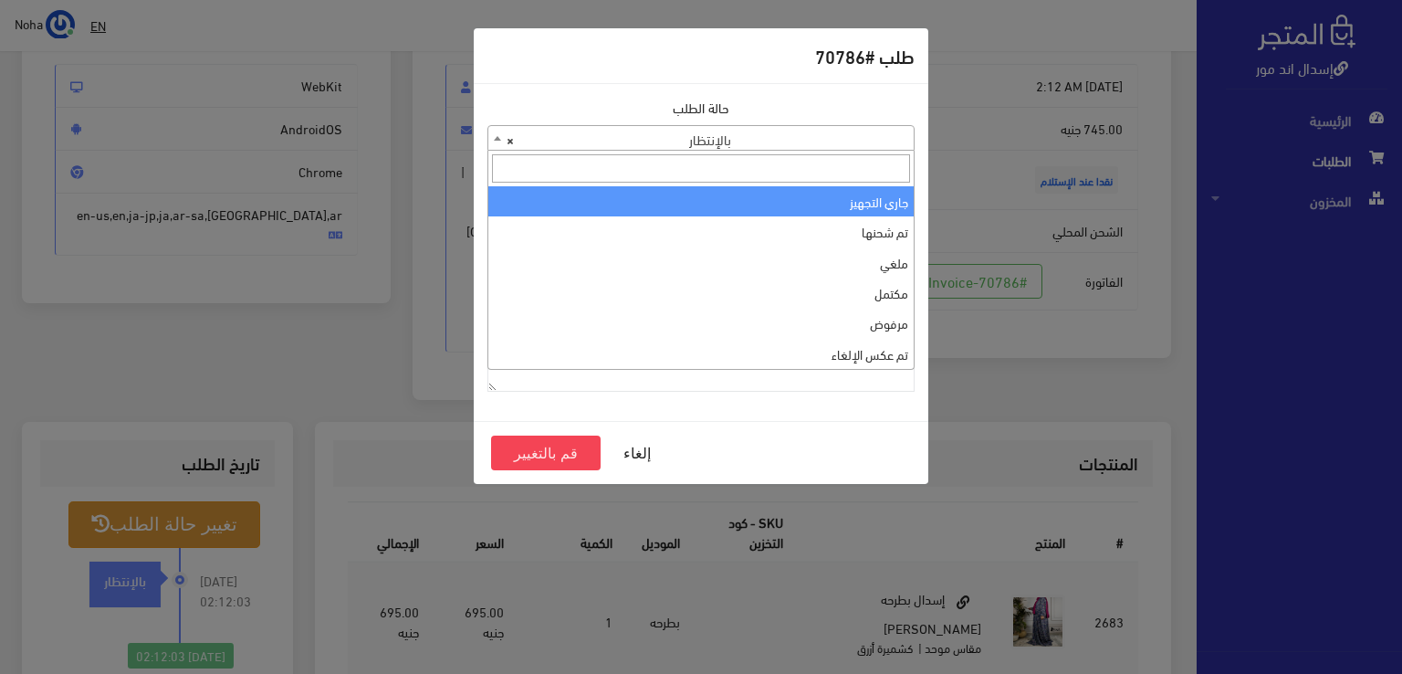
select select "1"
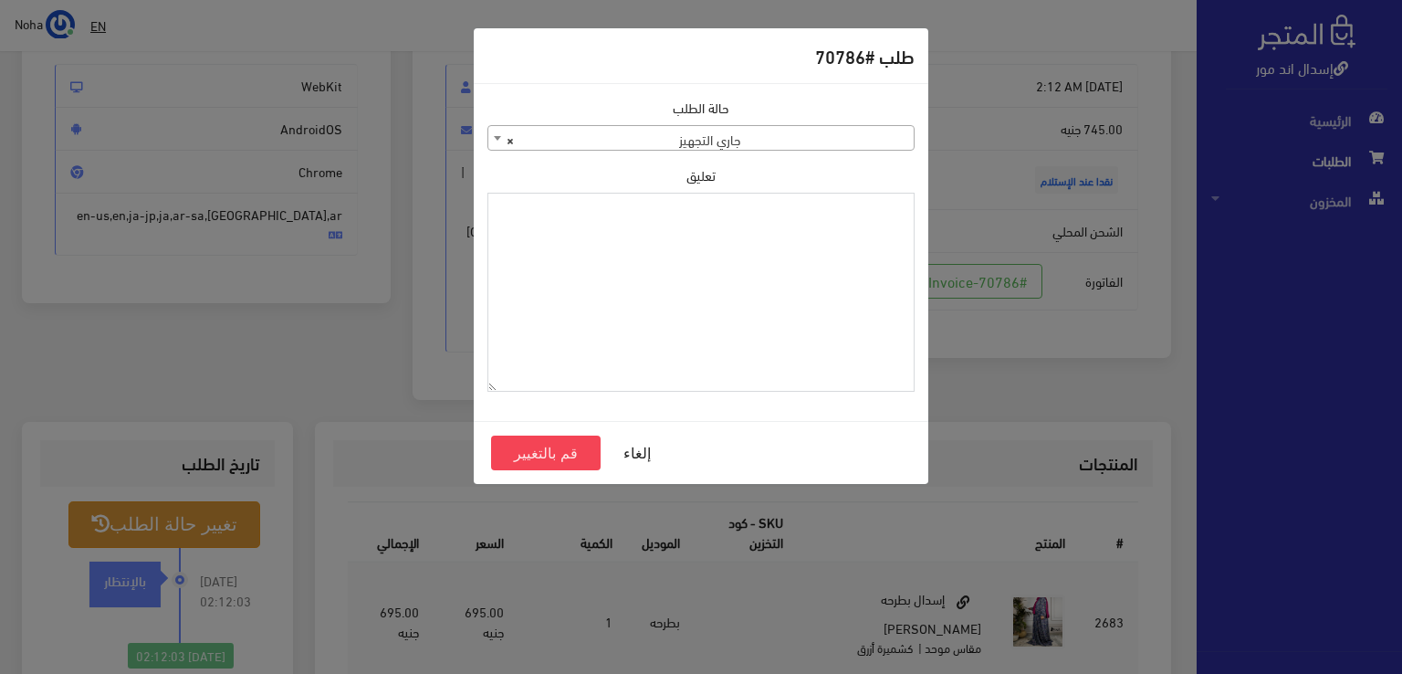
paste textarea "1126575"
type textarea "1126575"
click at [544, 451] on button "قم بالتغيير" at bounding box center [546, 452] width 110 height 35
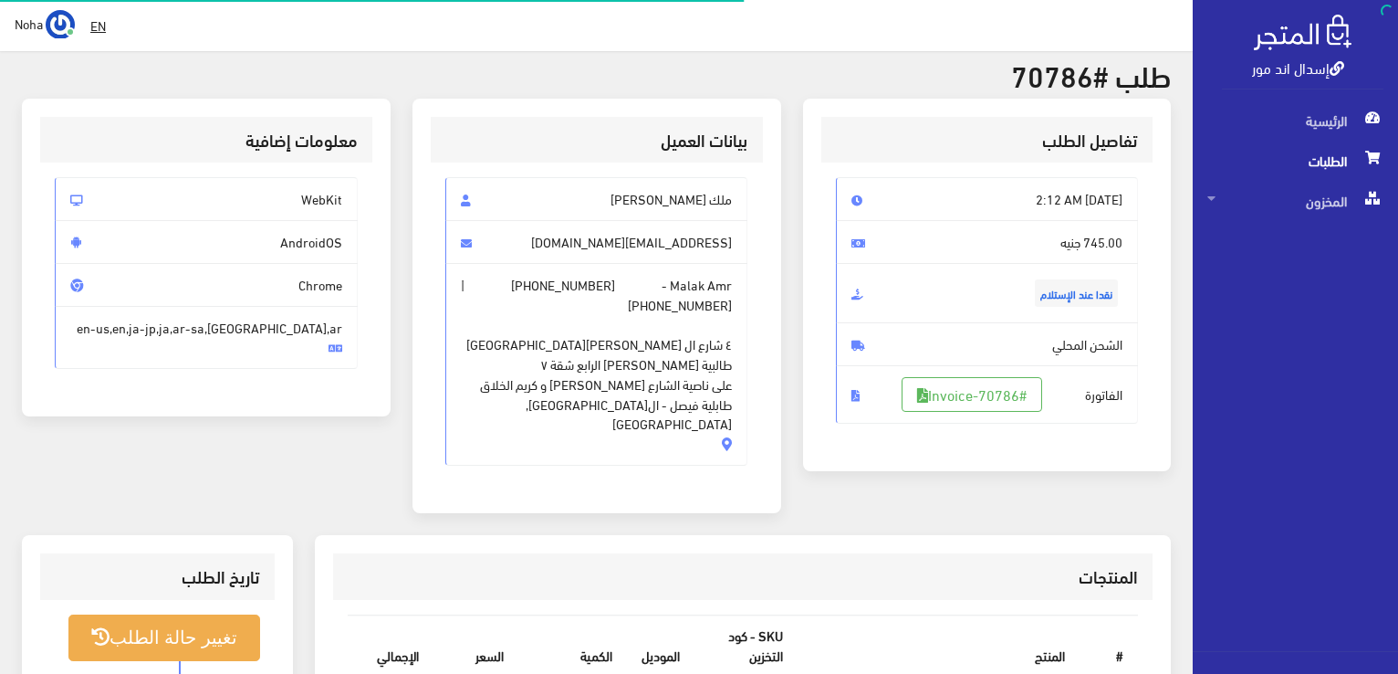
scroll to position [274, 0]
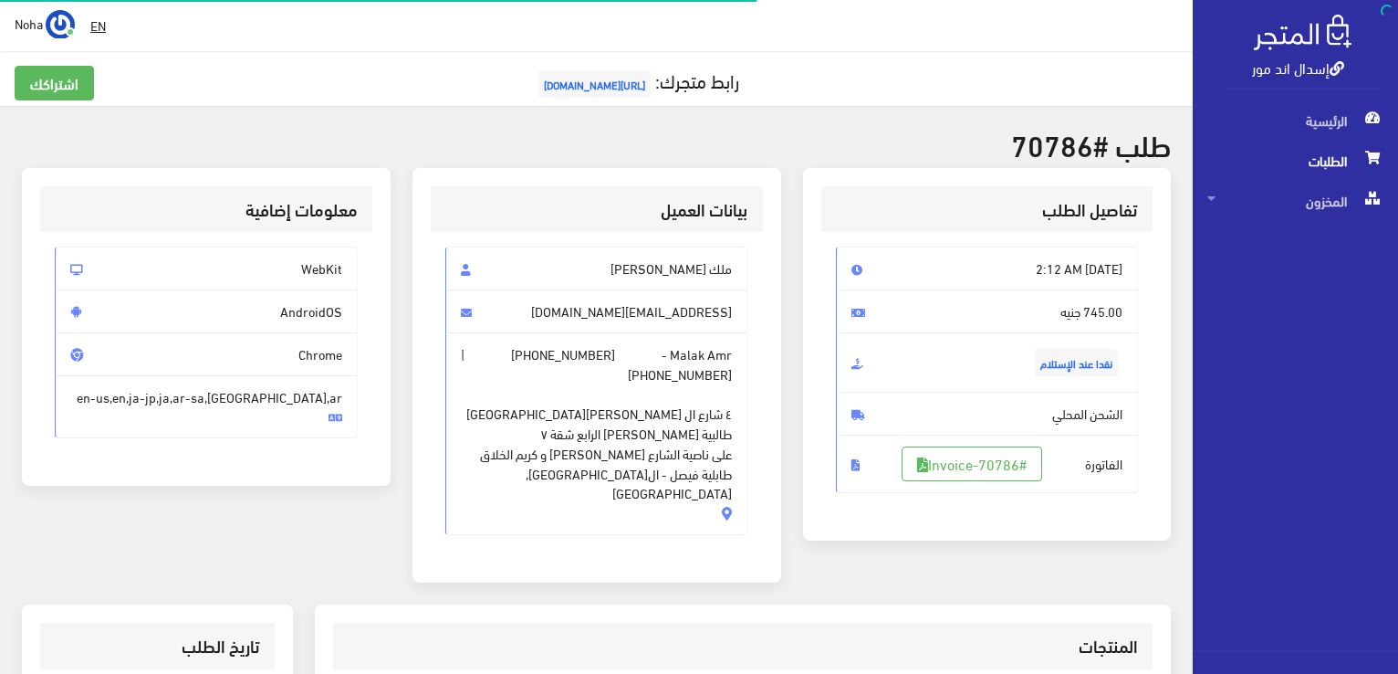
scroll to position [183, 0]
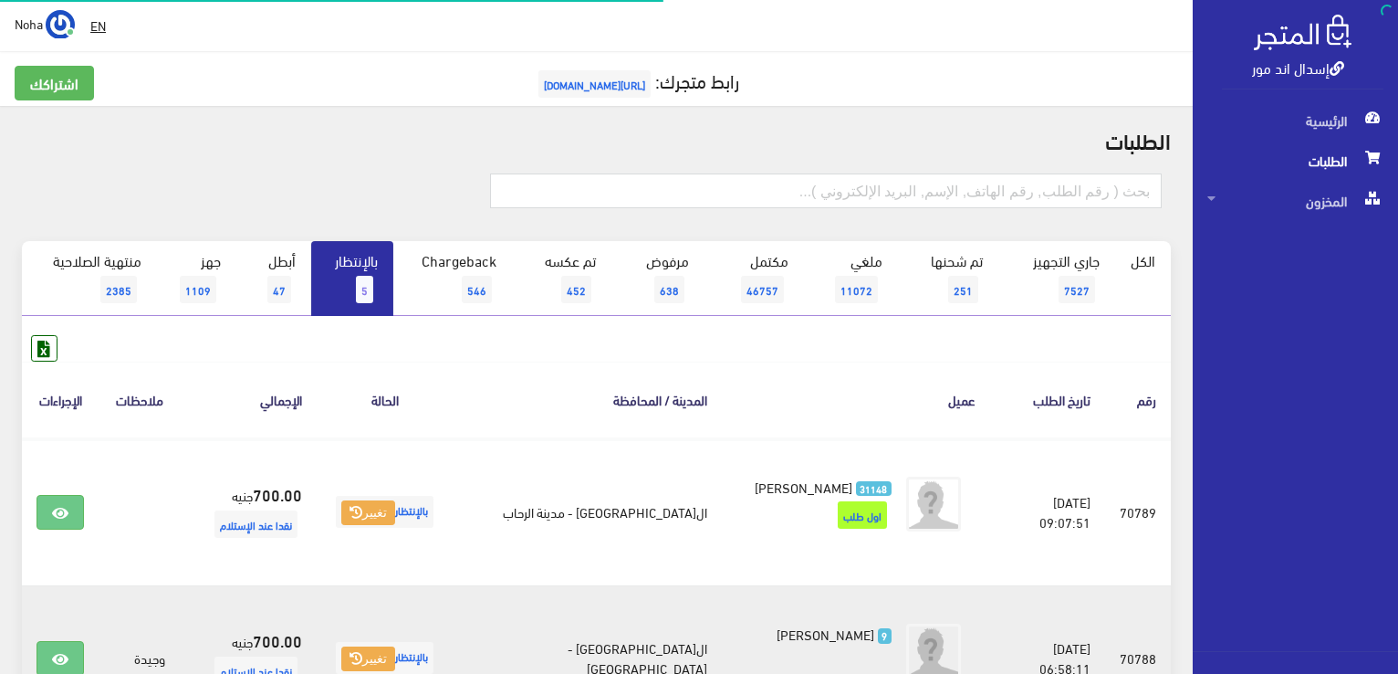
scroll to position [456, 0]
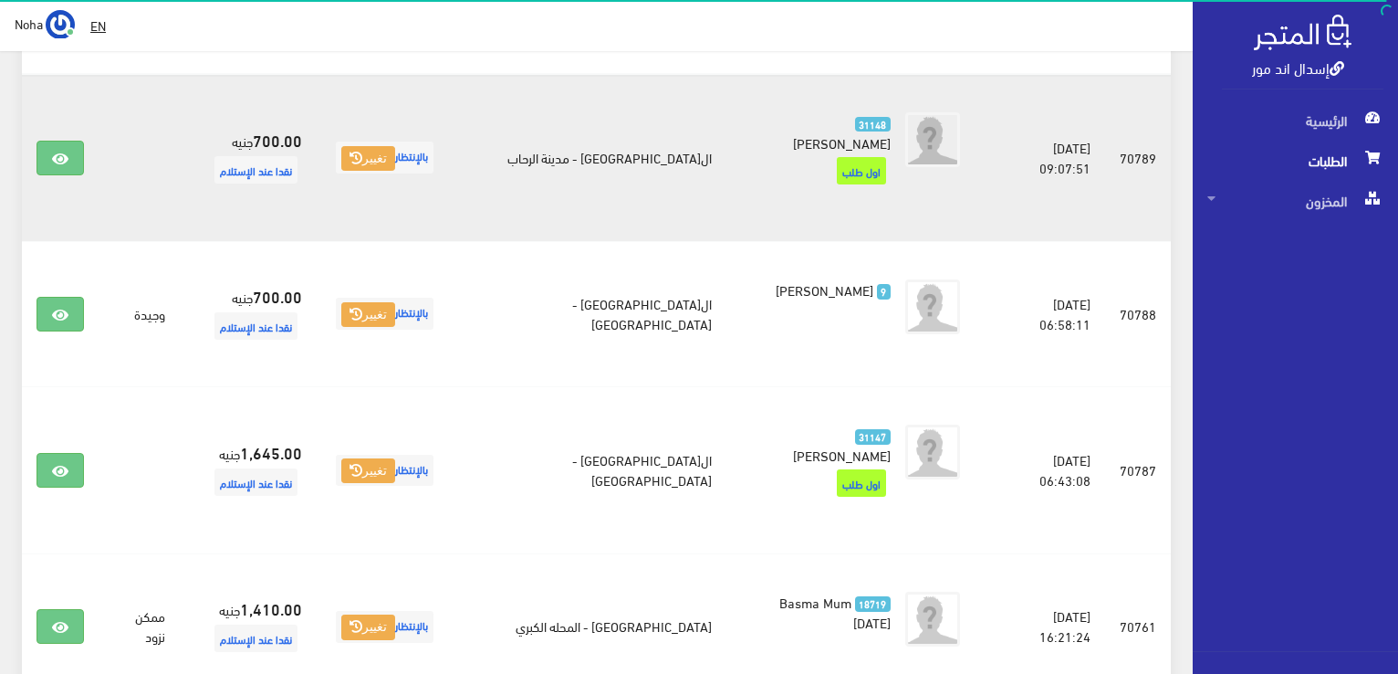
scroll to position [365, 0]
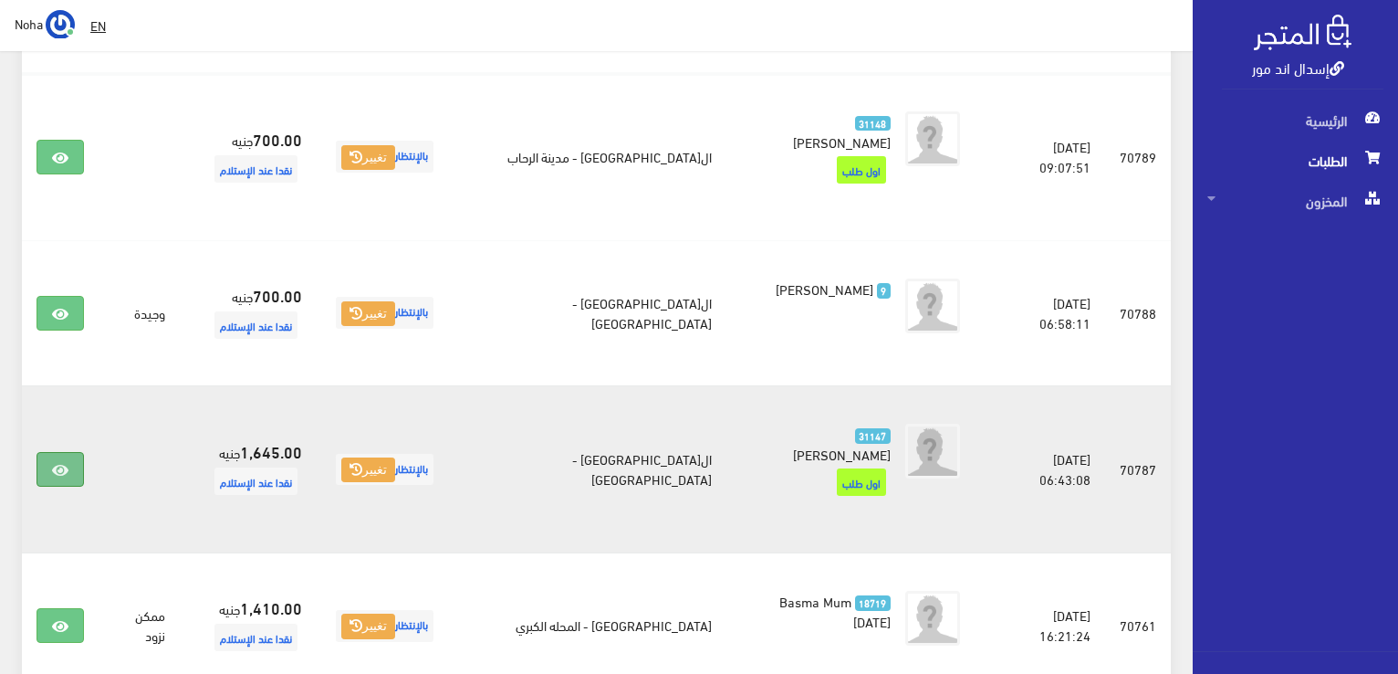
click at [72, 452] on link at bounding box center [60, 469] width 47 height 35
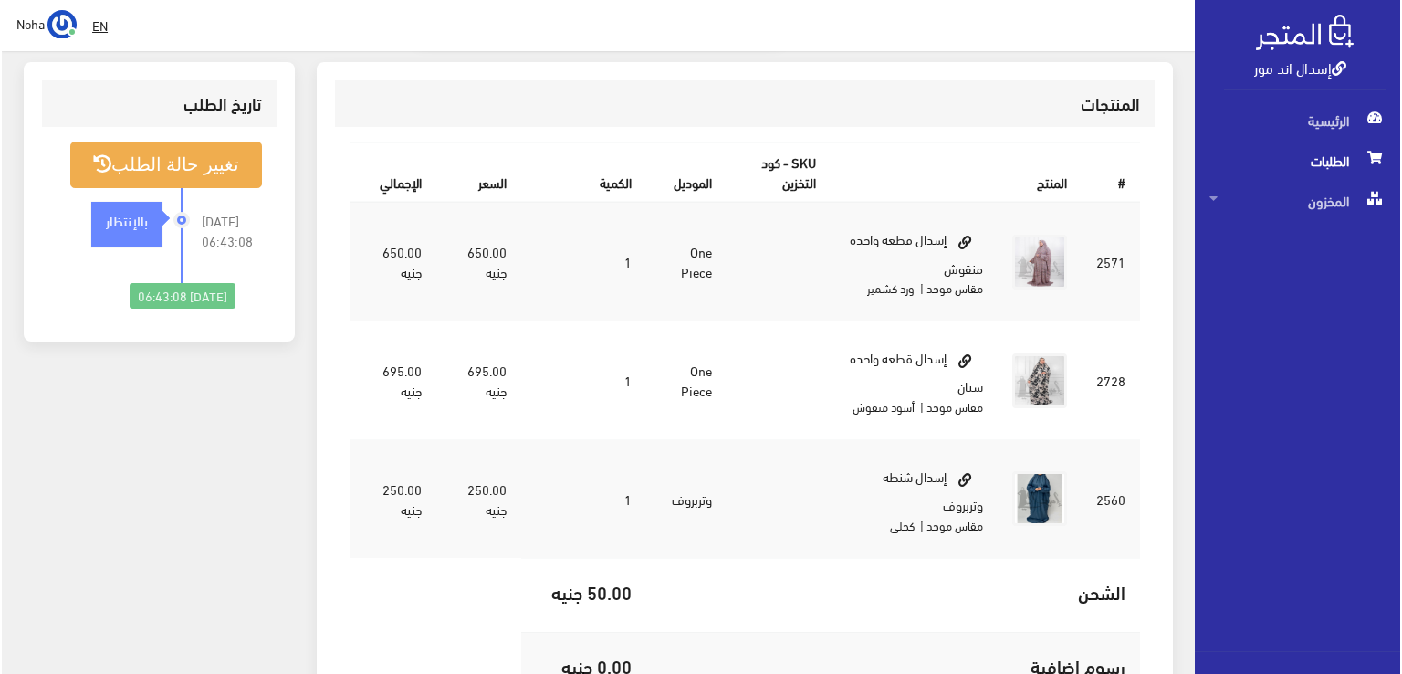
scroll to position [274, 0]
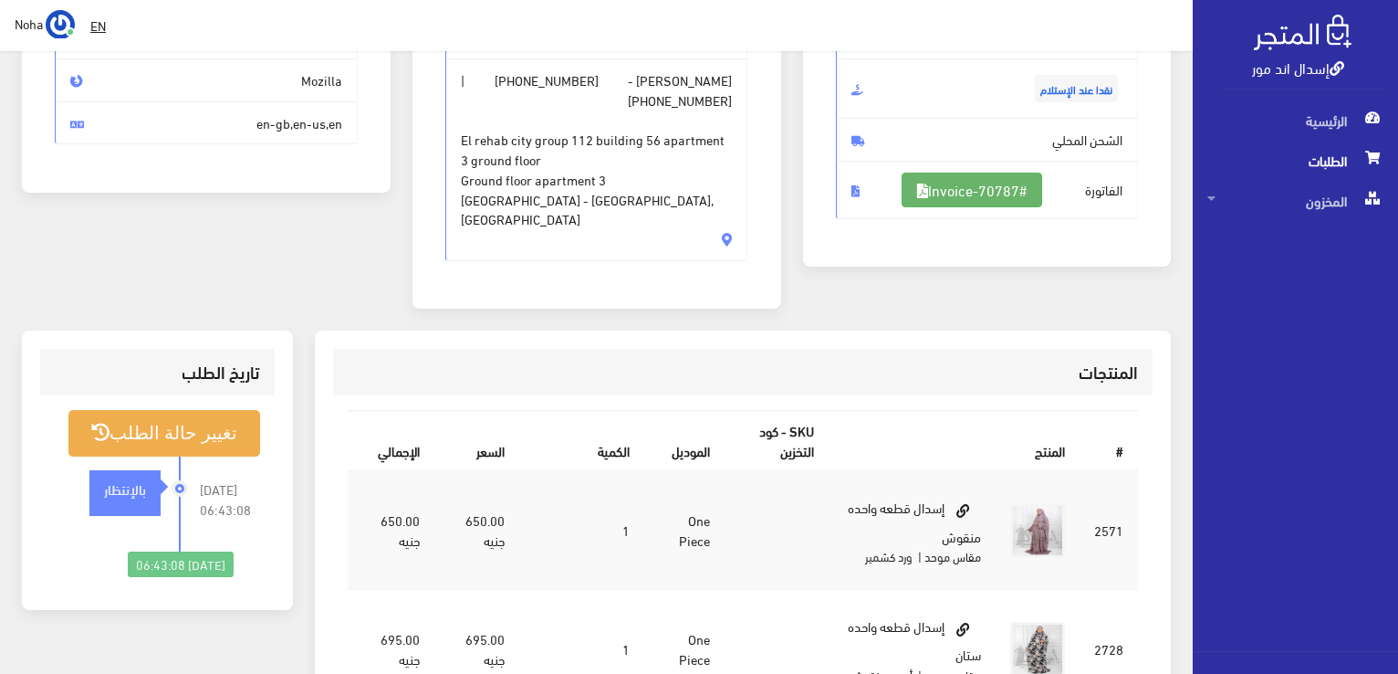
click at [975, 179] on link "#Invoice-70787" at bounding box center [972, 189] width 141 height 35
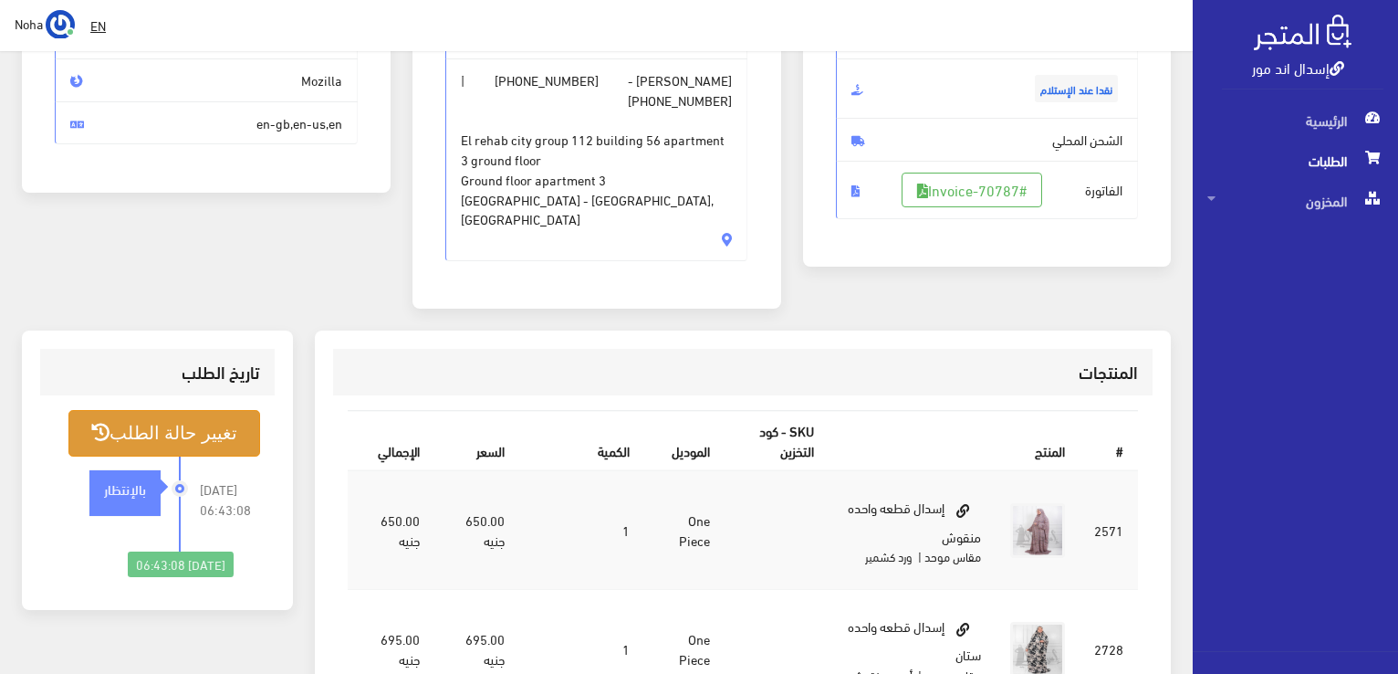
click at [216, 416] on button "تغيير حالة الطلب" at bounding box center [164, 433] width 192 height 47
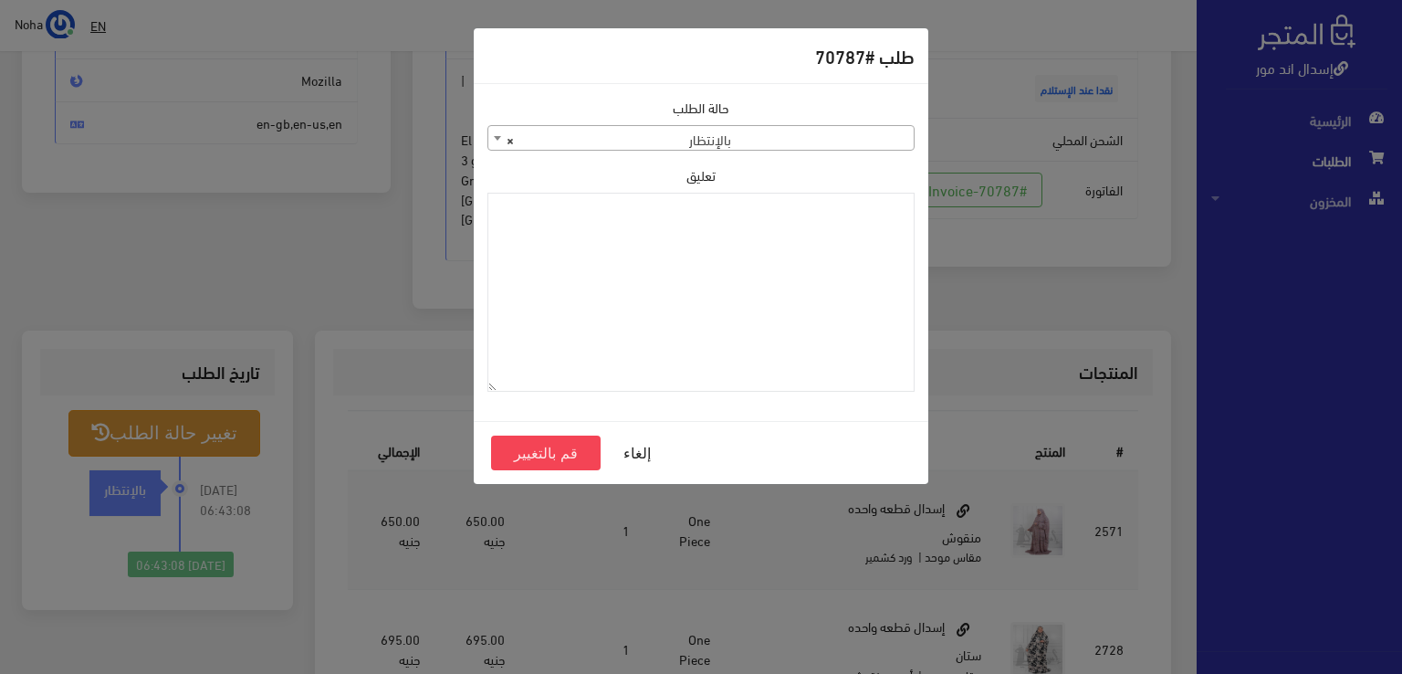
click at [825, 140] on span "× بالإنتظار" at bounding box center [700, 139] width 425 height 26
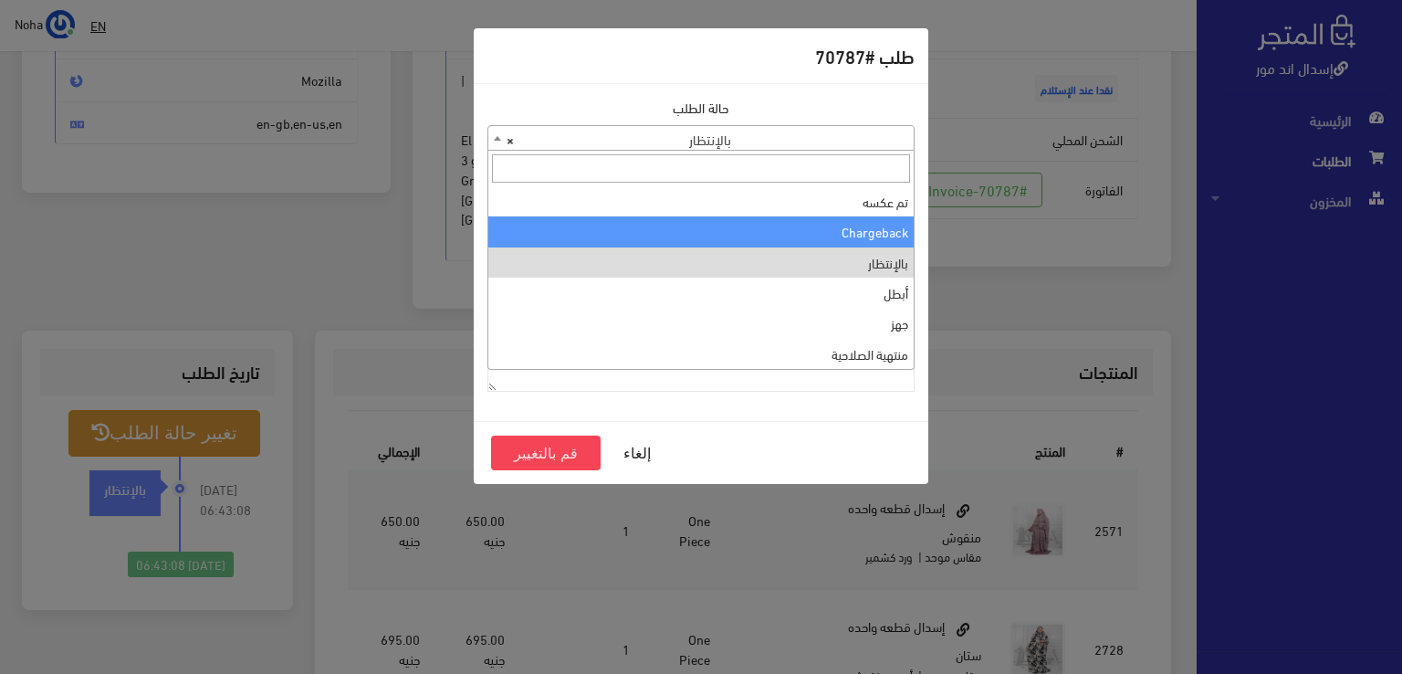
scroll to position [0, 0]
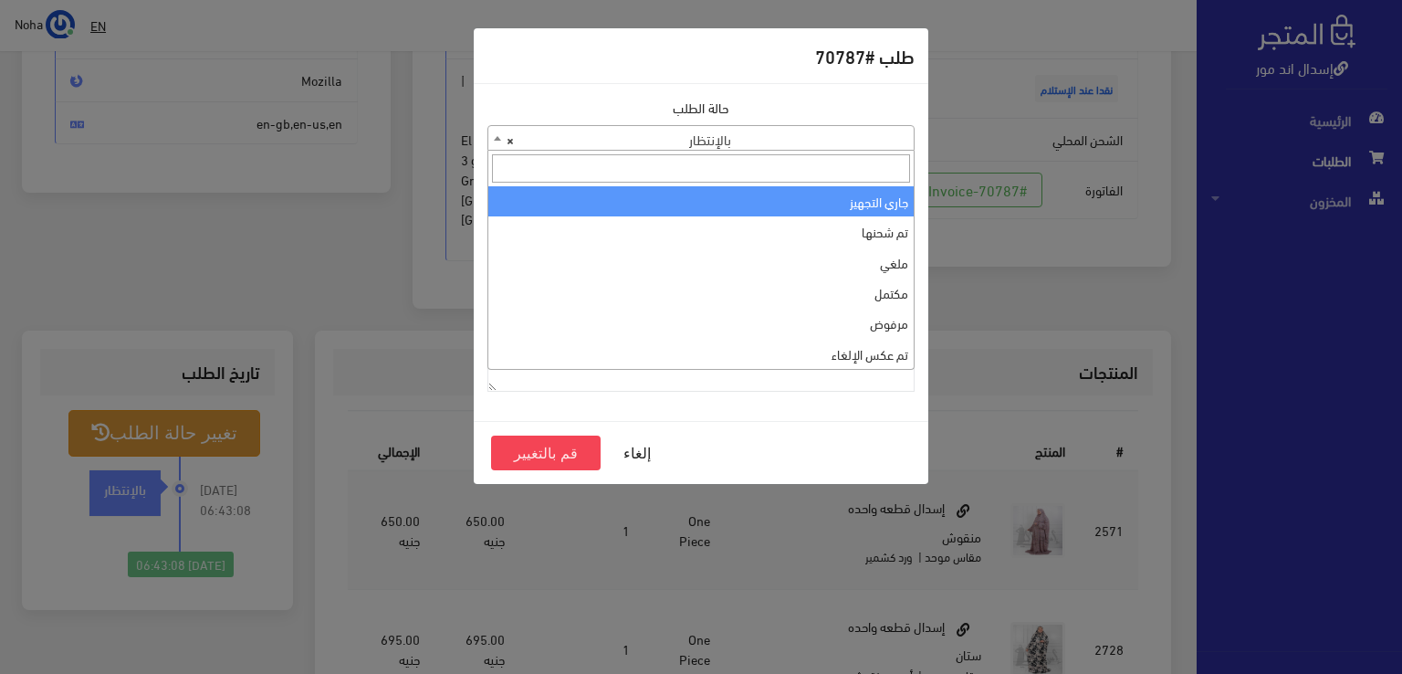
select select "1"
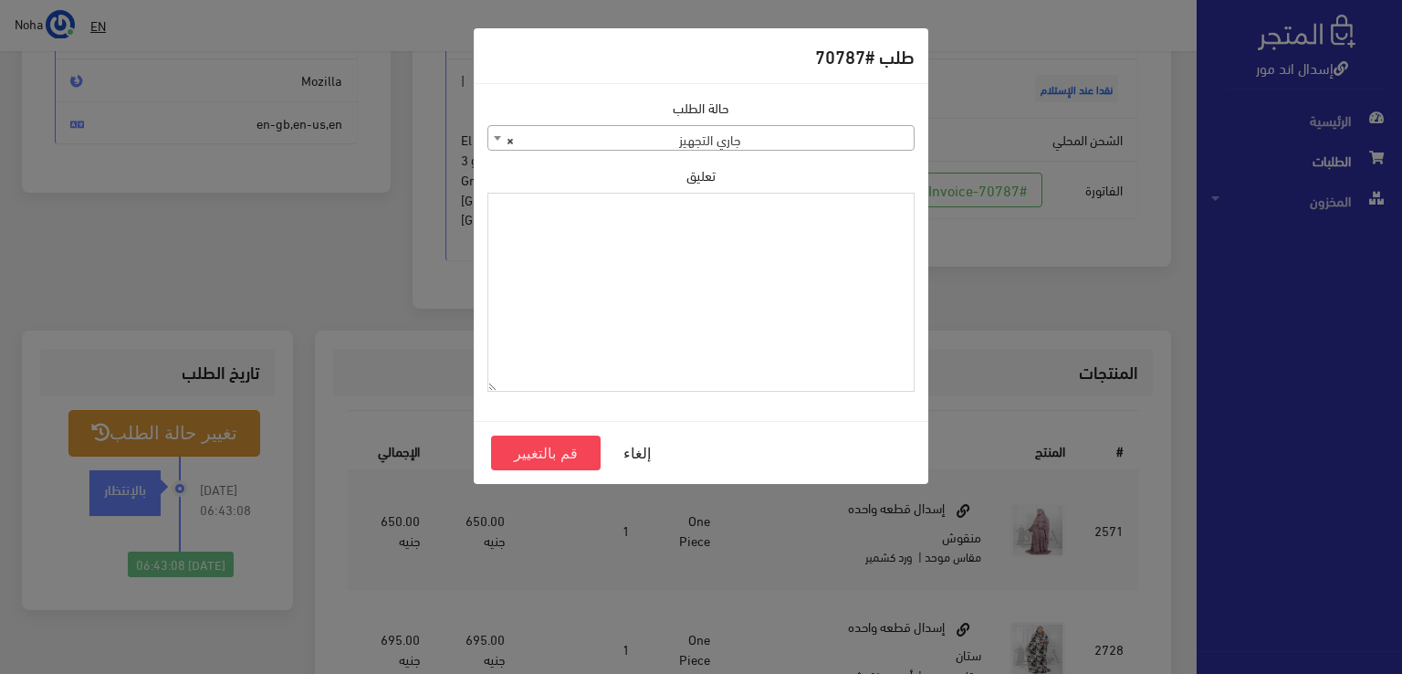
drag, startPoint x: 840, startPoint y: 217, endPoint x: 832, endPoint y: 225, distance: 10.3
paste textarea "1126575"
type textarea "1126575"
click at [582, 444] on button "قم بالتغيير" at bounding box center [546, 452] width 110 height 35
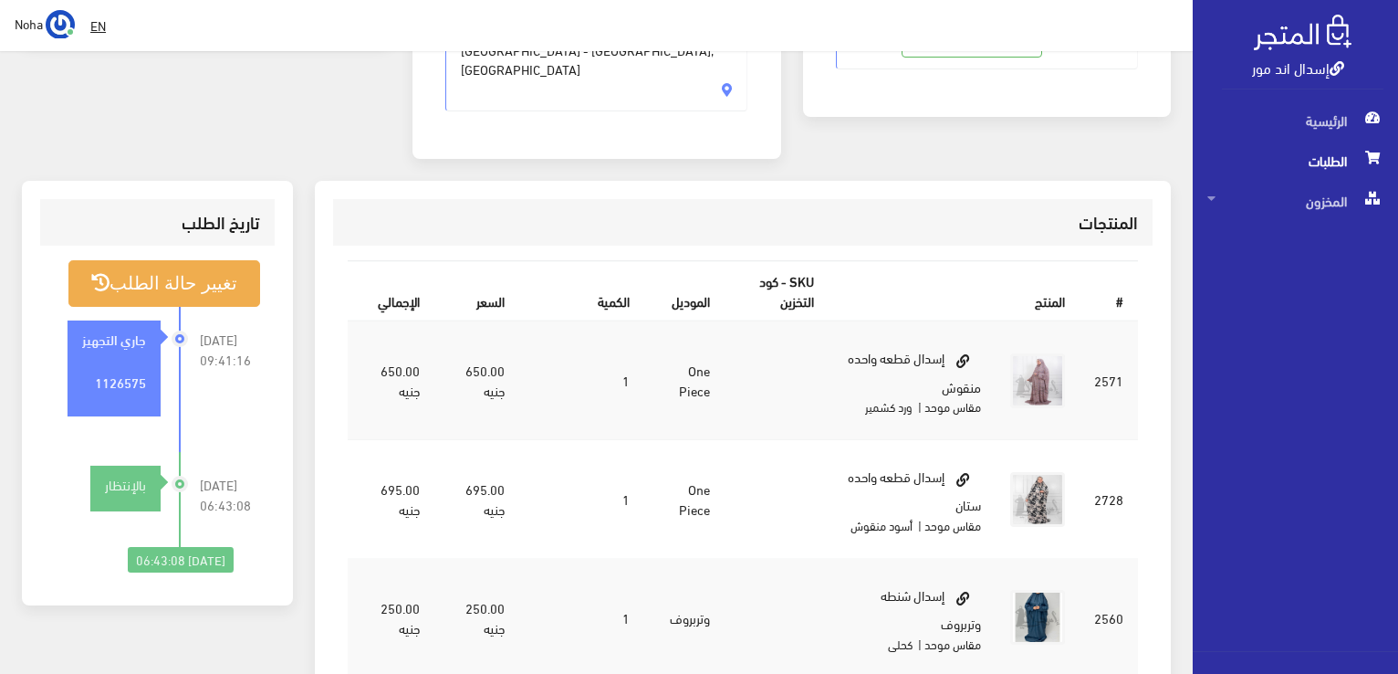
scroll to position [456, 0]
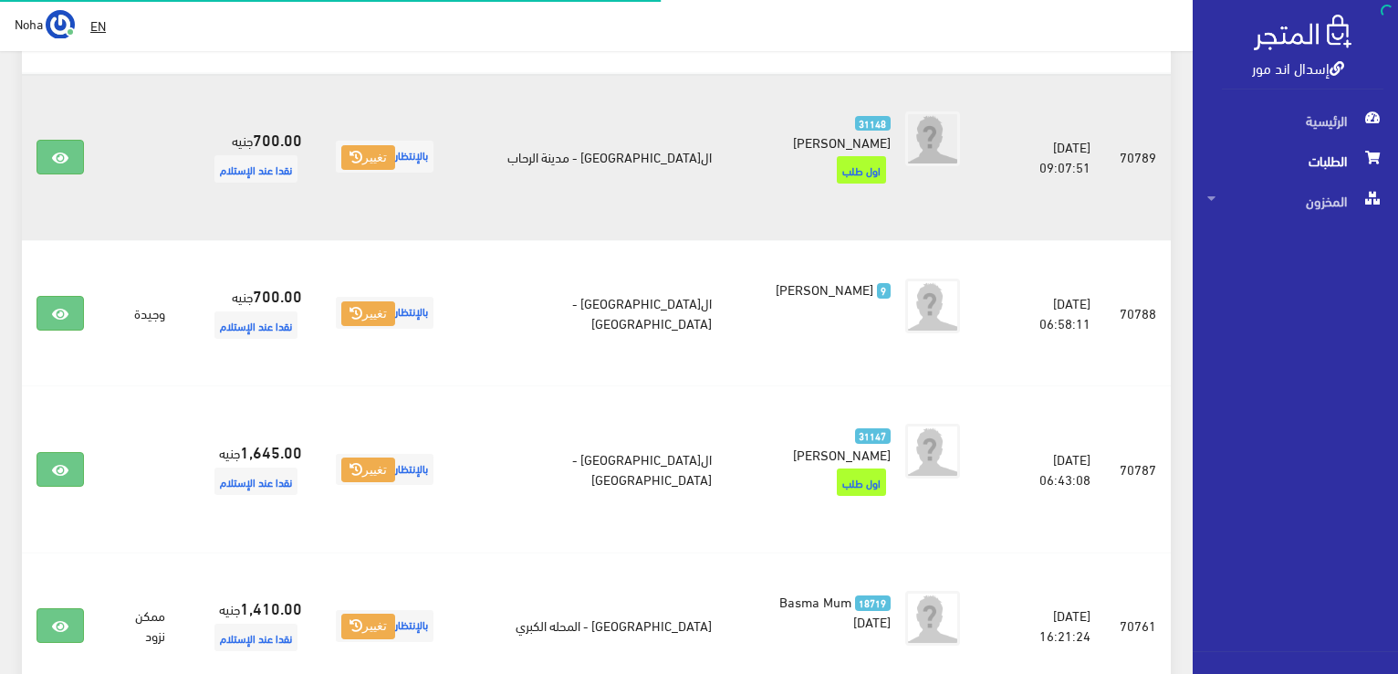
scroll to position [365, 0]
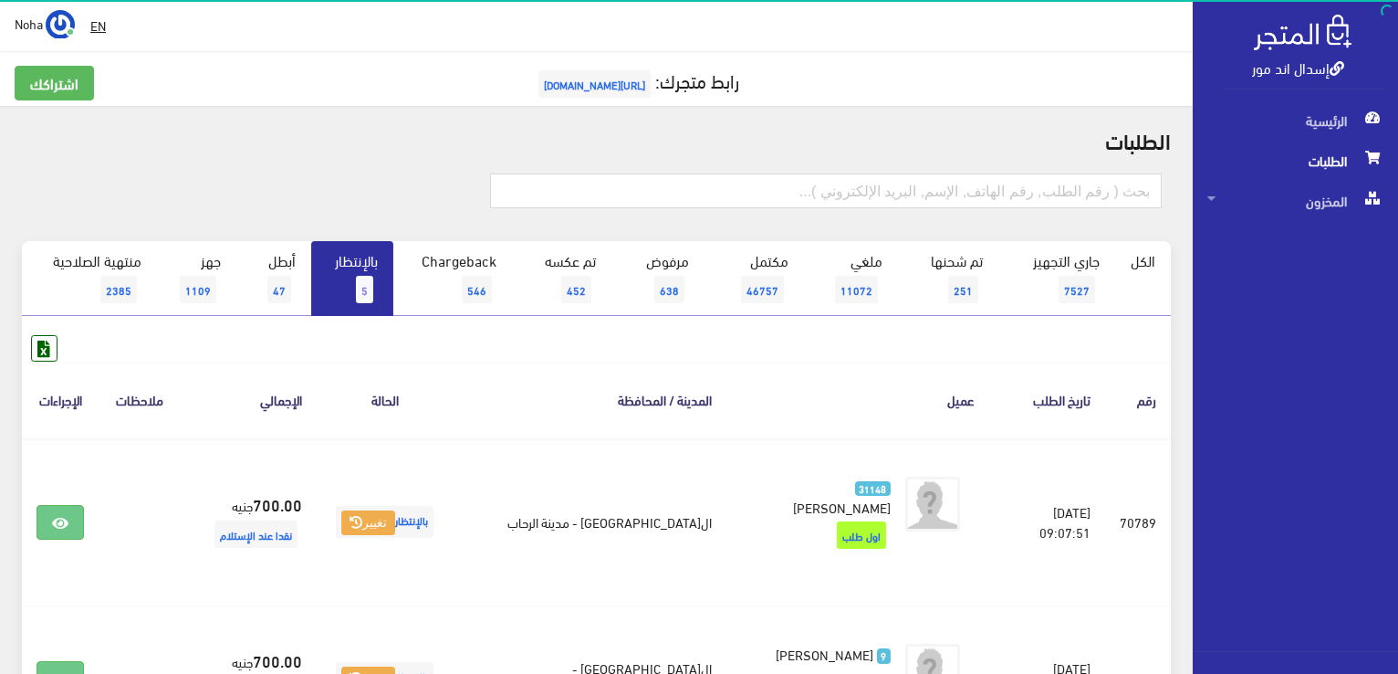
scroll to position [337, 0]
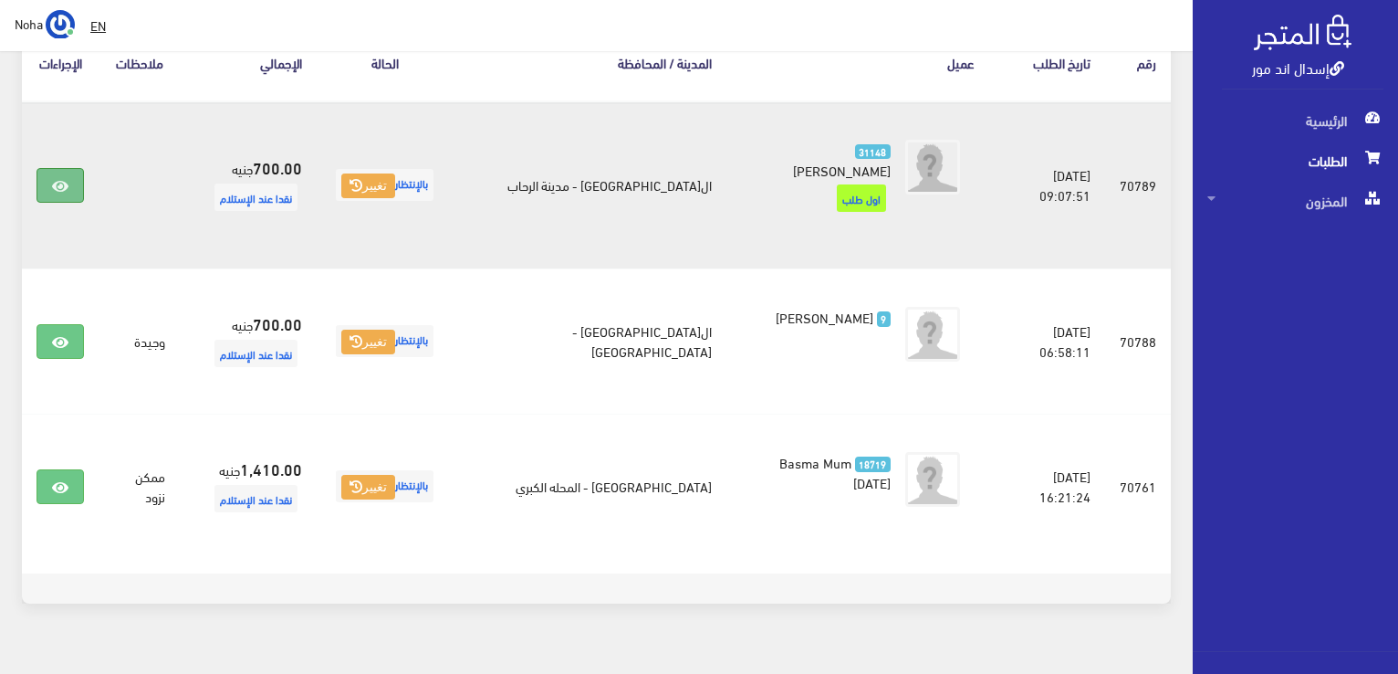
click at [61, 179] on icon at bounding box center [60, 186] width 16 height 15
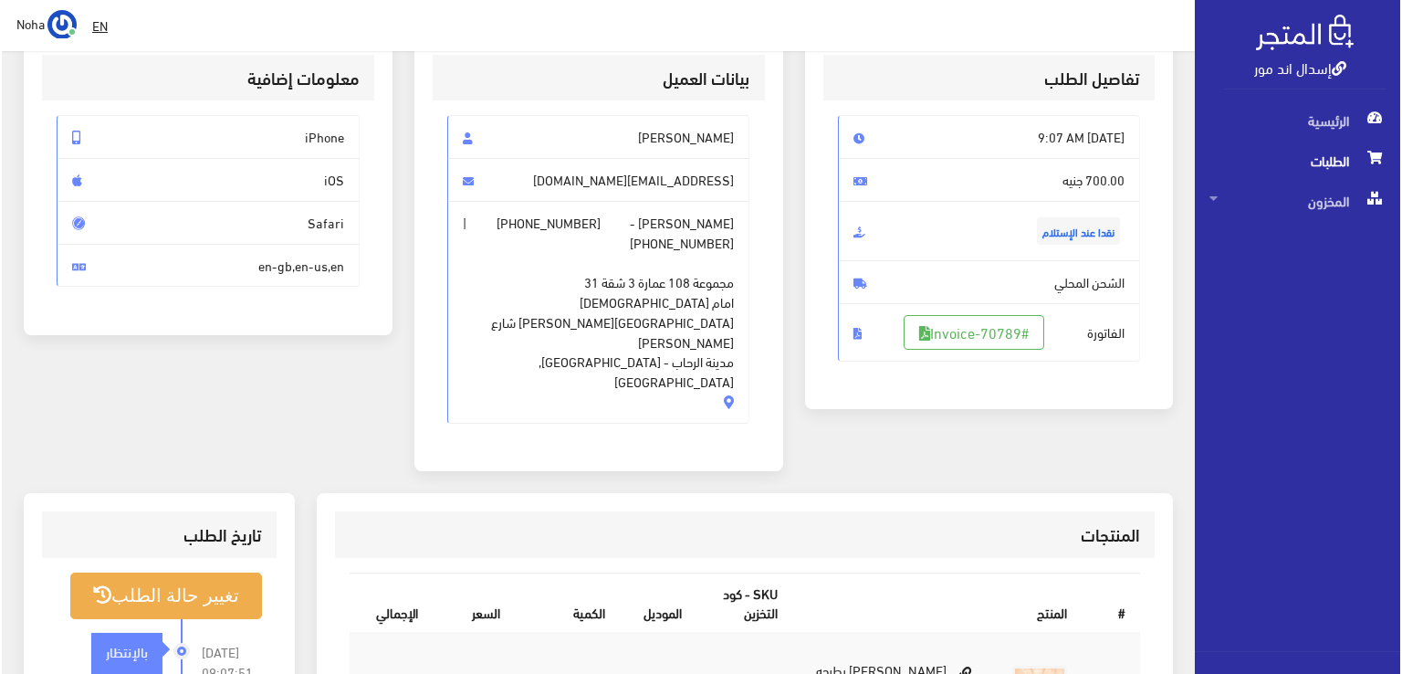
scroll to position [365, 0]
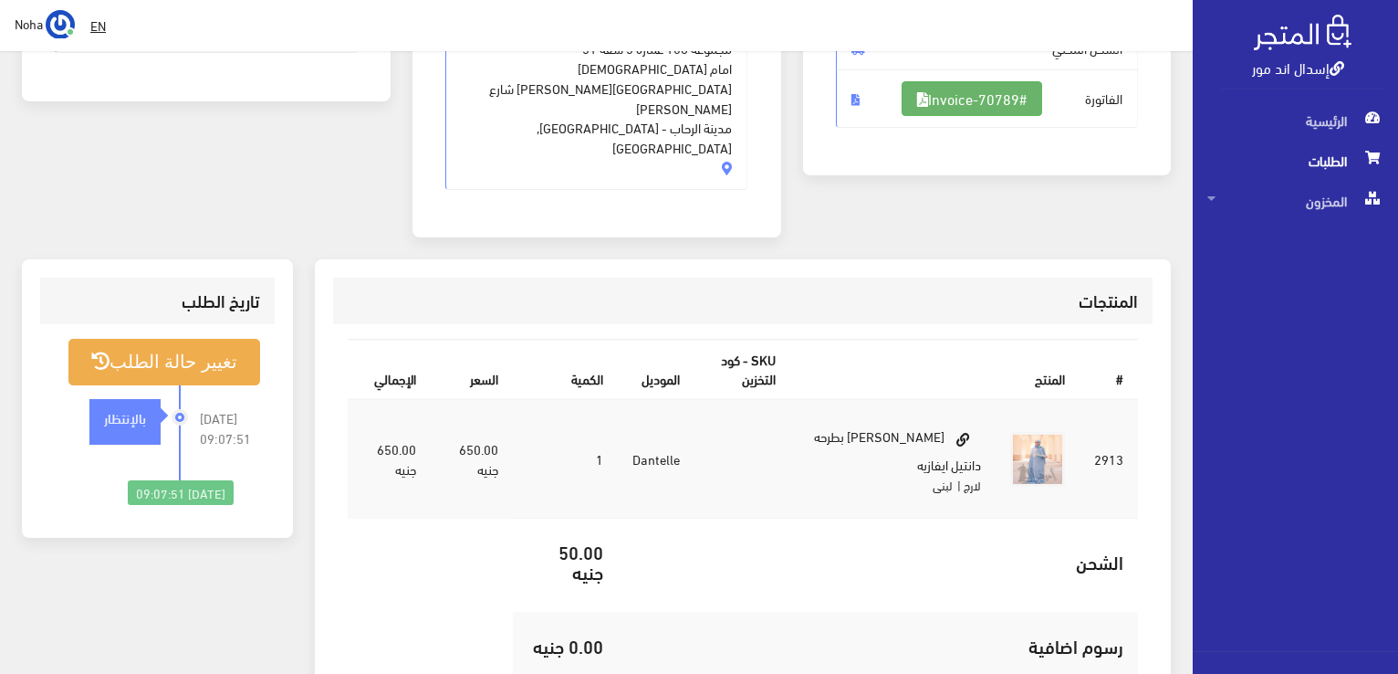
click at [924, 96] on link "#Invoice-70789" at bounding box center [972, 98] width 141 height 35
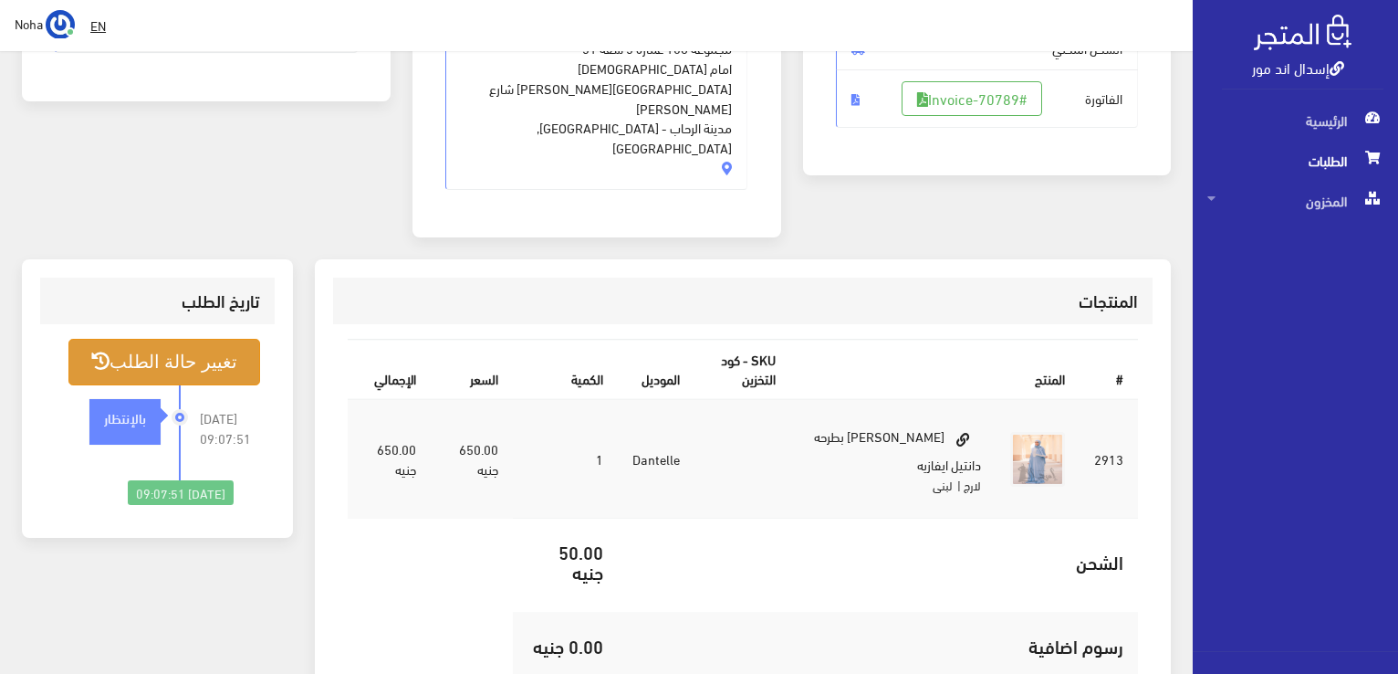
click at [181, 339] on button "تغيير حالة الطلب" at bounding box center [164, 362] width 192 height 47
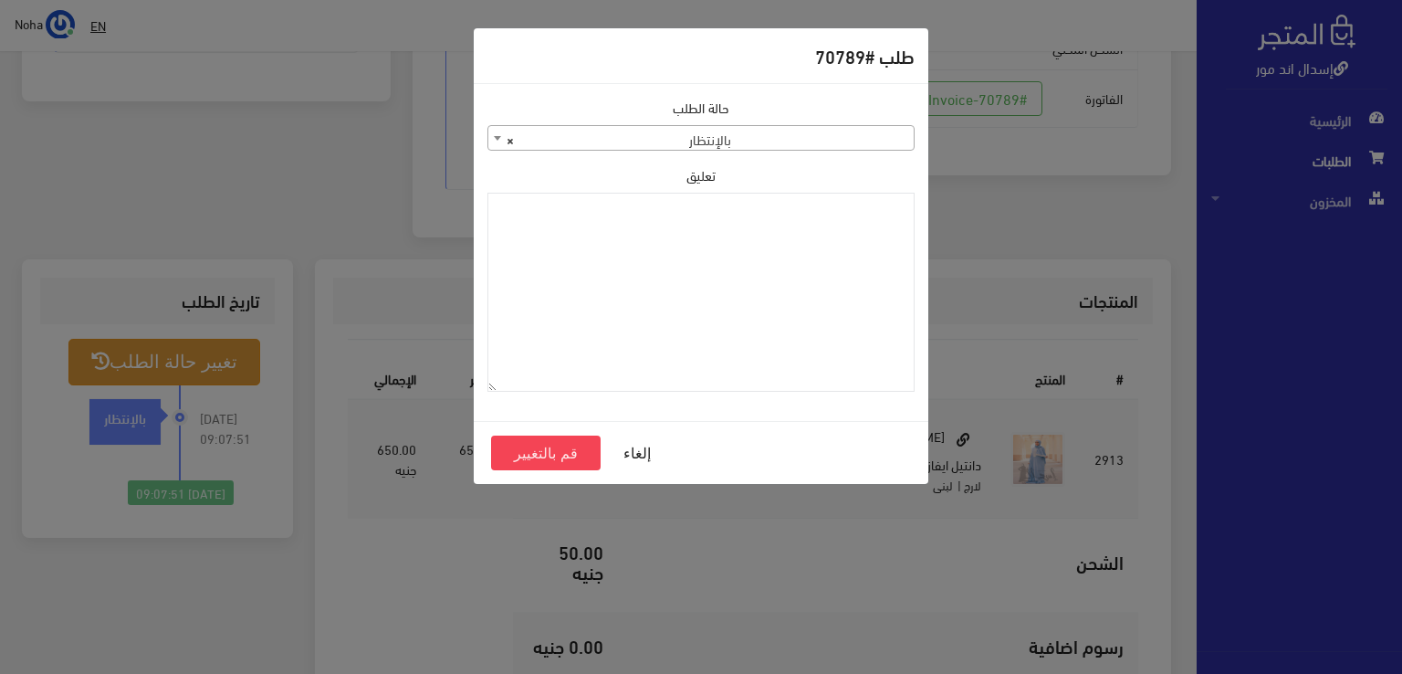
click at [673, 136] on span "× بالإنتظار" at bounding box center [700, 139] width 425 height 26
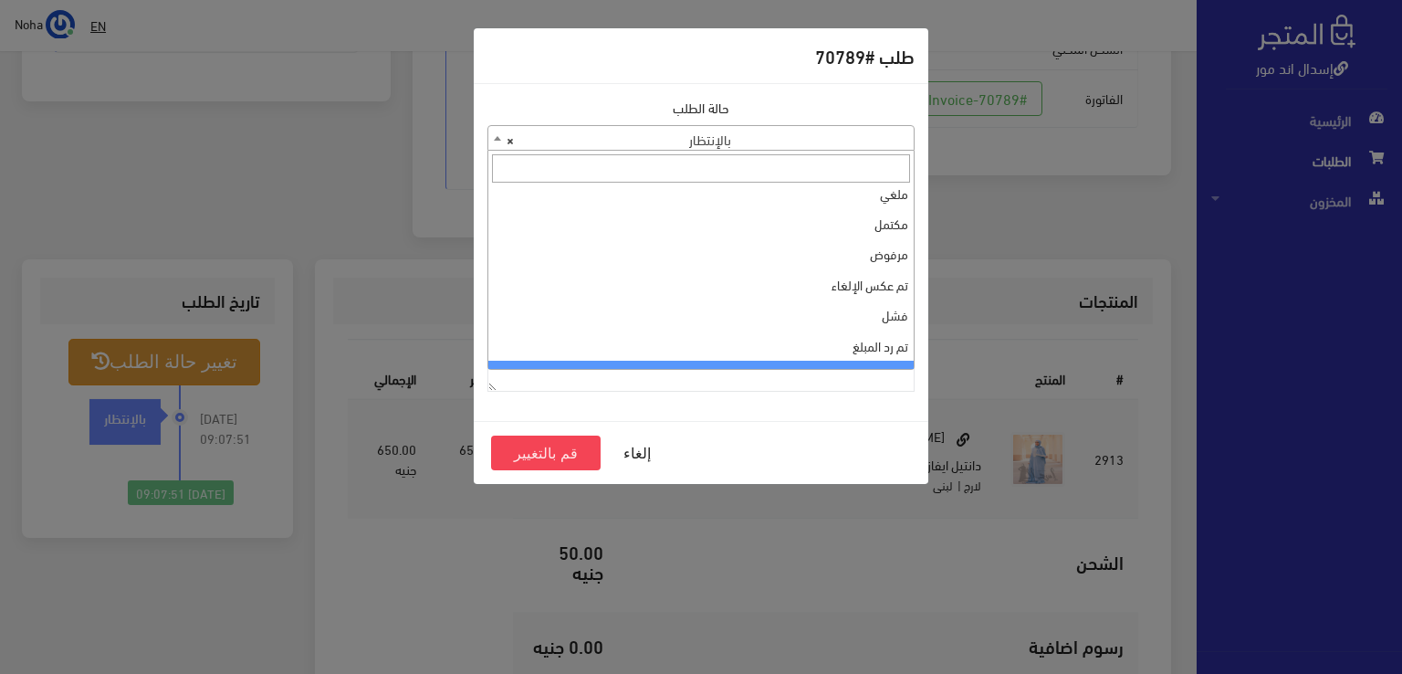
scroll to position [0, 0]
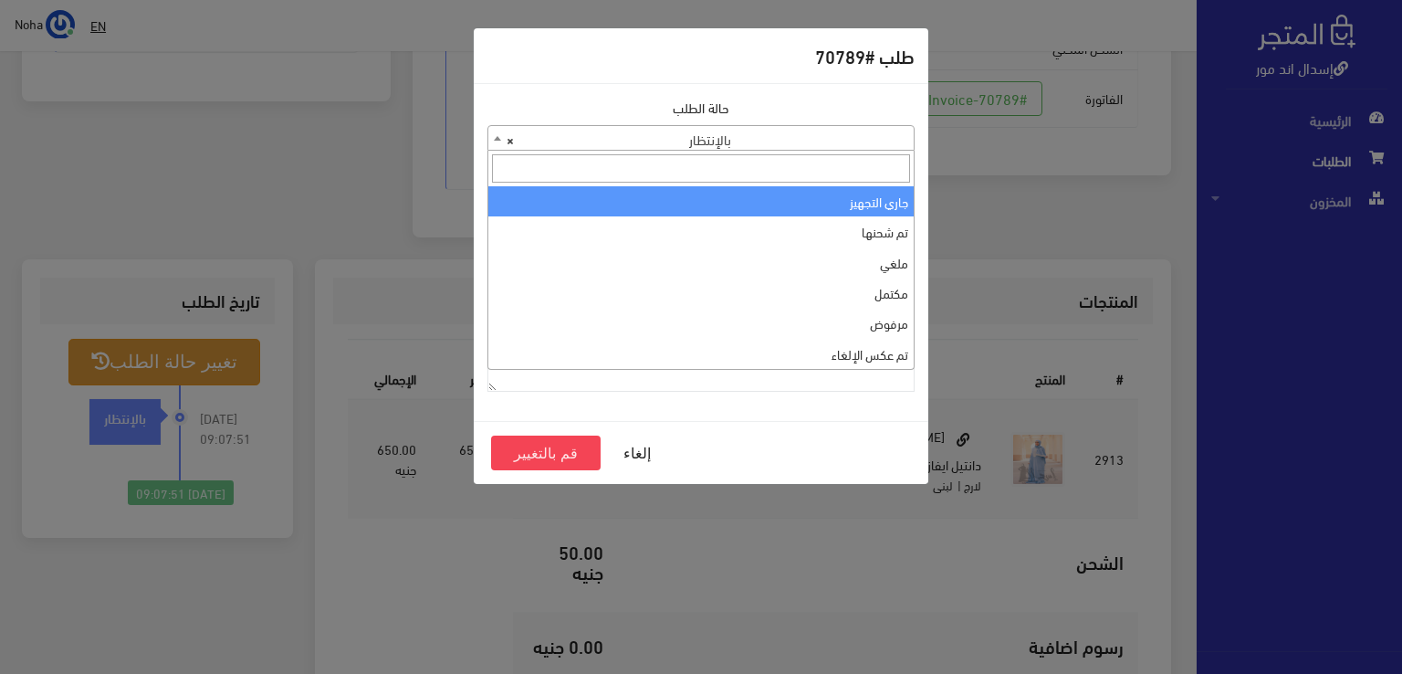
select select "1"
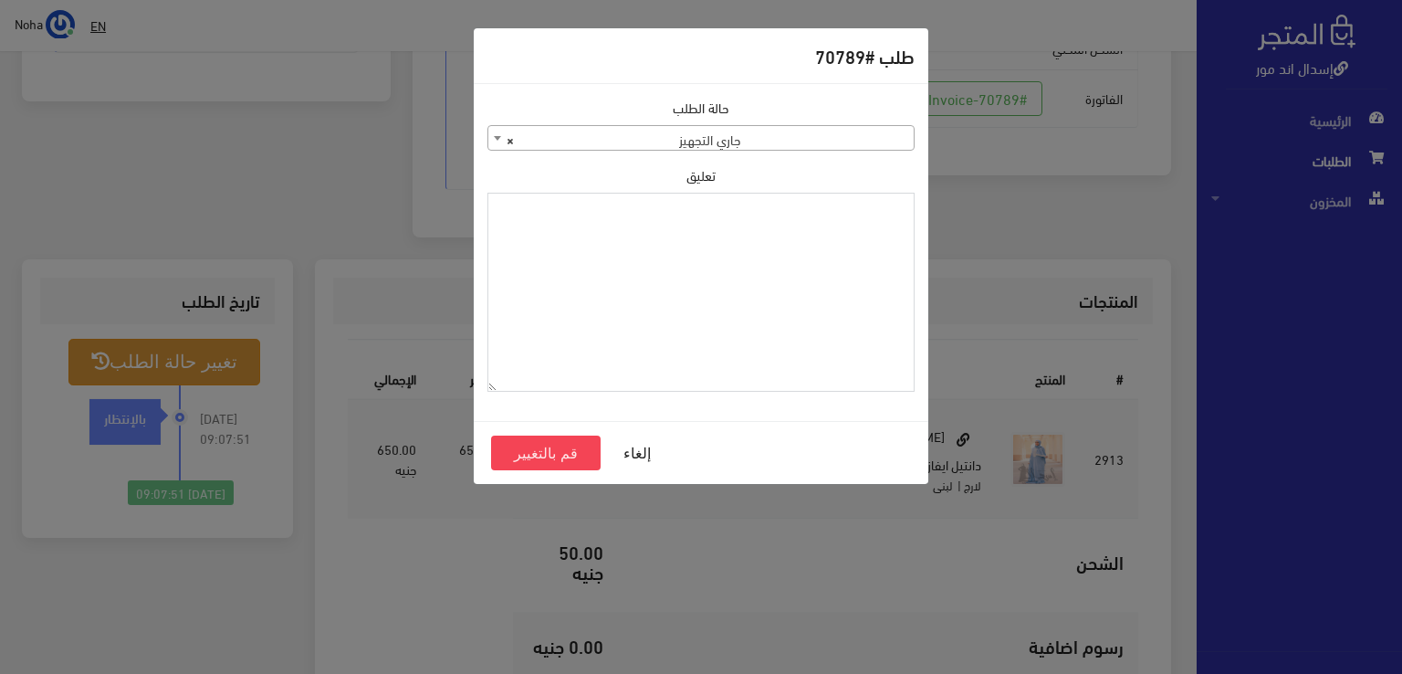
paste textarea "1126575"
type textarea "1126575"
click at [562, 456] on button "قم بالتغيير" at bounding box center [546, 452] width 110 height 35
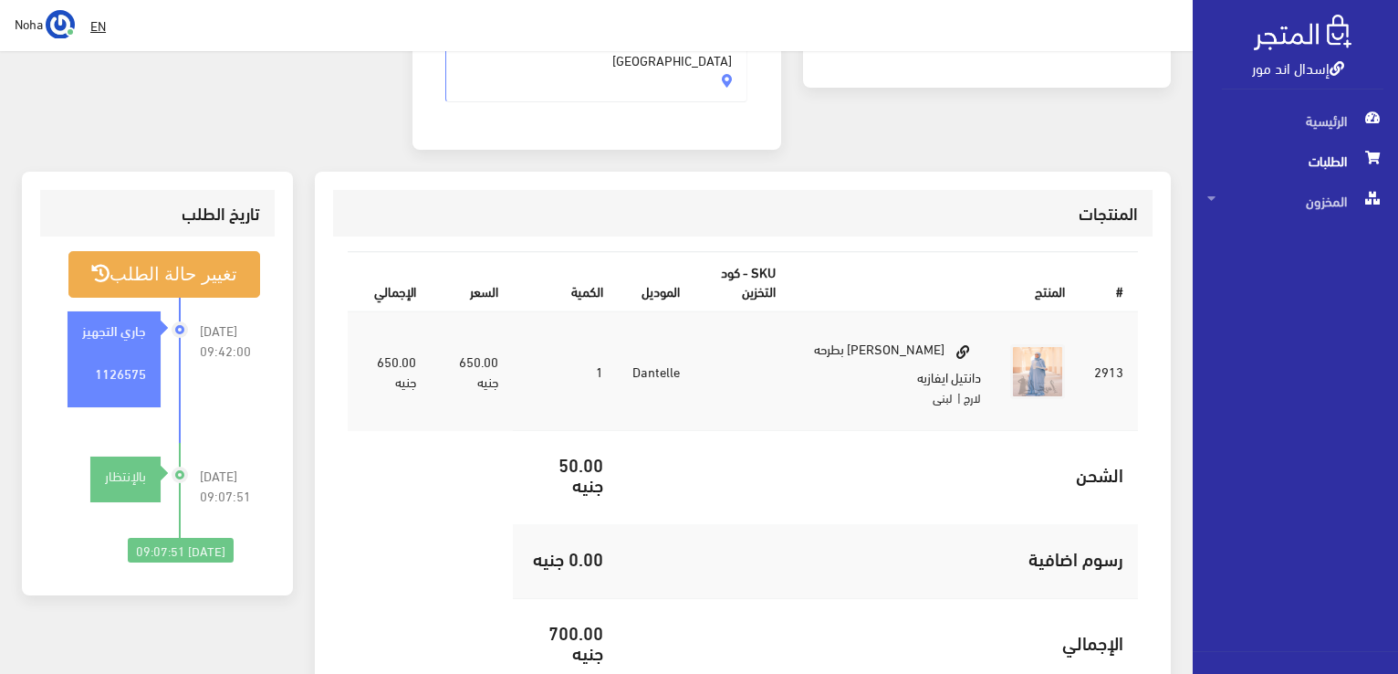
scroll to position [456, 0]
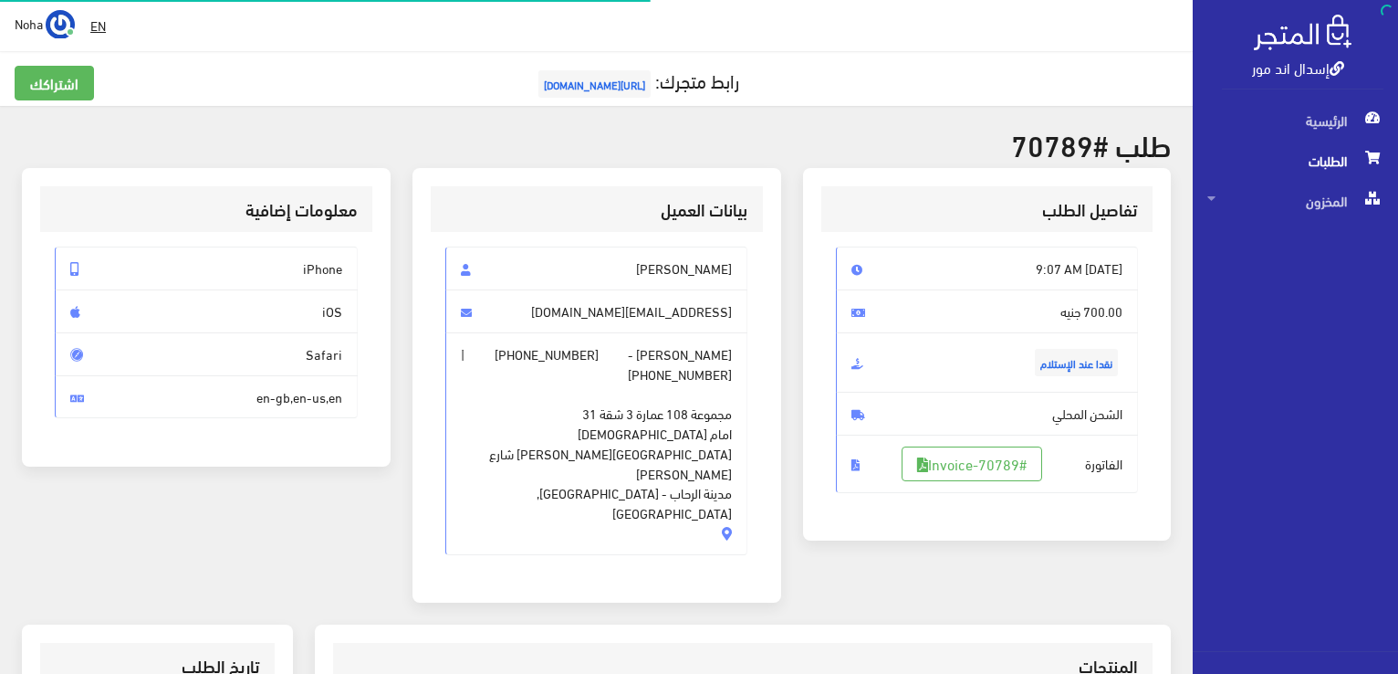
scroll to position [359, 0]
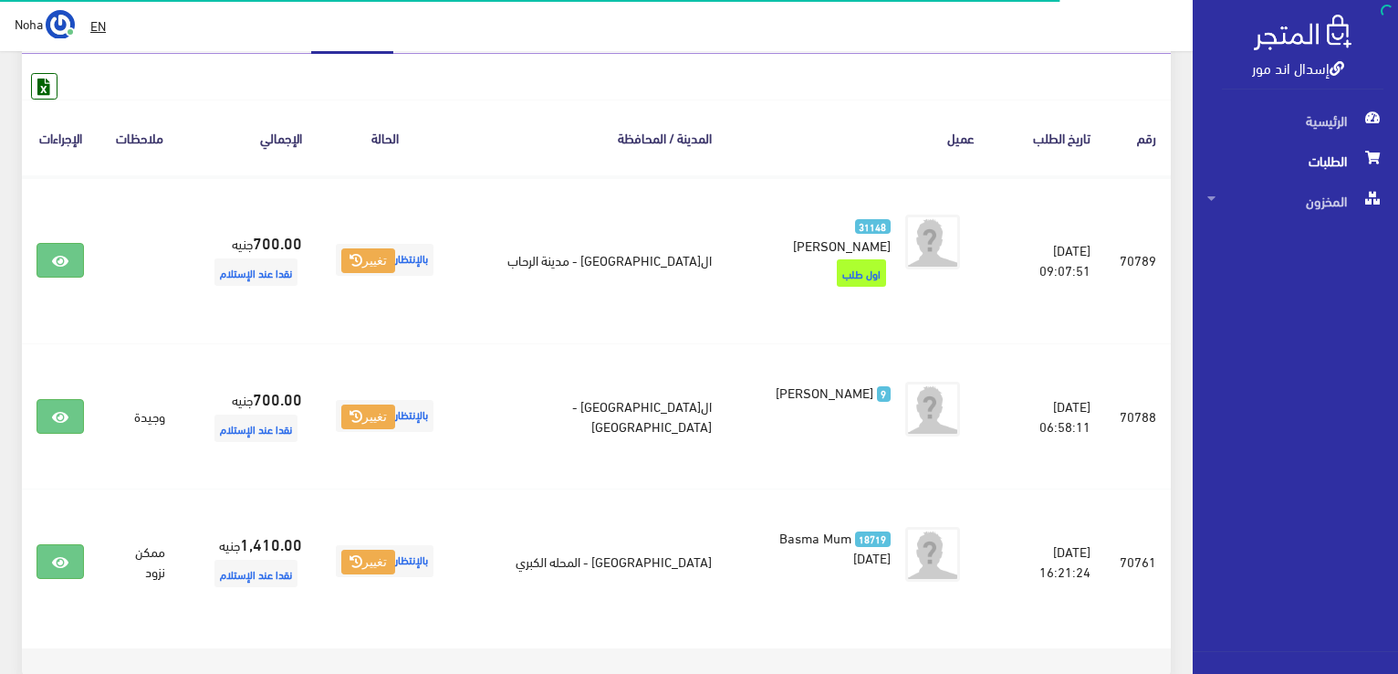
scroll to position [154, 0]
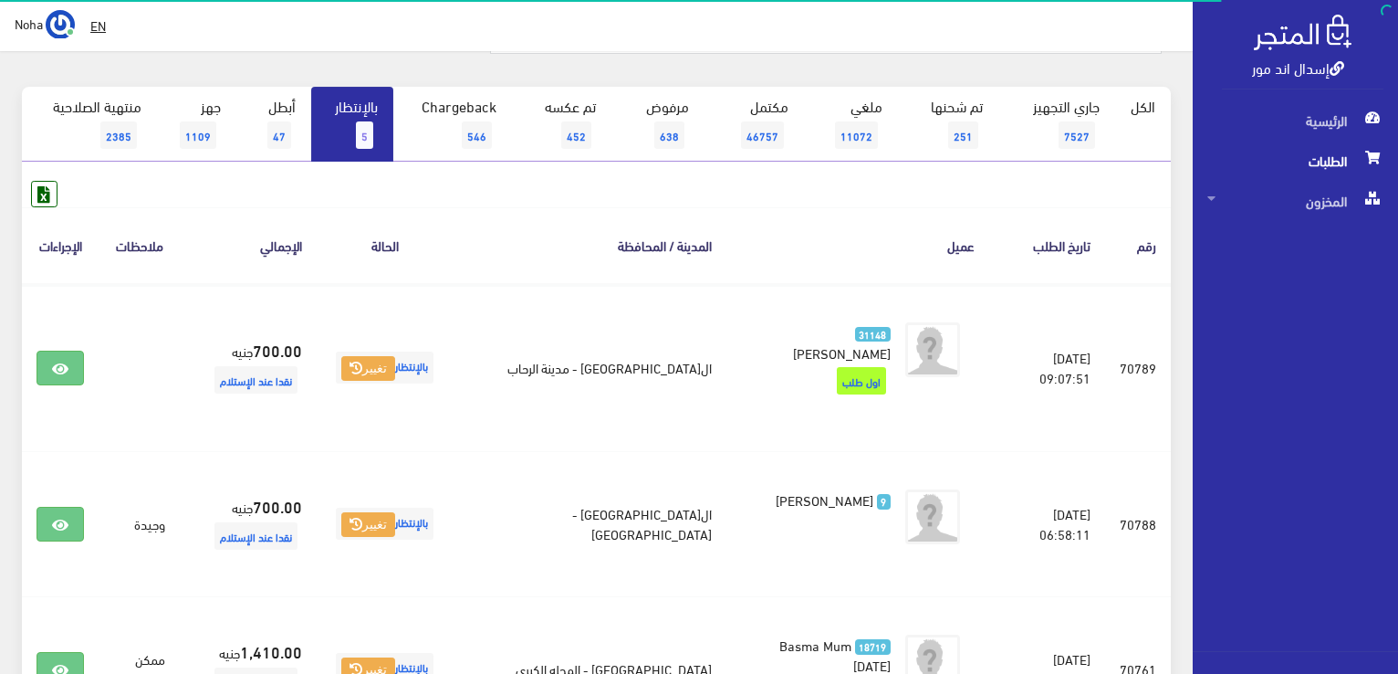
click at [332, 140] on link "بالإنتظار 5" at bounding box center [352, 124] width 82 height 75
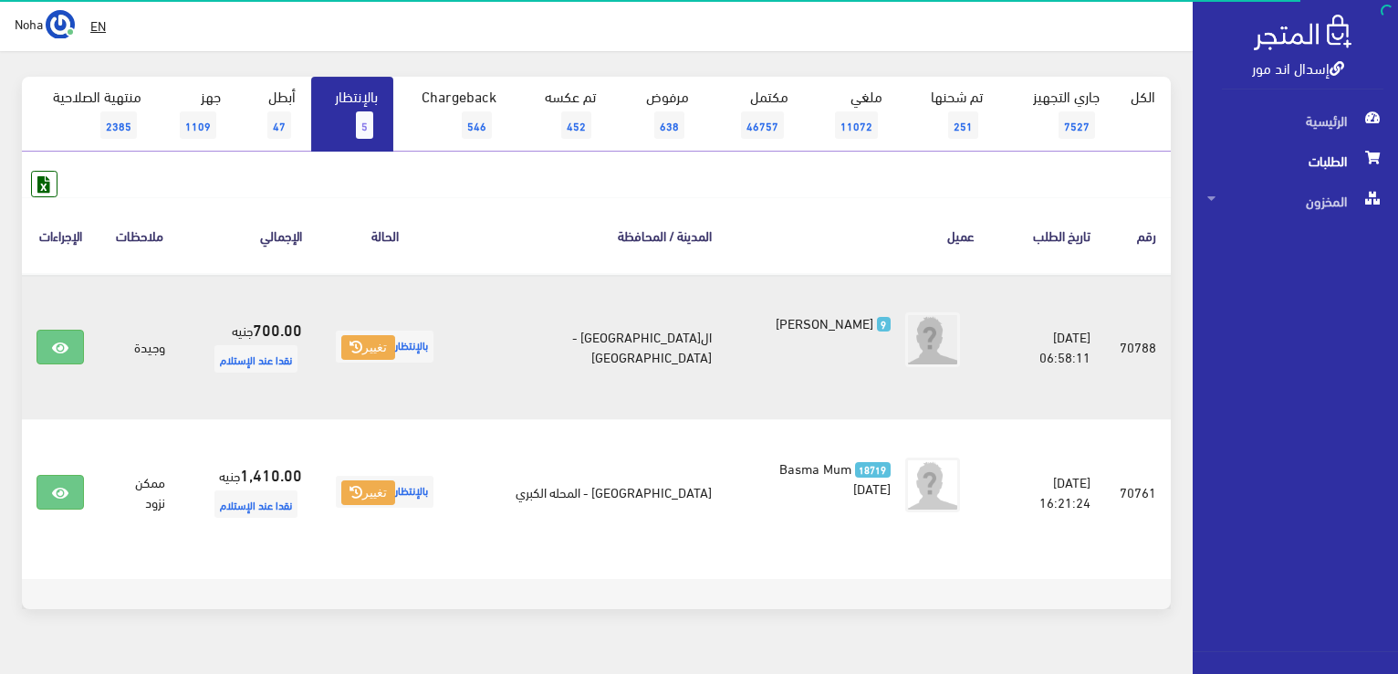
scroll to position [183, 0]
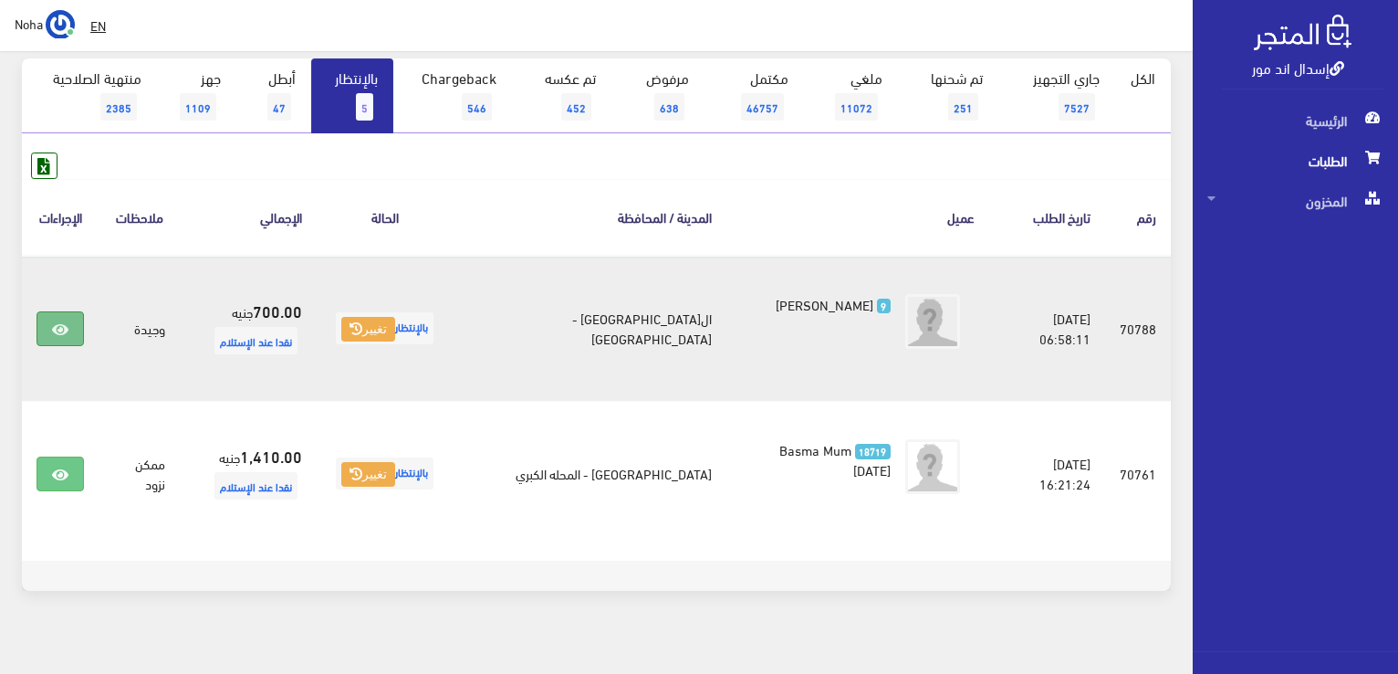
click at [43, 329] on link at bounding box center [60, 328] width 47 height 35
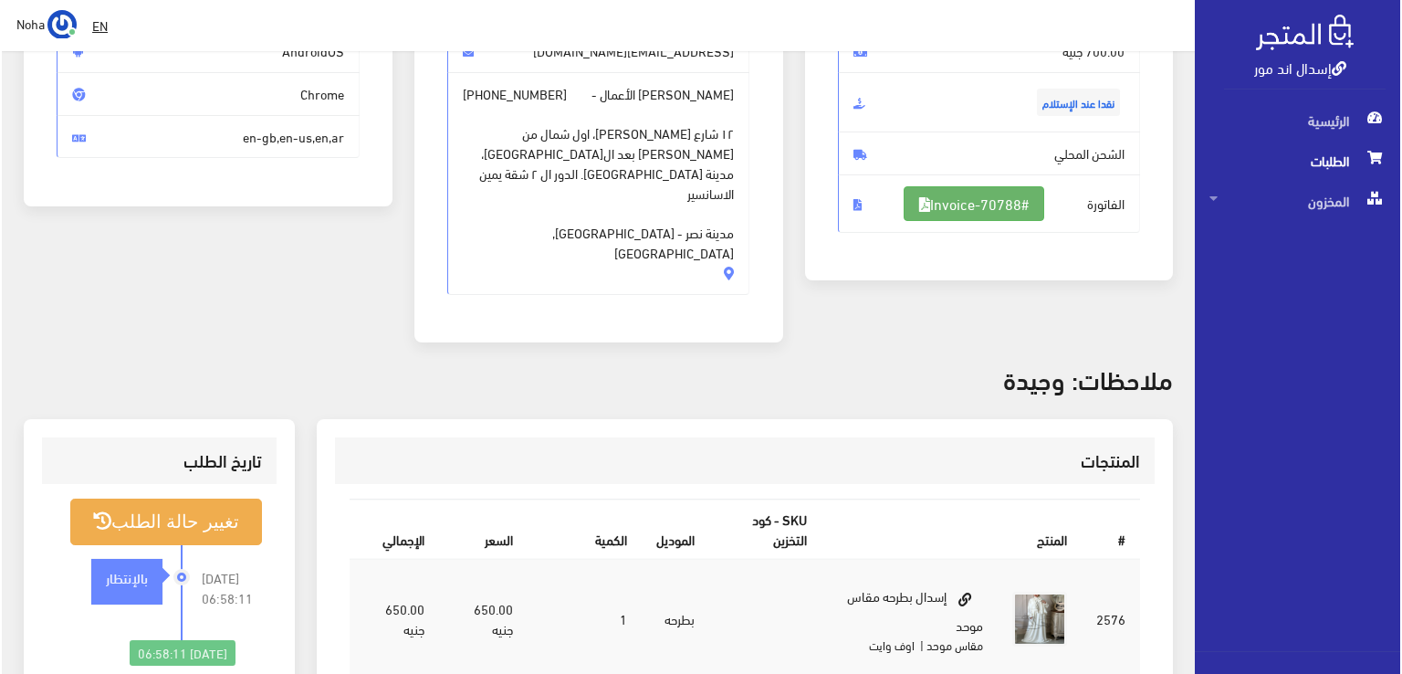
scroll to position [183, 0]
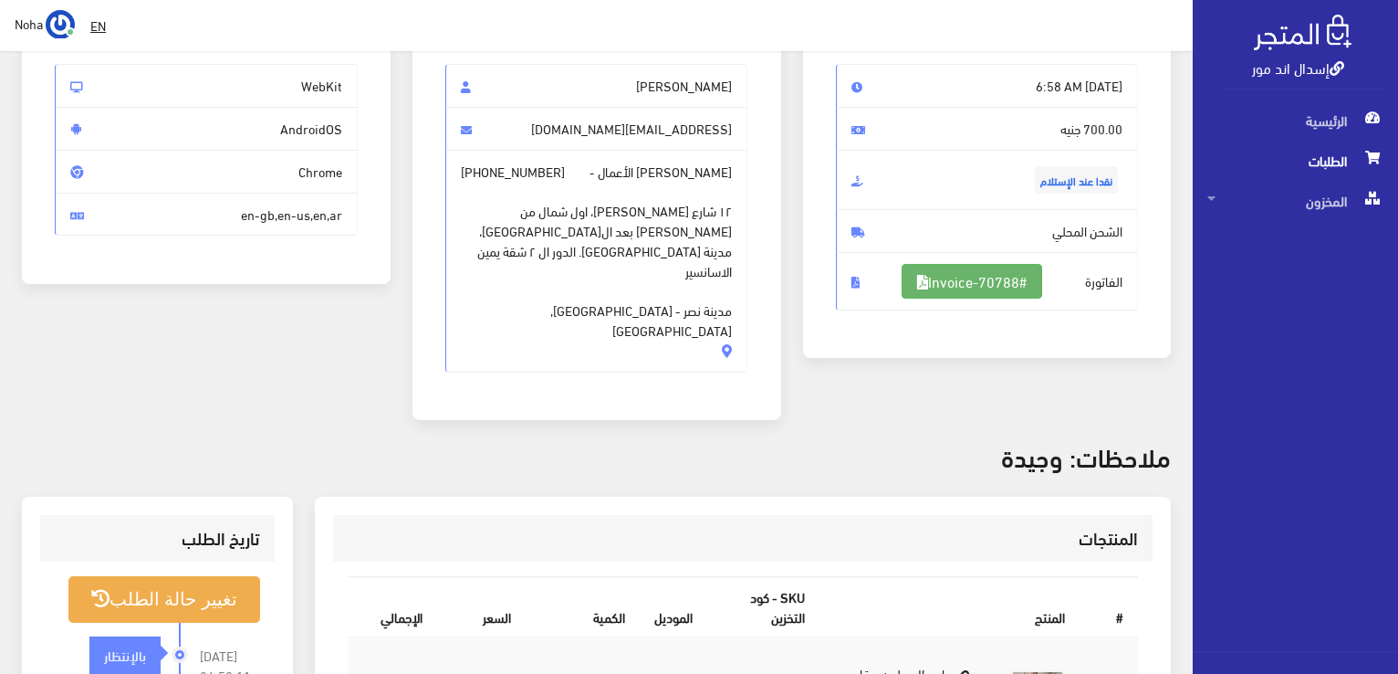
click at [1019, 277] on link "#Invoice-70788" at bounding box center [972, 281] width 141 height 35
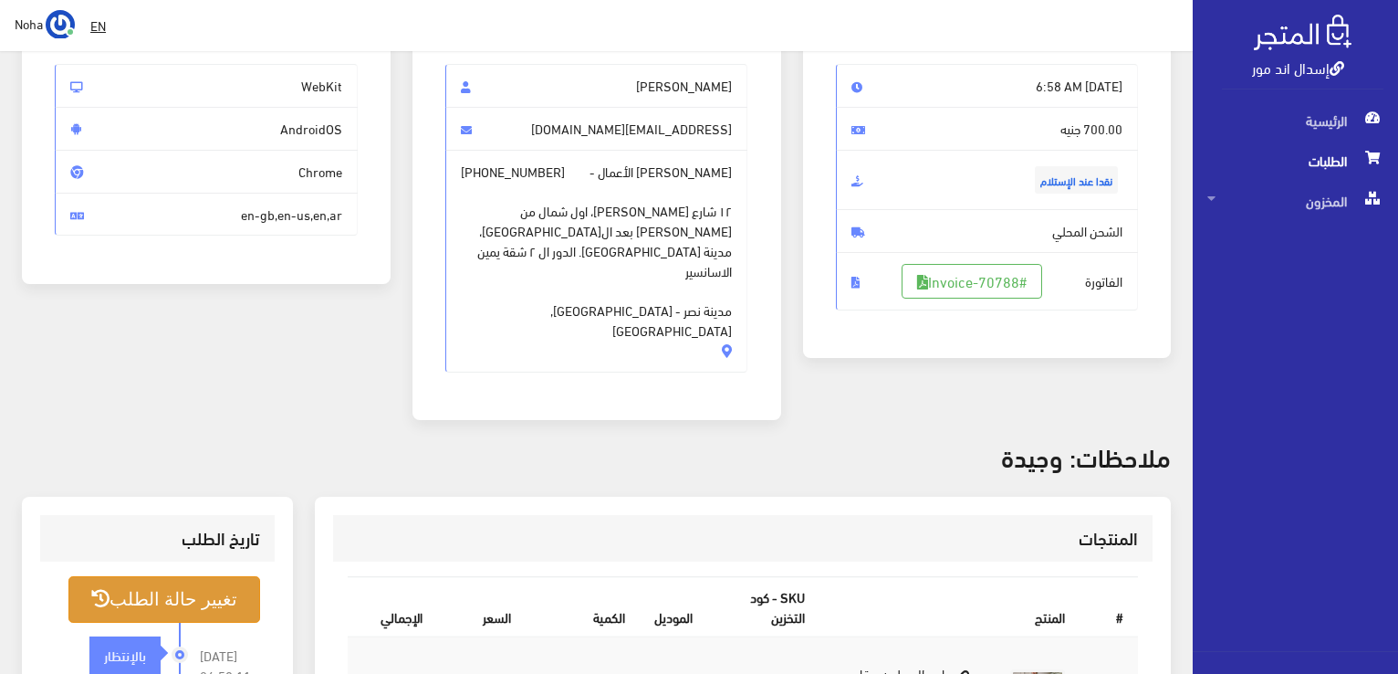
click at [150, 576] on button "تغيير حالة الطلب" at bounding box center [164, 599] width 192 height 47
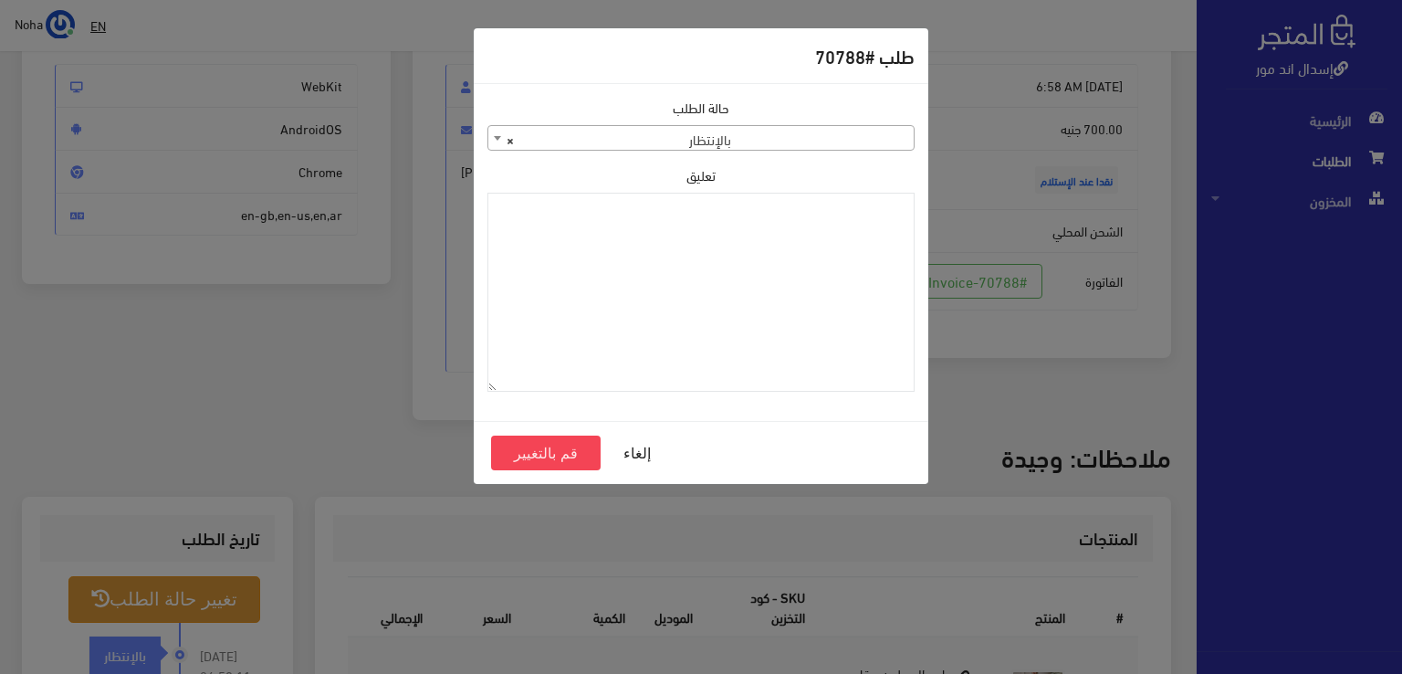
click at [701, 135] on span "× بالإنتظار" at bounding box center [700, 139] width 425 height 26
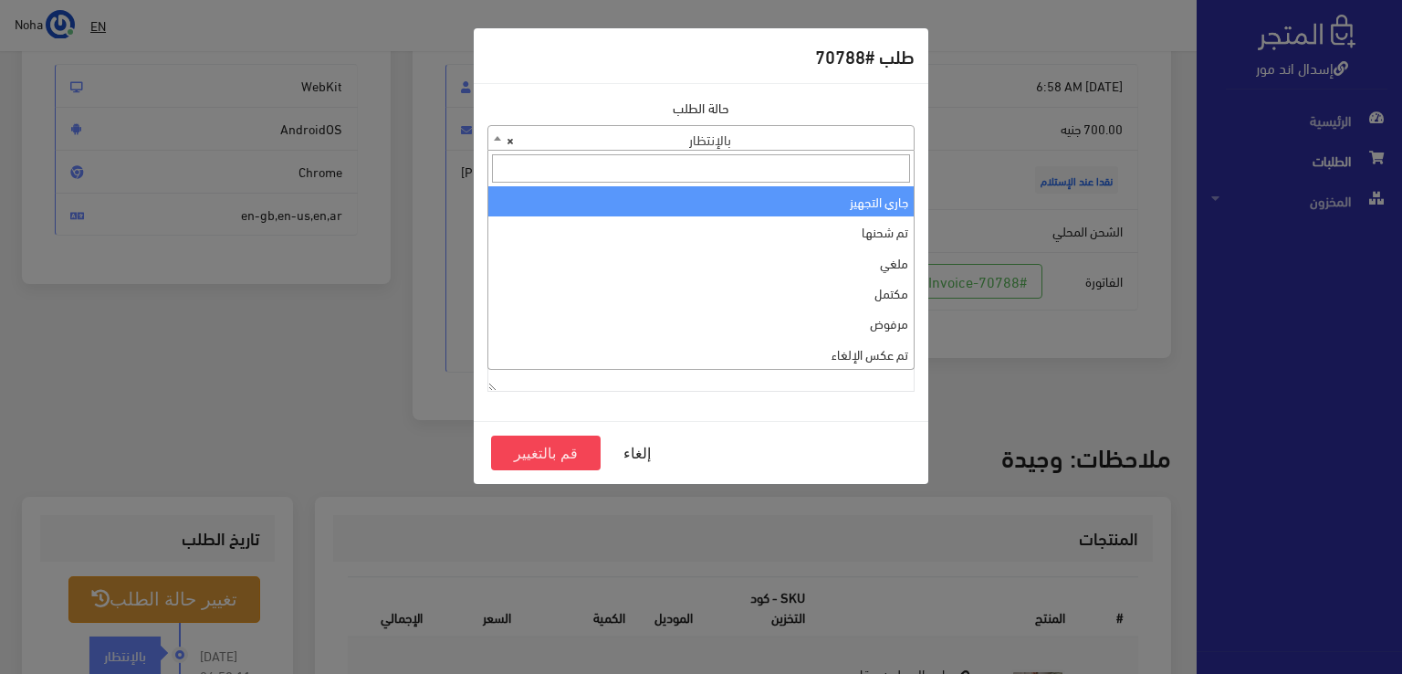
select select "1"
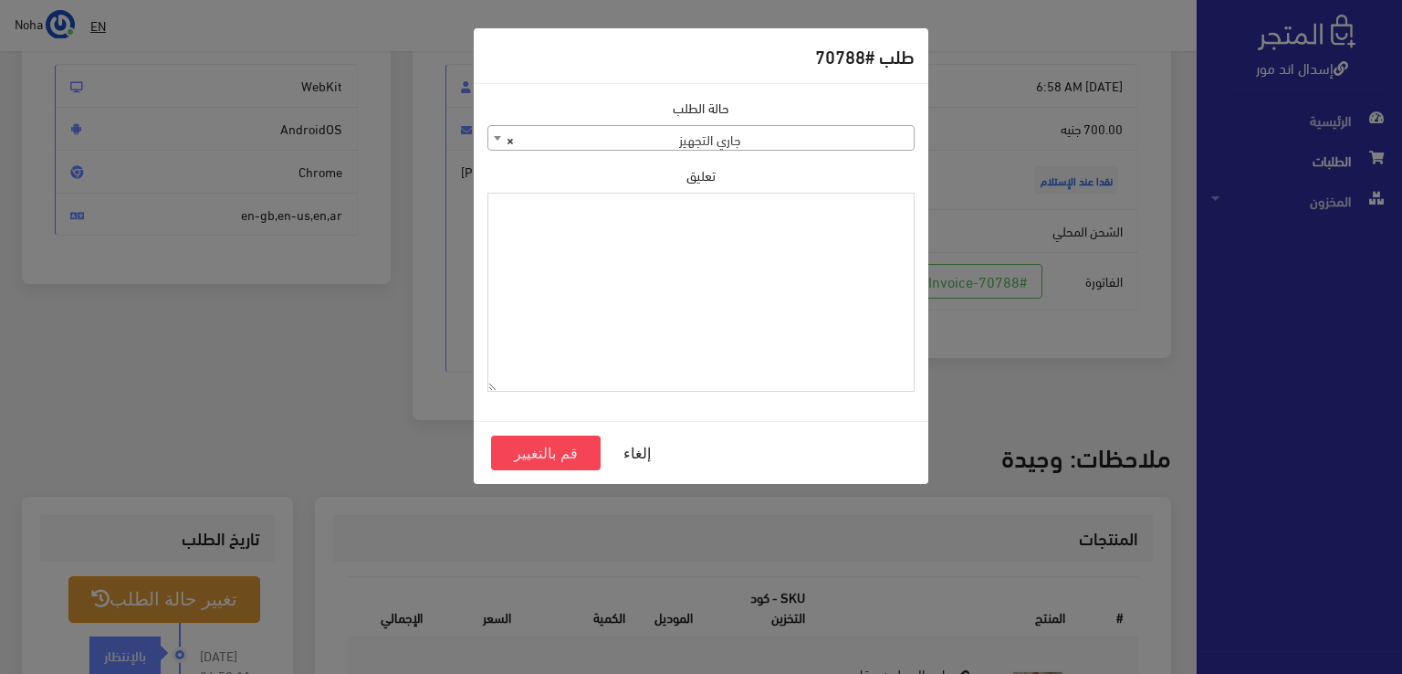
paste textarea "1126575"
type textarea "1126575"
click at [577, 457] on button "قم بالتغيير" at bounding box center [546, 452] width 110 height 35
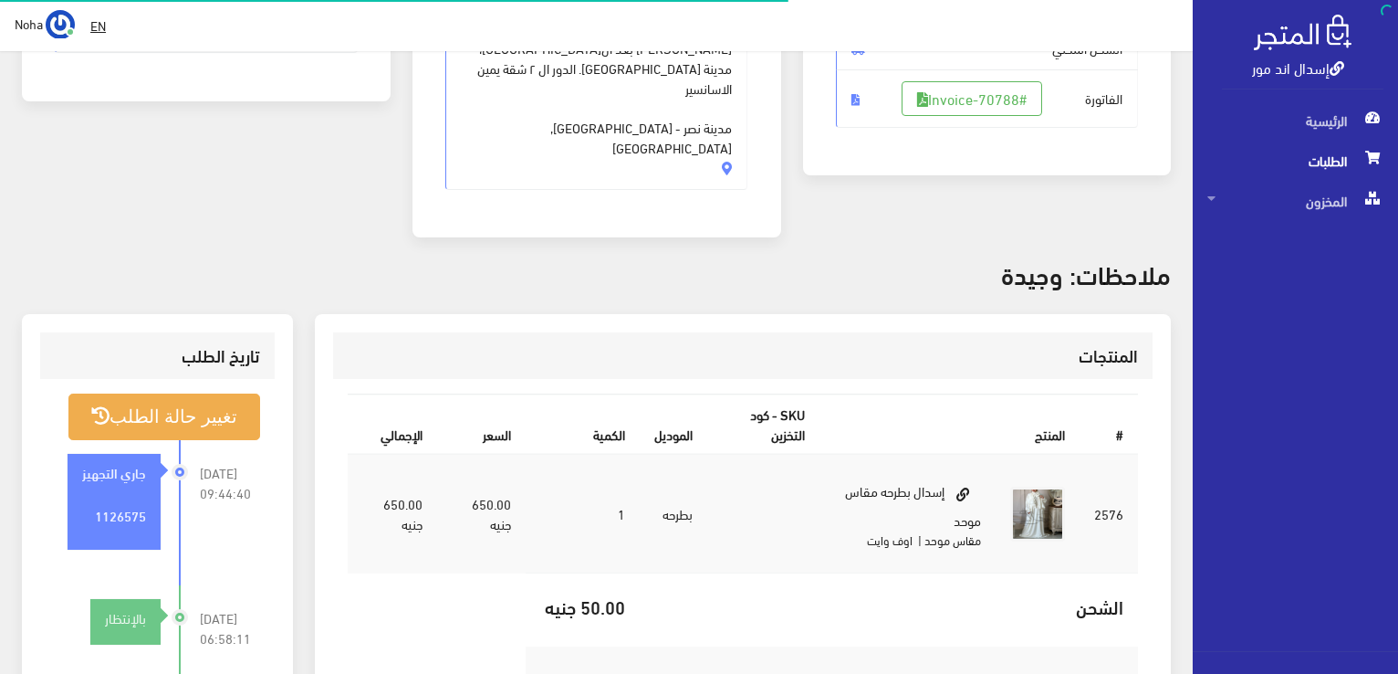
scroll to position [365, 0]
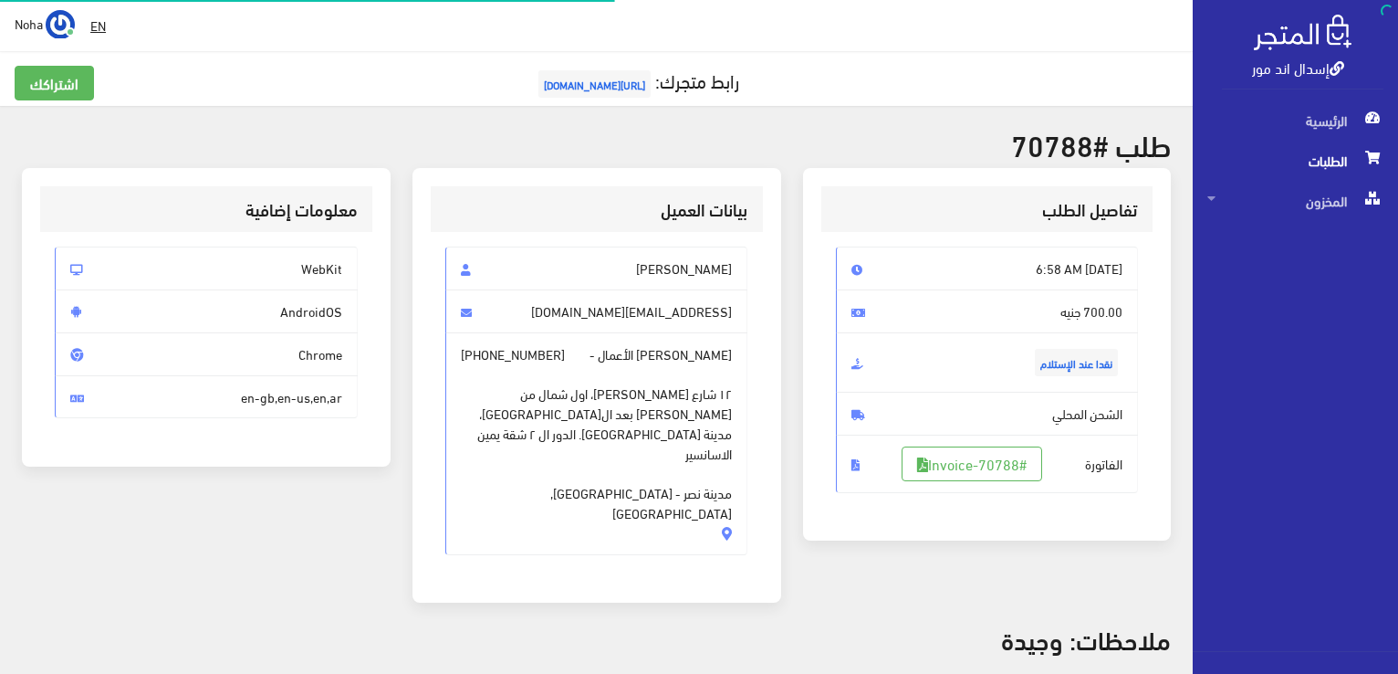
scroll to position [183, 0]
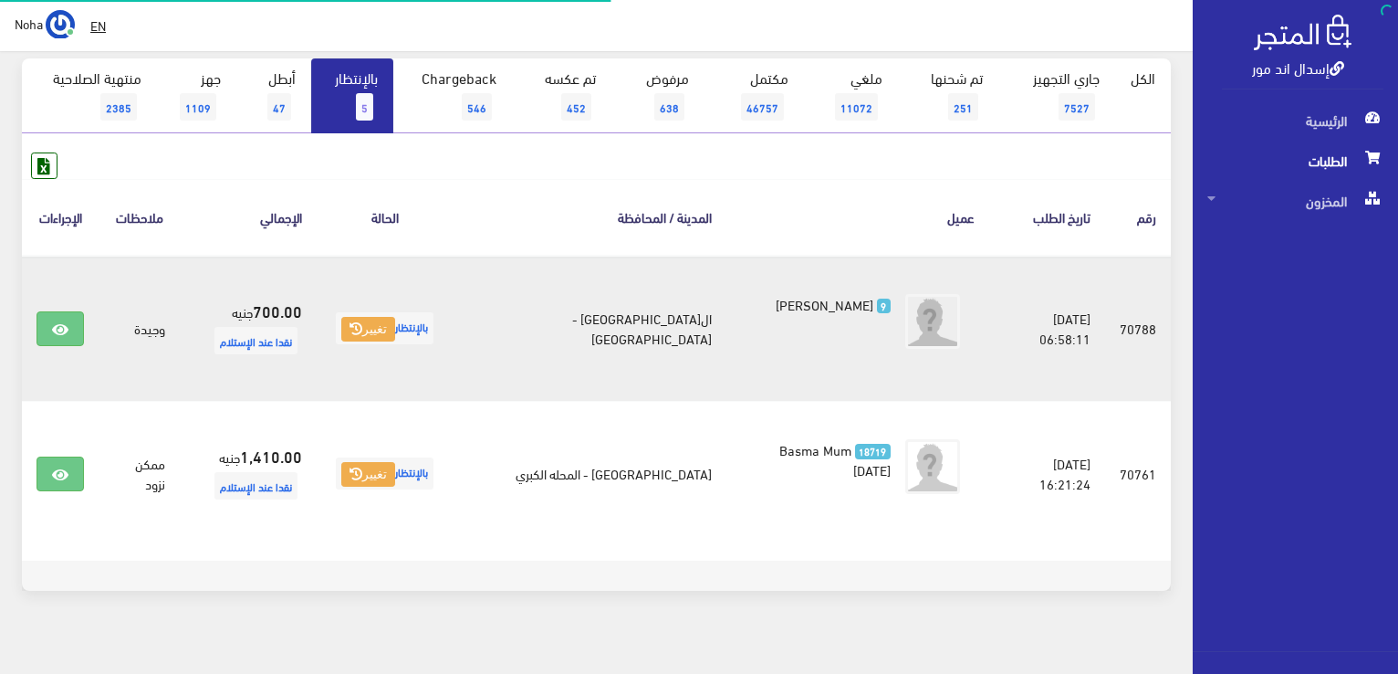
scroll to position [183, 0]
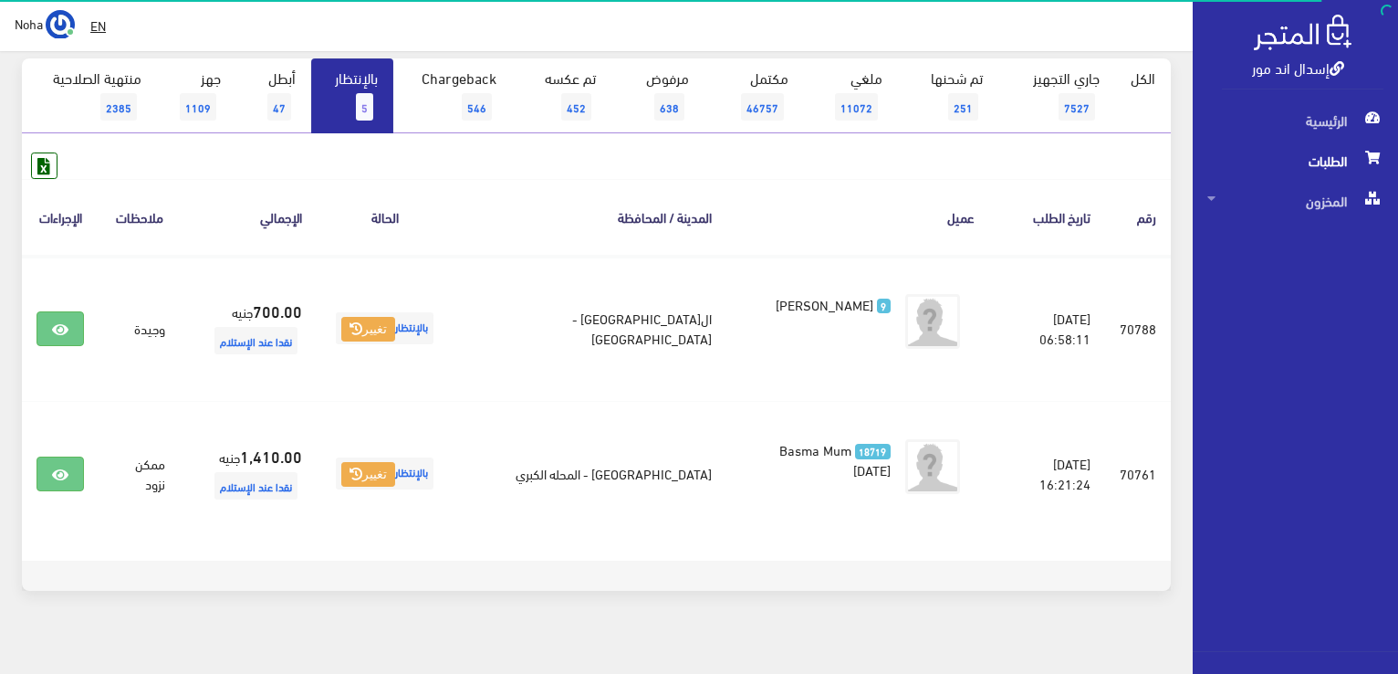
click at [355, 107] on link "بالإنتظار 5" at bounding box center [352, 95] width 82 height 75
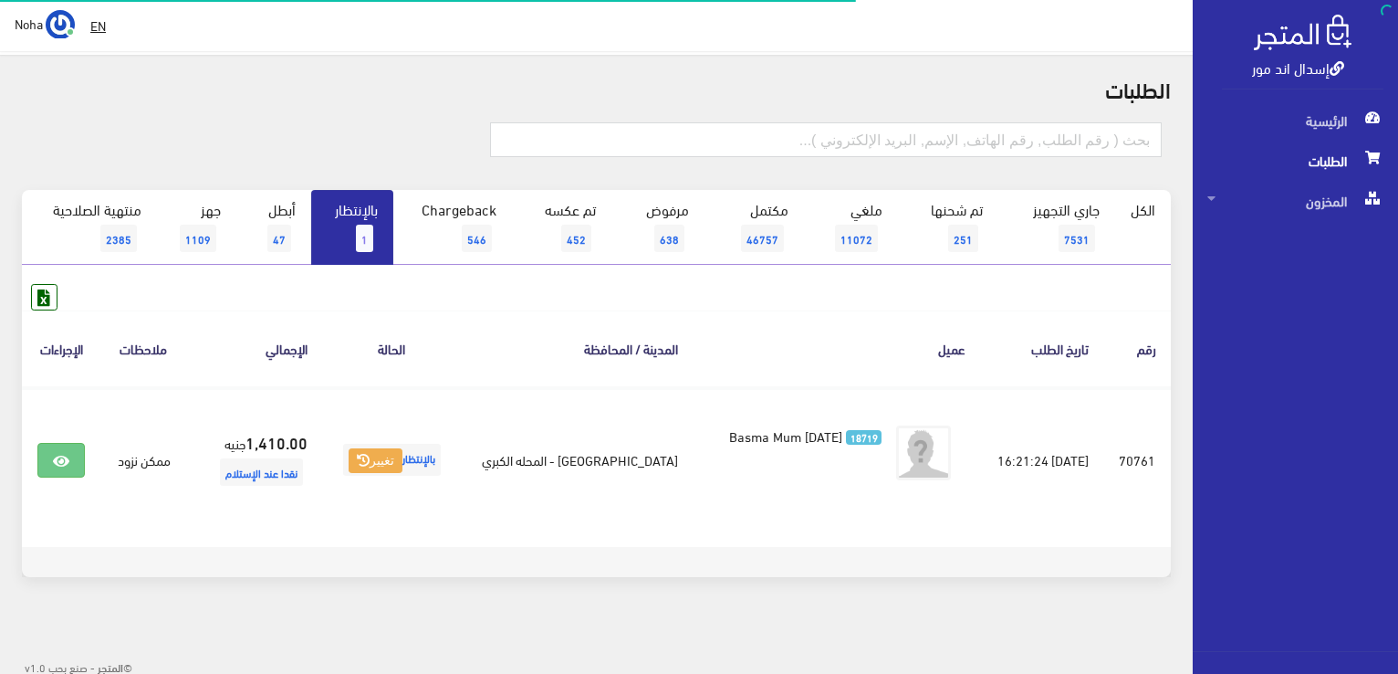
scroll to position [55, 0]
